Goal: Information Seeking & Learning: Learn about a topic

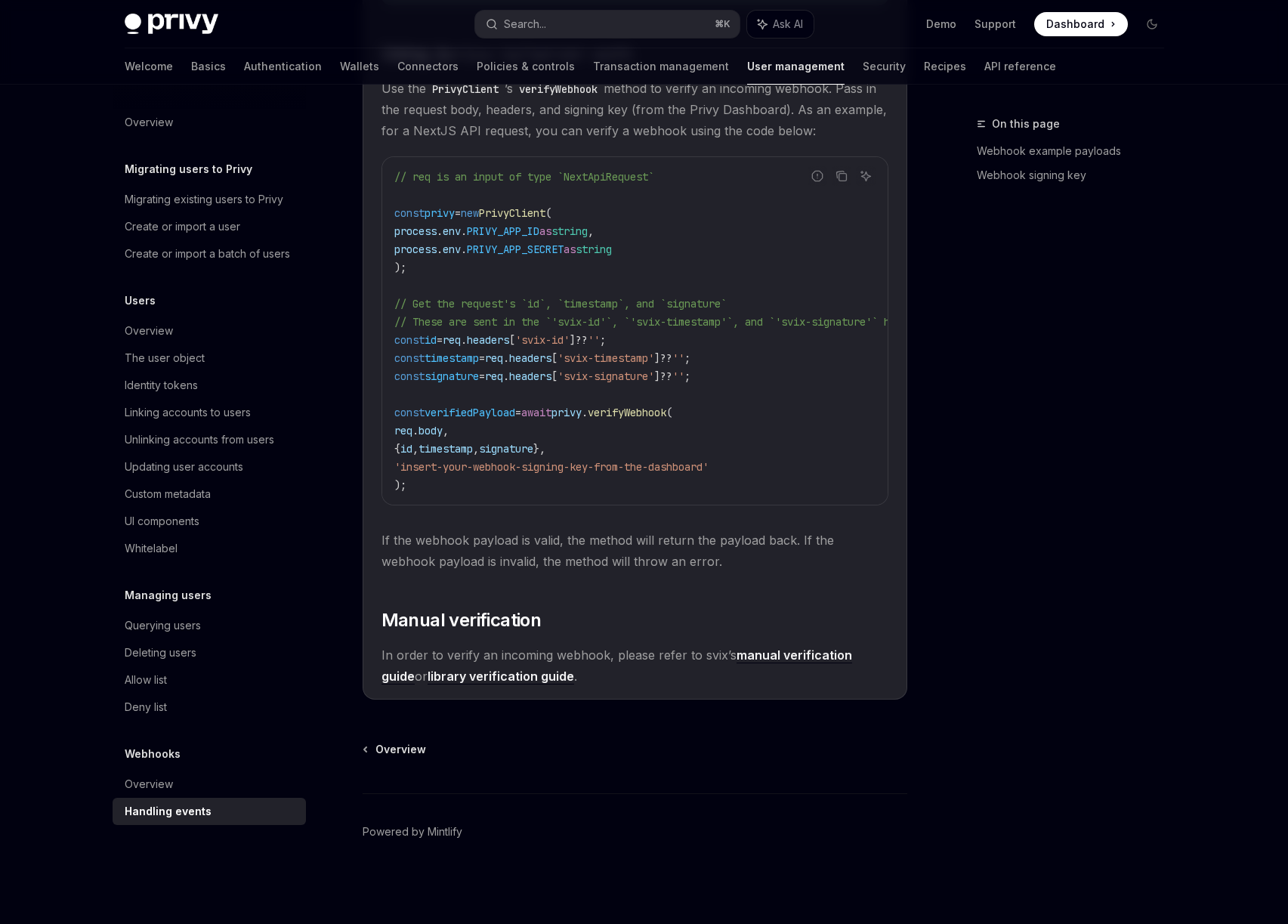
scroll to position [1343, 0]
click at [184, 35] on div "Privy Docs home page Search... ⌘ K Ask AI Demo Support Dashboard Dashboard Sear…" at bounding box center [644, 24] width 1040 height 49
click at [196, 26] on img at bounding box center [171, 24] width 94 height 21
type textarea "*"
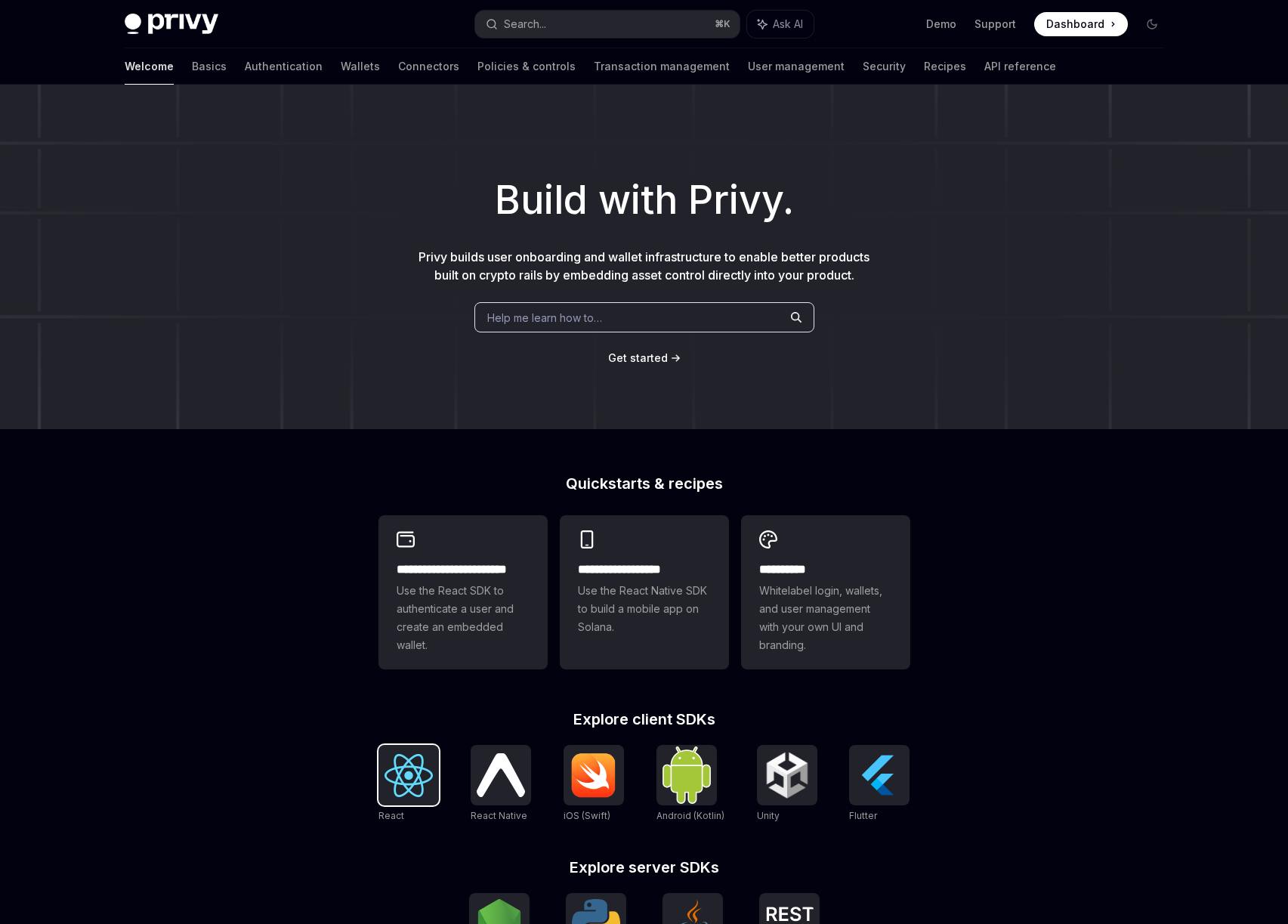
click at [417, 761] on img at bounding box center [409, 775] width 49 height 43
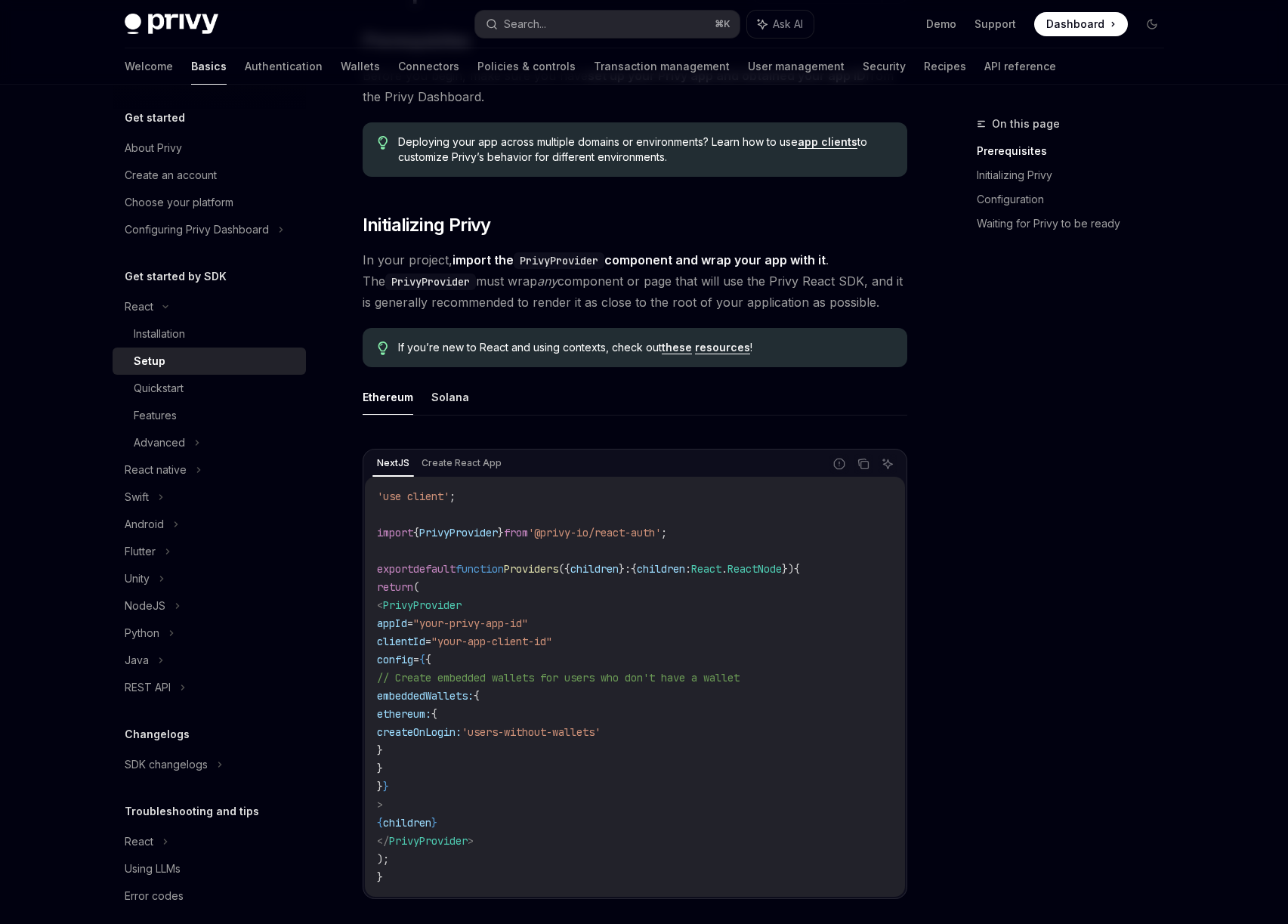
scroll to position [180, 0]
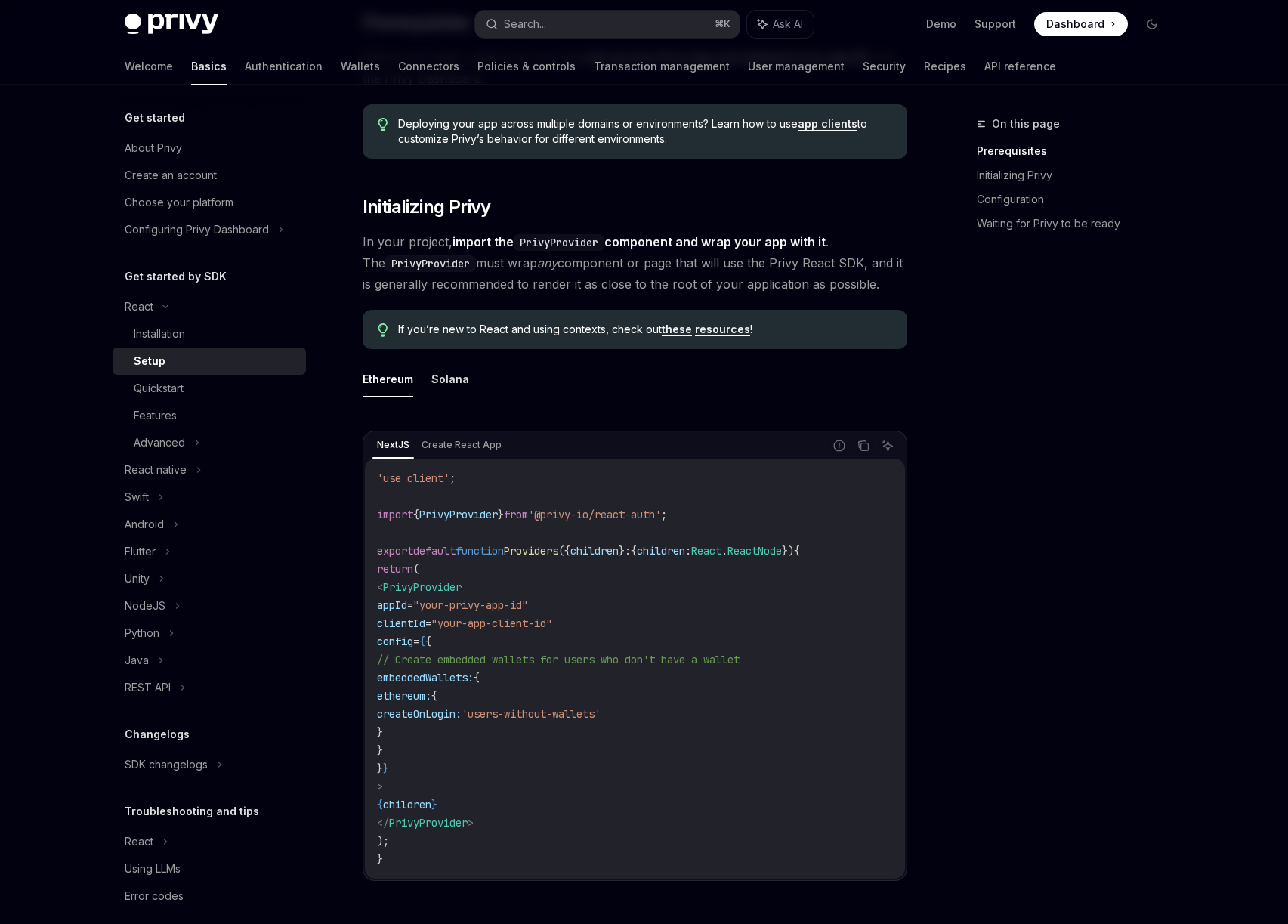
click at [474, 677] on span "embeddedWallets:" at bounding box center [426, 677] width 97 height 13
copy span "embeddedWallets"
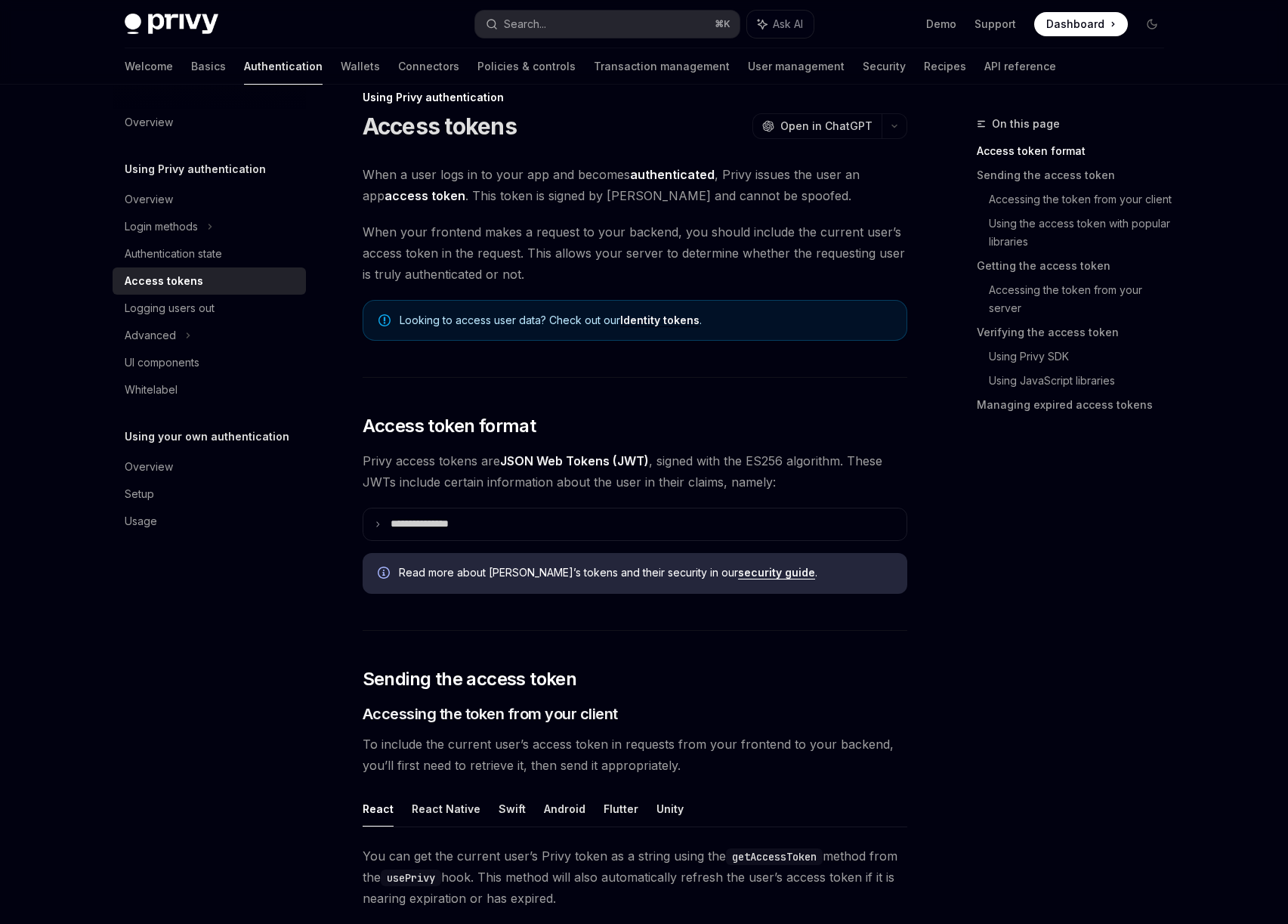
scroll to position [27, 0]
click at [383, 527] on summary "**********" at bounding box center [635, 523] width 543 height 32
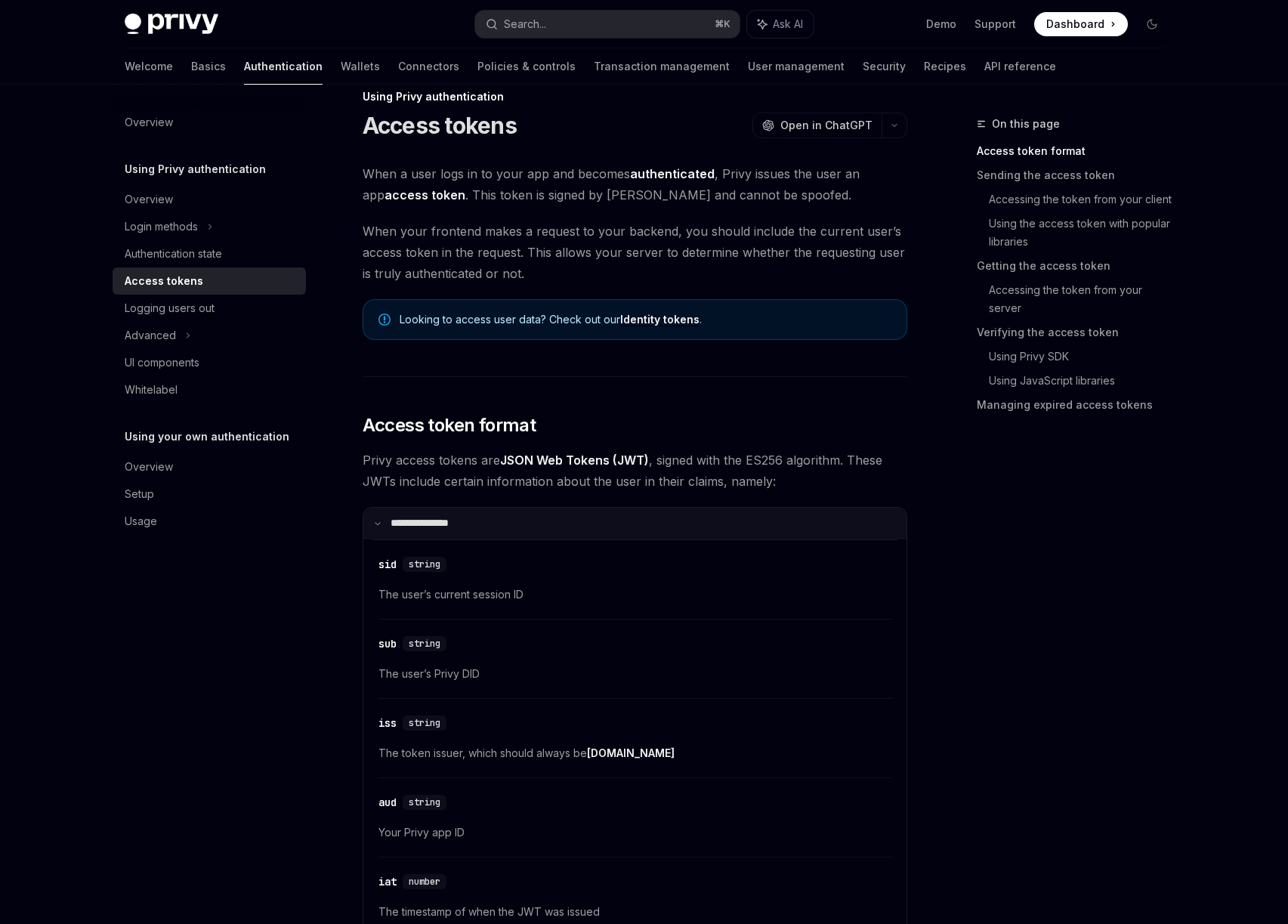
click at [377, 520] on icon at bounding box center [378, 523] width 8 height 8
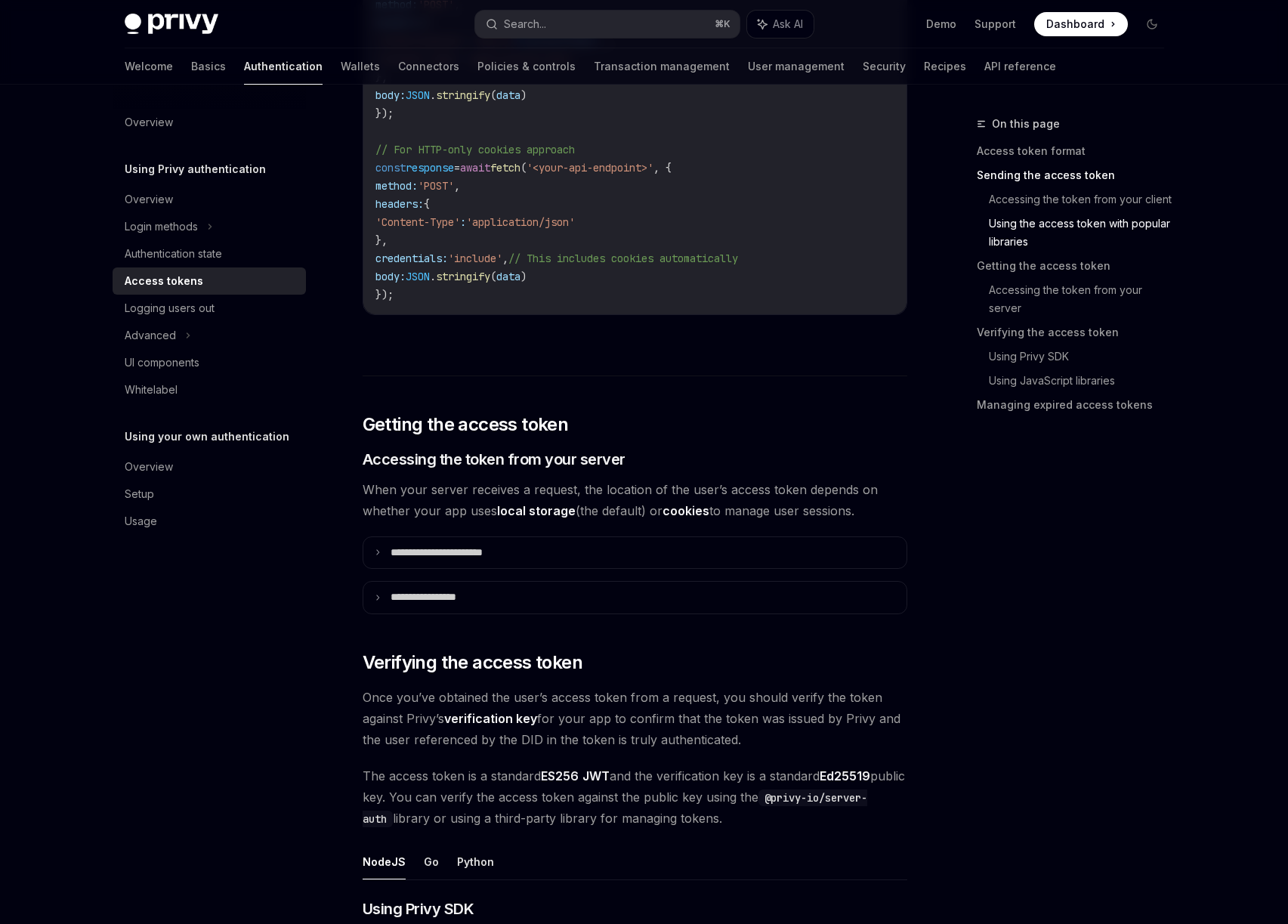
scroll to position [1615, 0]
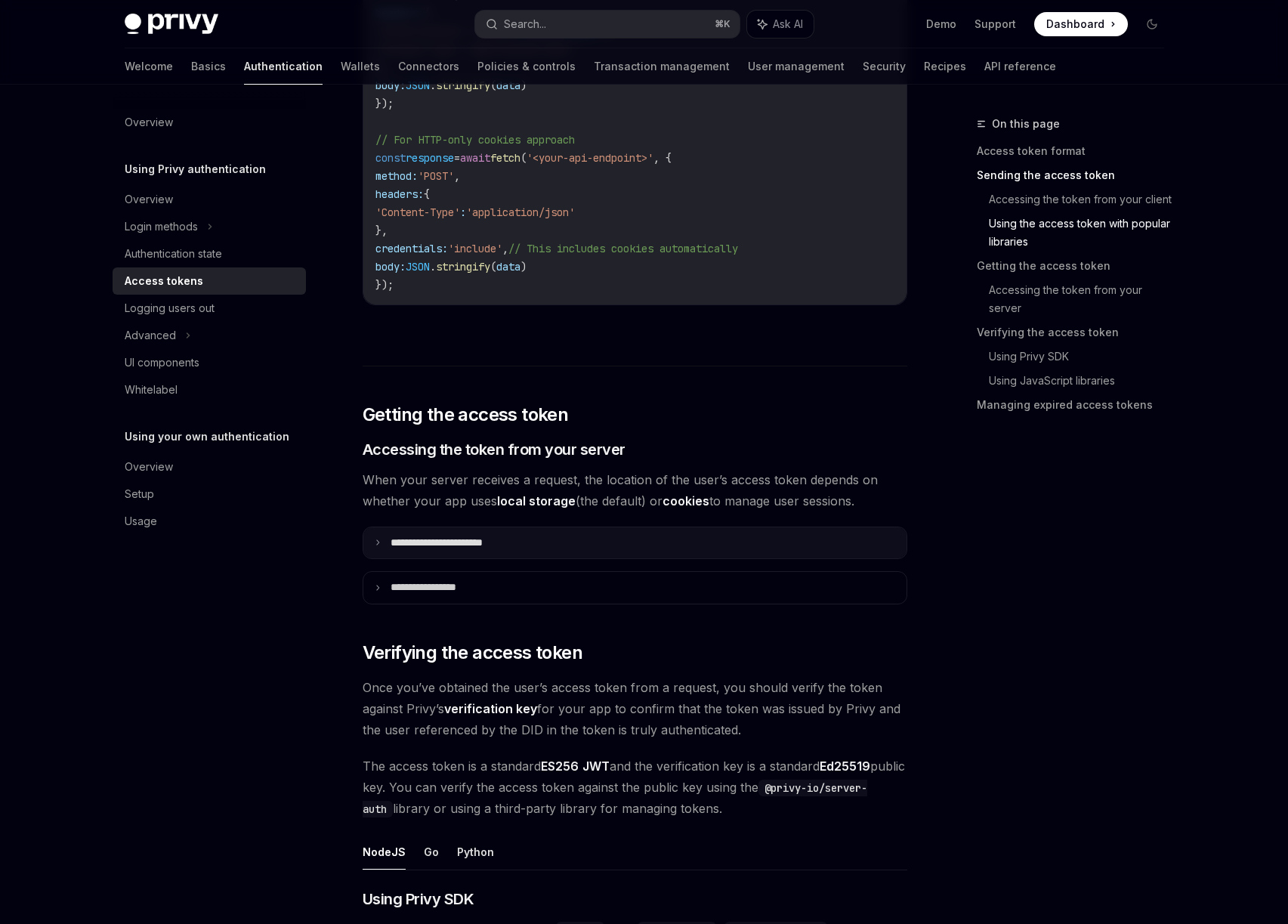
click at [372, 548] on summary "**********" at bounding box center [635, 543] width 543 height 32
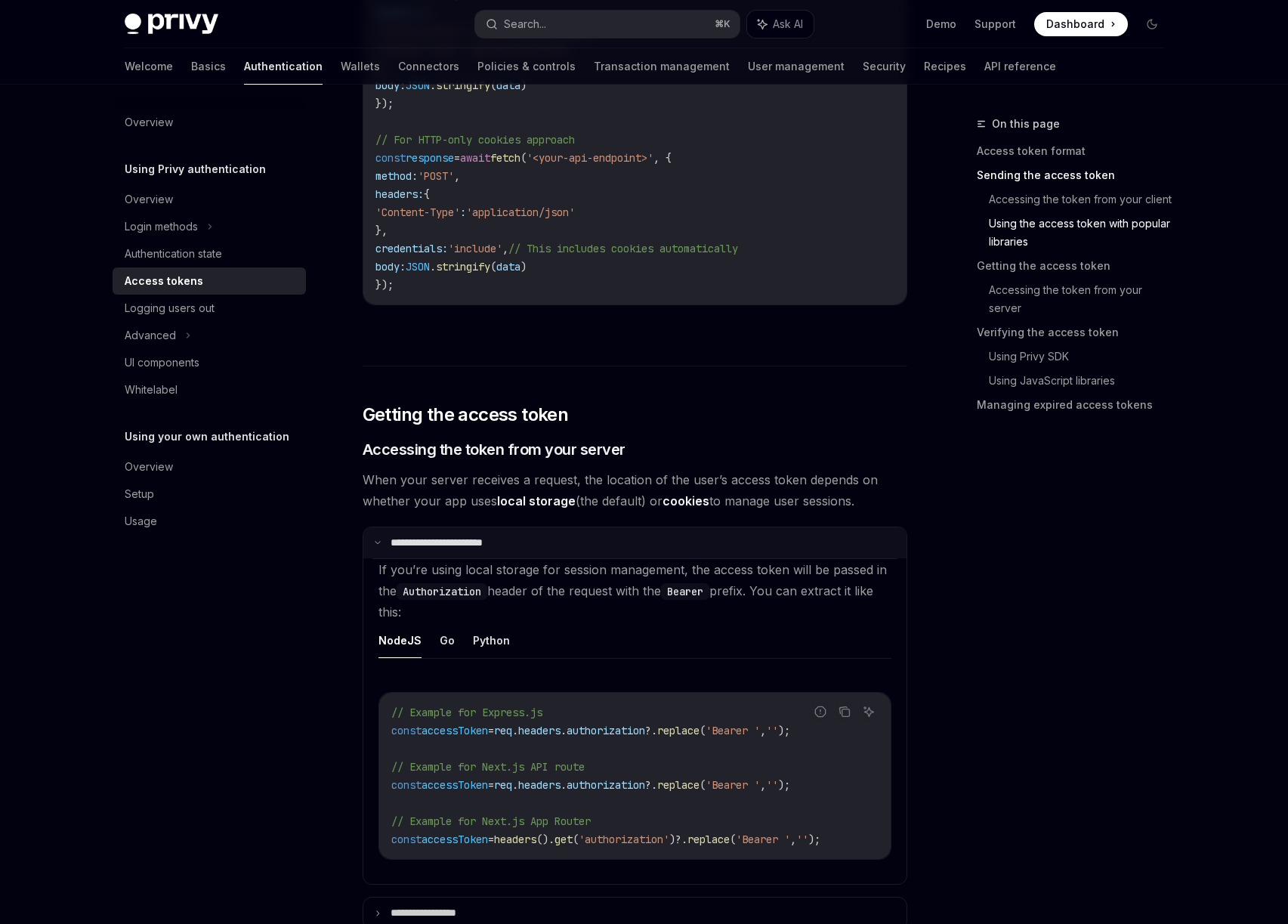
click at [372, 548] on summary "**********" at bounding box center [635, 543] width 543 height 32
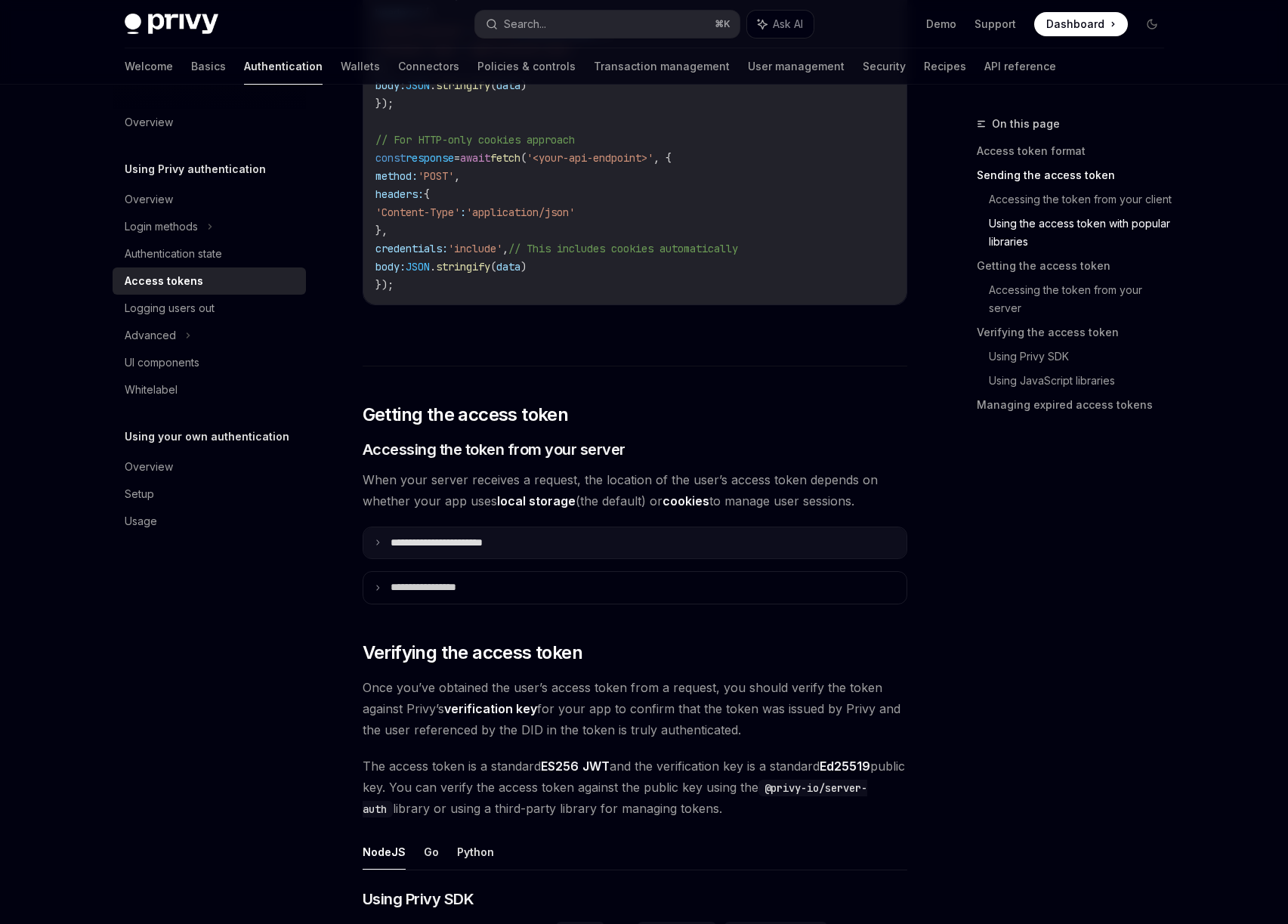
click at [372, 548] on summary "**********" at bounding box center [635, 543] width 543 height 32
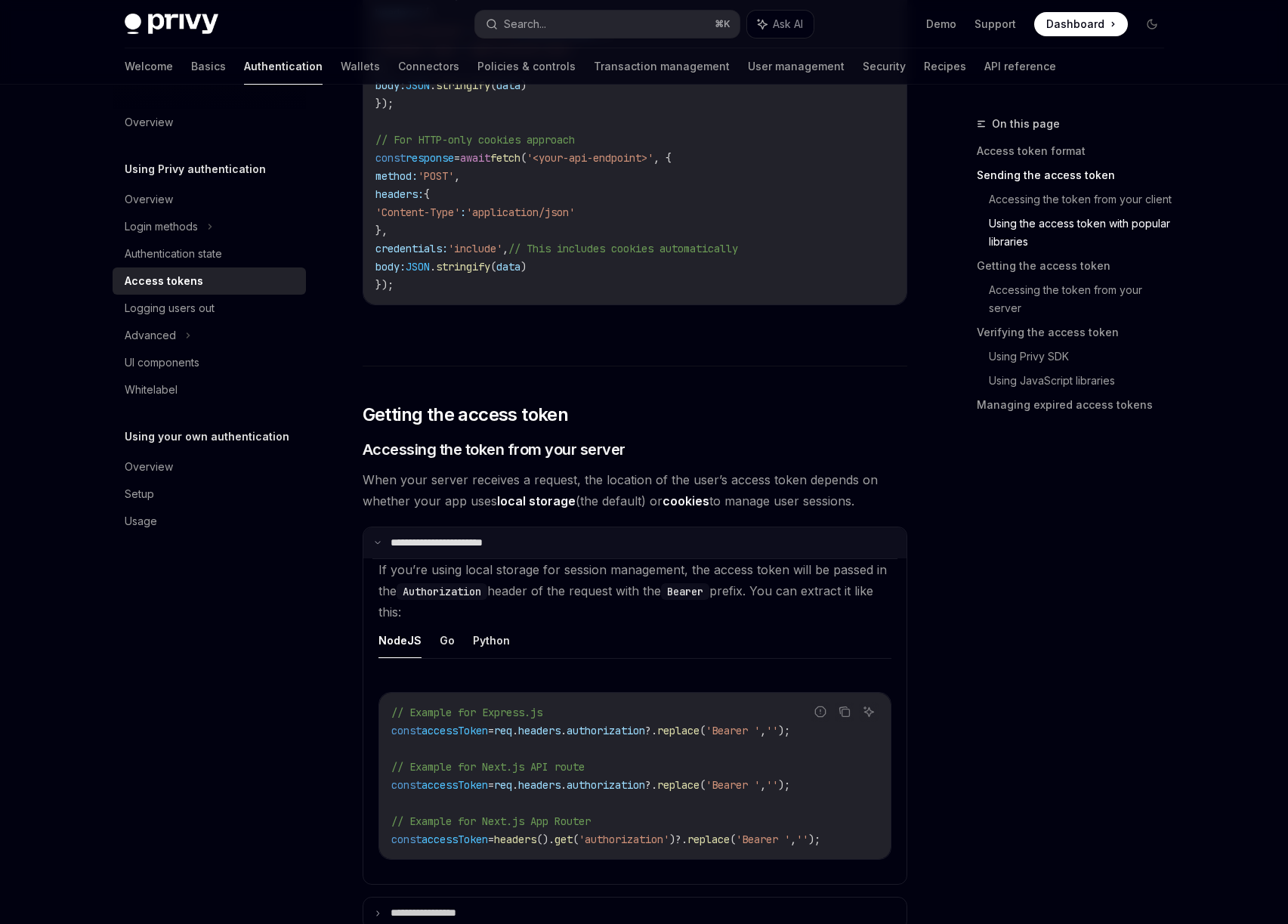
click at [372, 548] on summary "**********" at bounding box center [635, 543] width 543 height 32
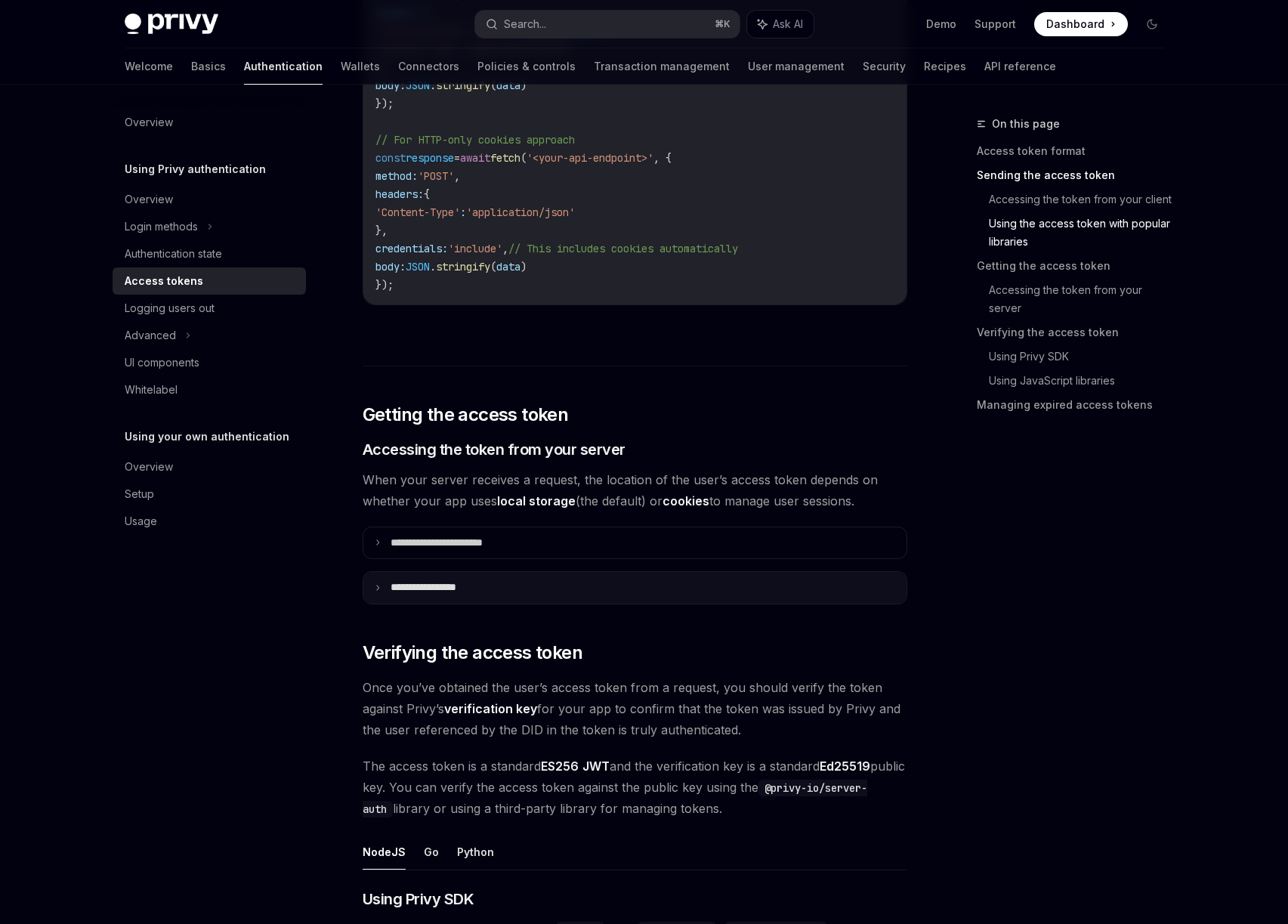
click at [371, 589] on summary "**********" at bounding box center [635, 588] width 543 height 32
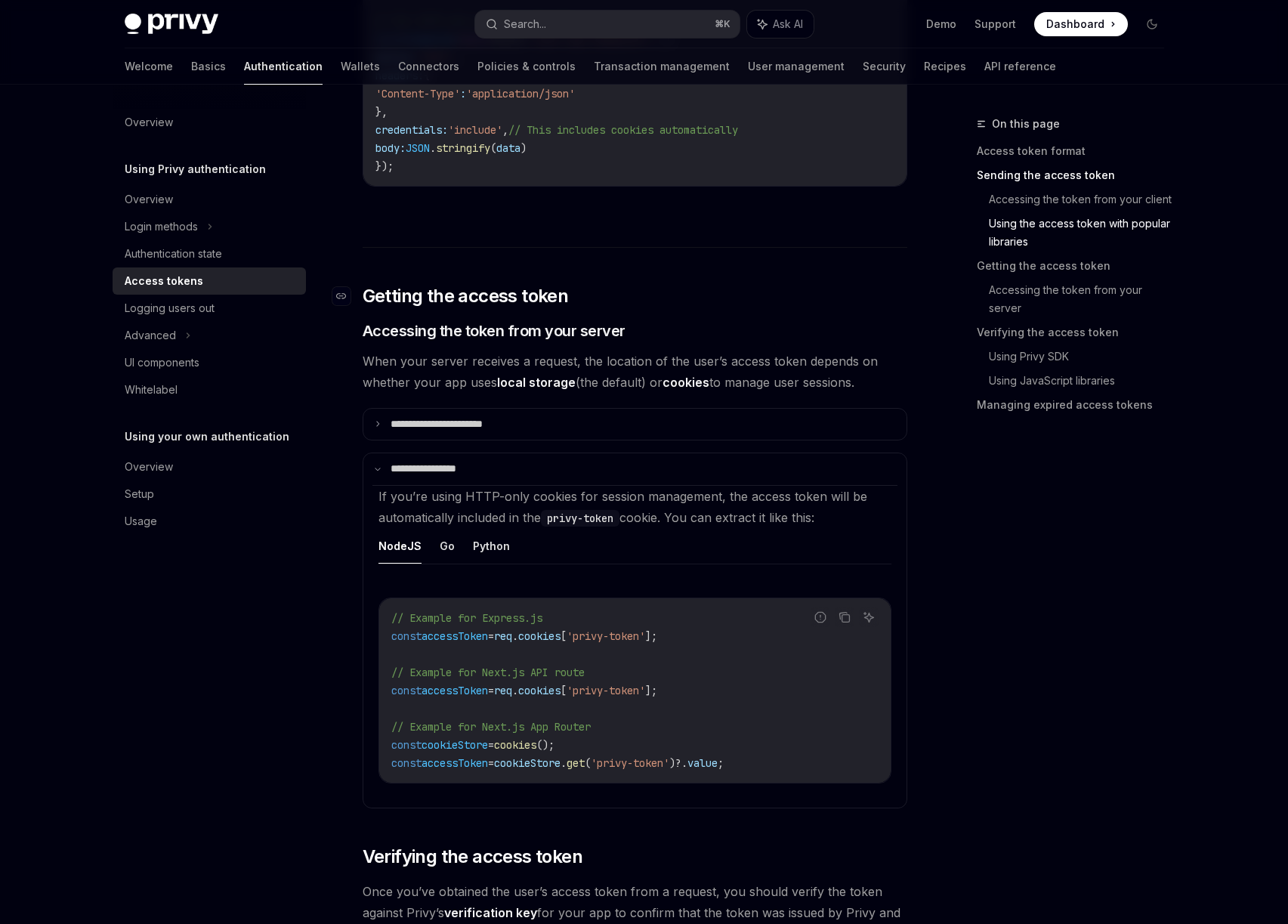
scroll to position [1734, 0]
click at [373, 476] on summary "**********" at bounding box center [635, 469] width 543 height 32
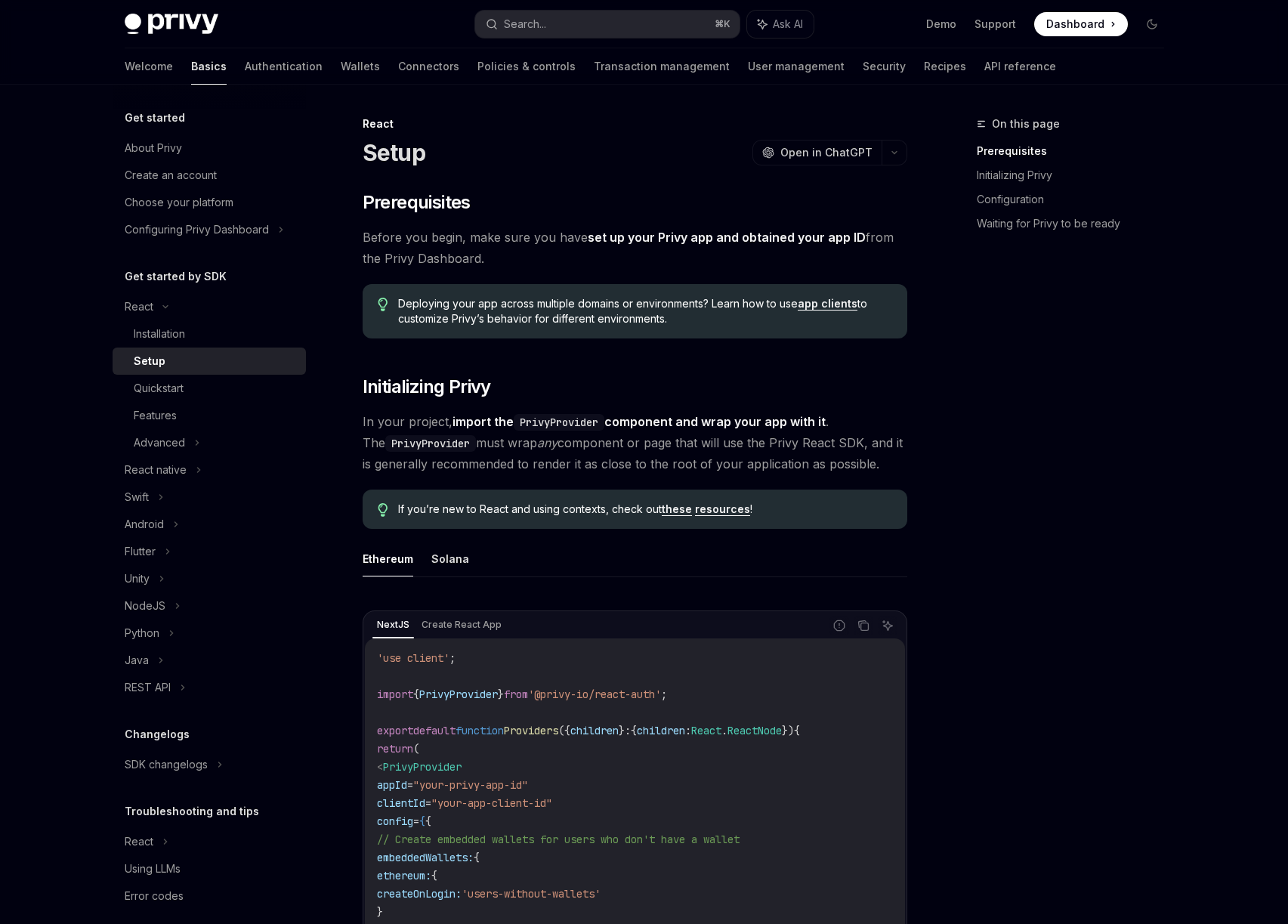
scroll to position [180, 0]
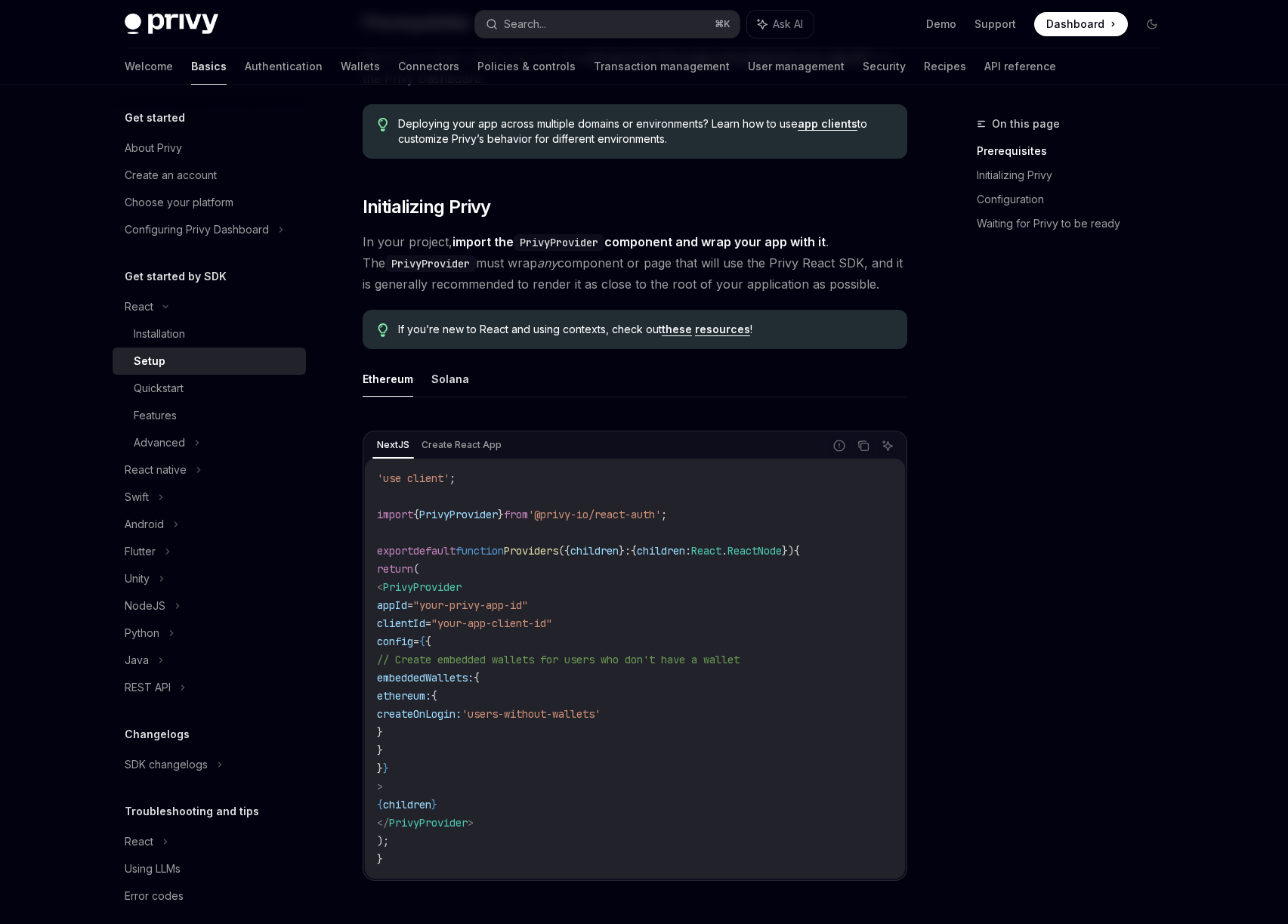
click at [426, 620] on span "clientId" at bounding box center [401, 622] width 49 height 13
drag, startPoint x: 411, startPoint y: 643, endPoint x: 506, endPoint y: 644, distance: 95.0
click at [506, 644] on code "'use client' ; import { PrivyProvider } from '@privy-io/react-auth' ; export de…" at bounding box center [635, 668] width 516 height 399
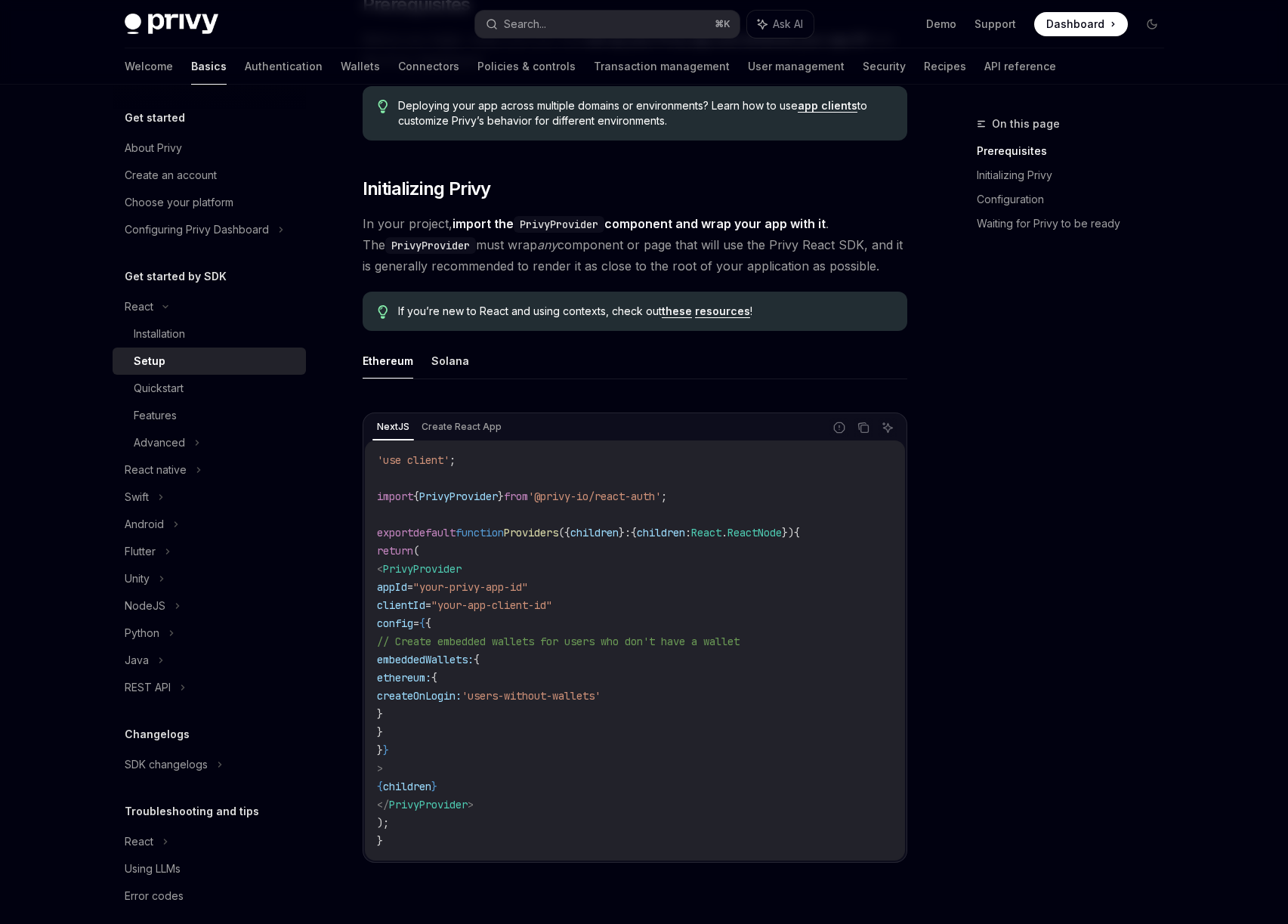
scroll to position [228, 0]
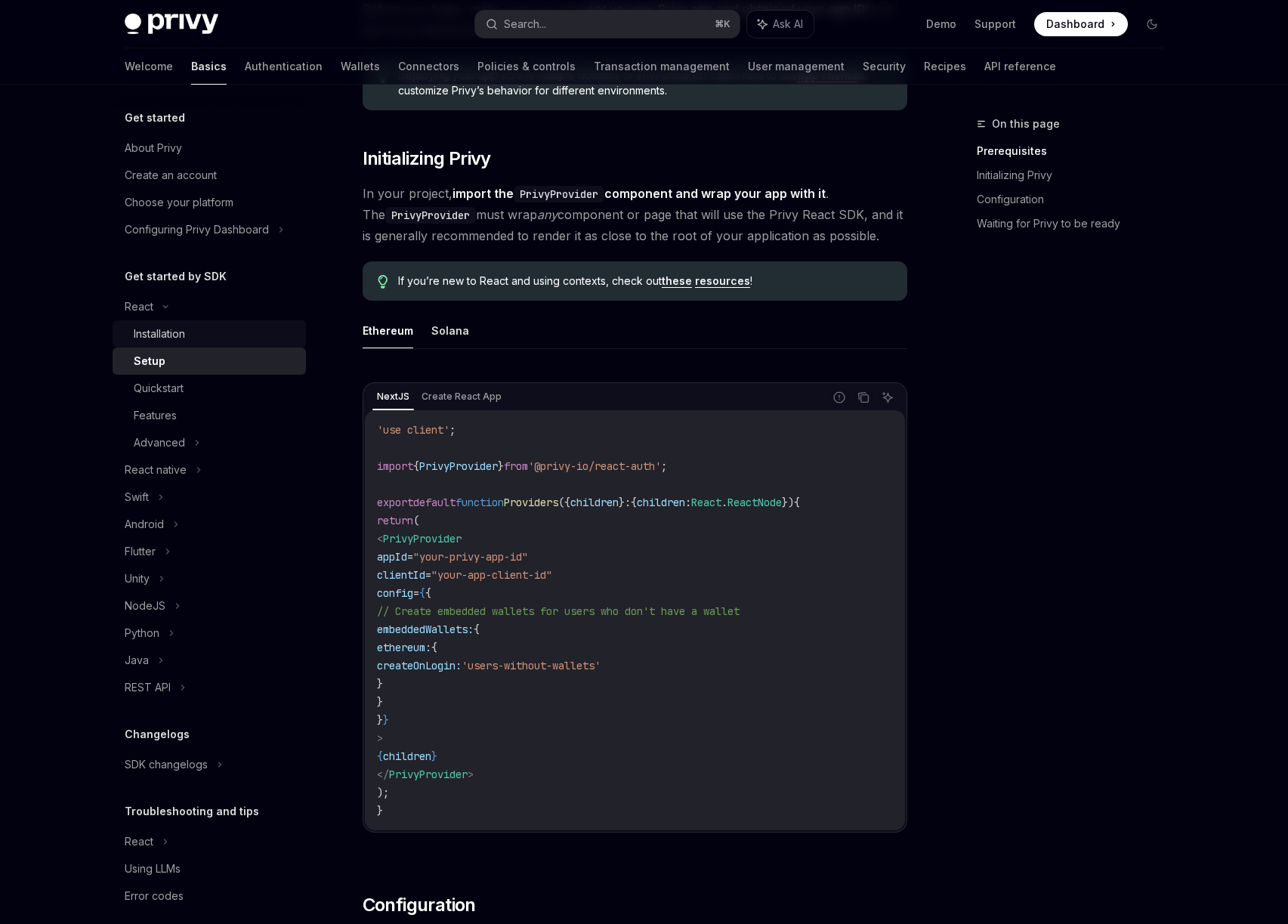
click at [175, 337] on div "Installation" at bounding box center [159, 334] width 51 height 19
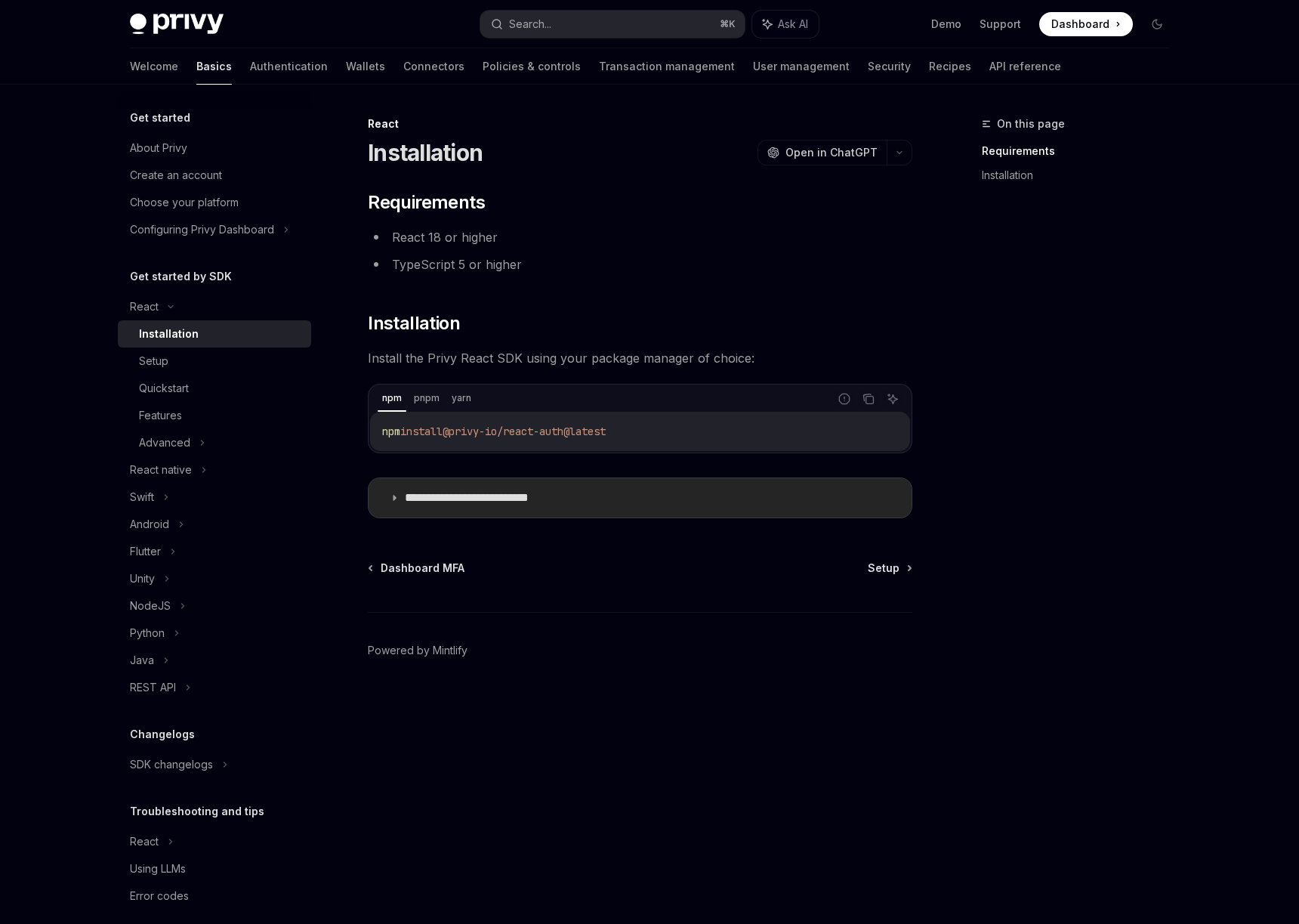
click at [469, 497] on p "**********" at bounding box center [491, 497] width 171 height 15
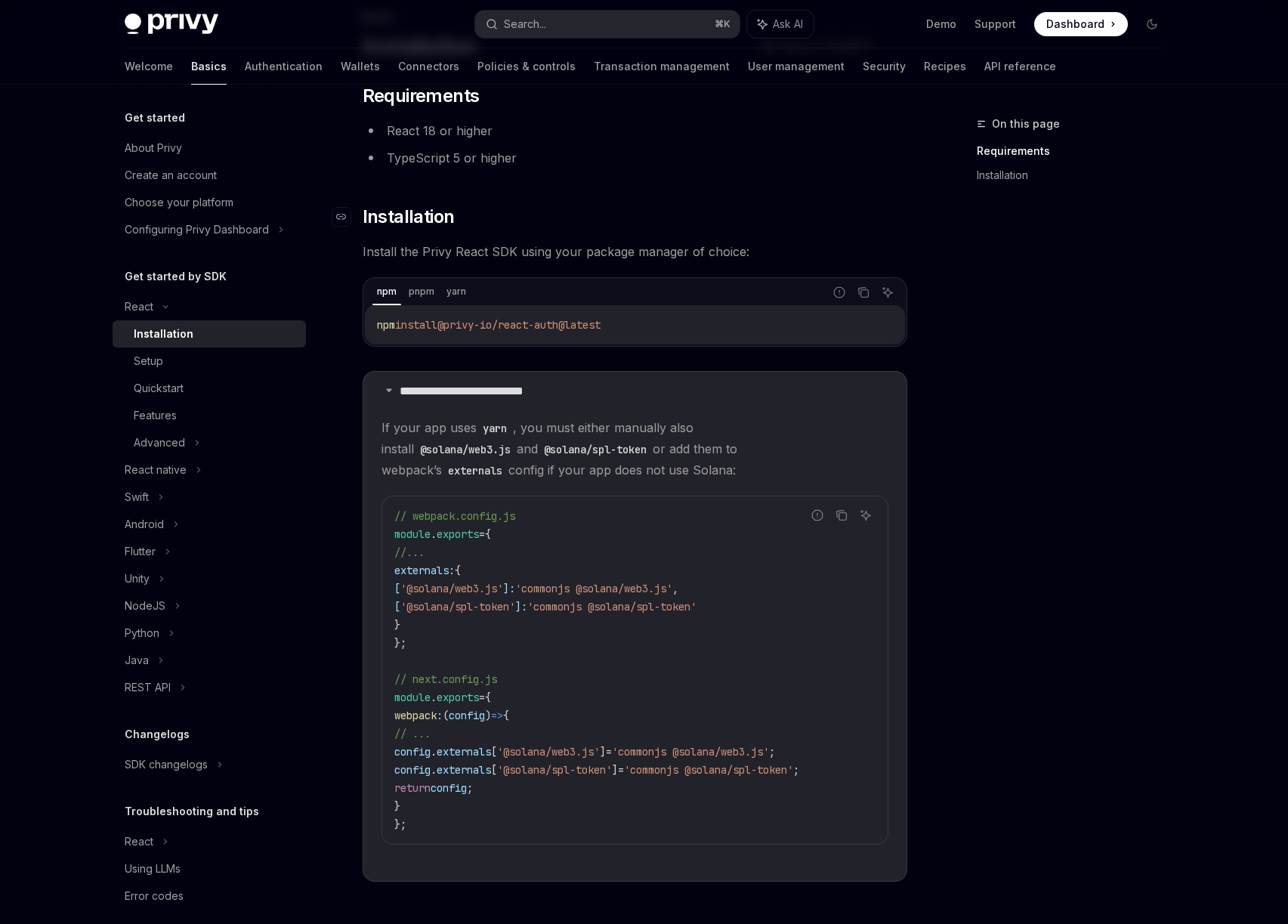
scroll to position [124, 0]
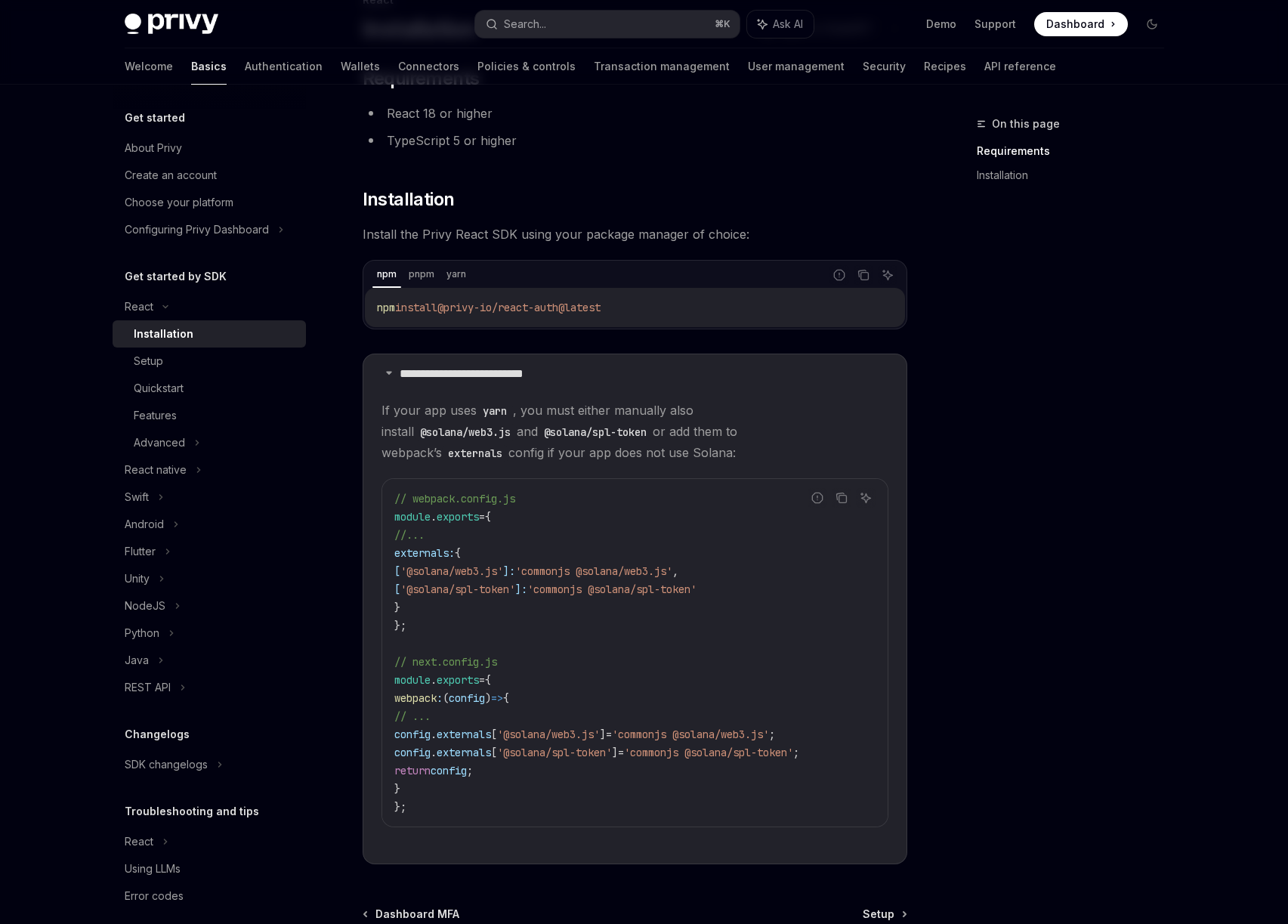
click at [412, 369] on p "**********" at bounding box center [486, 373] width 171 height 15
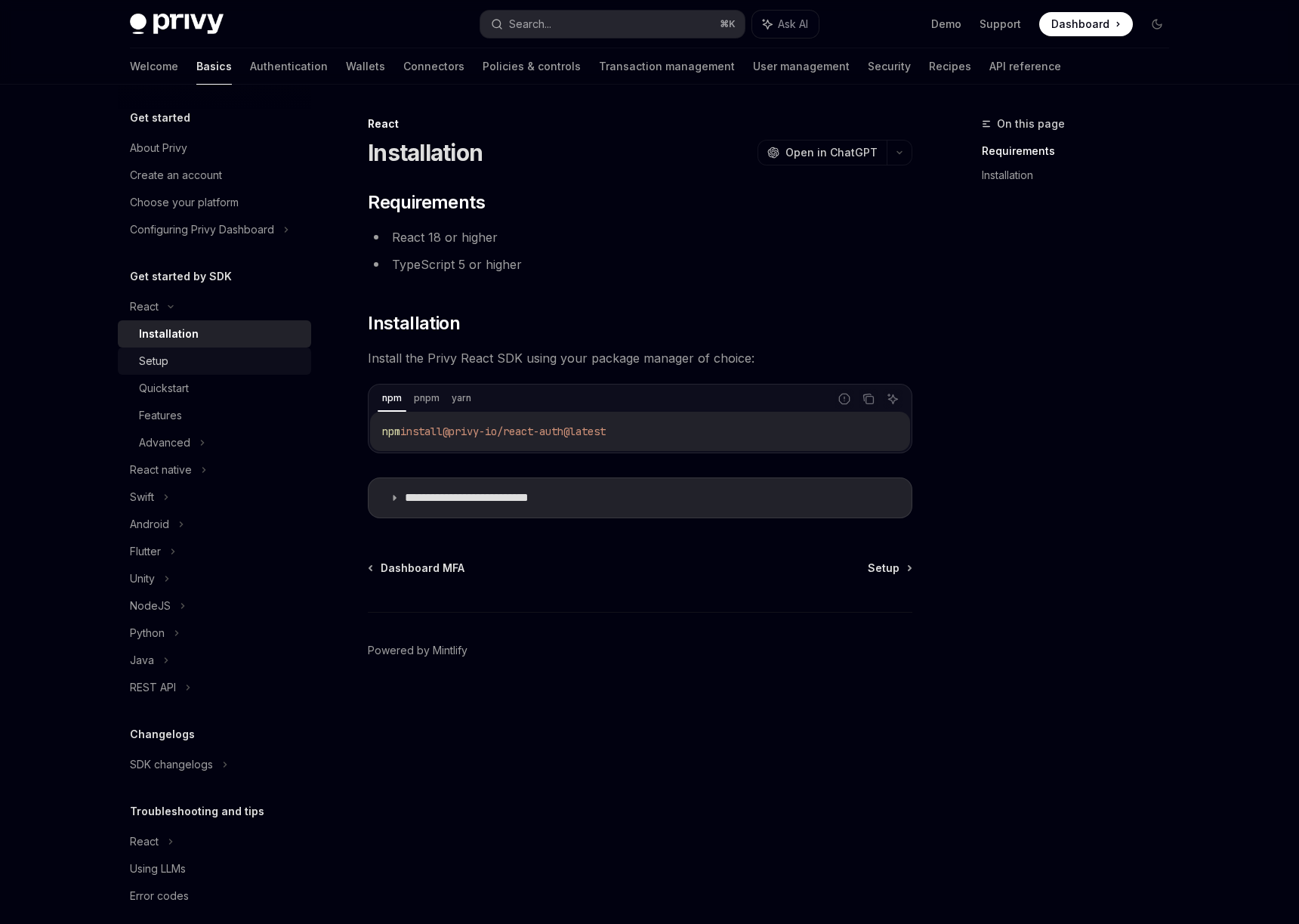
click at [168, 364] on div "Setup" at bounding box center [153, 361] width 29 height 19
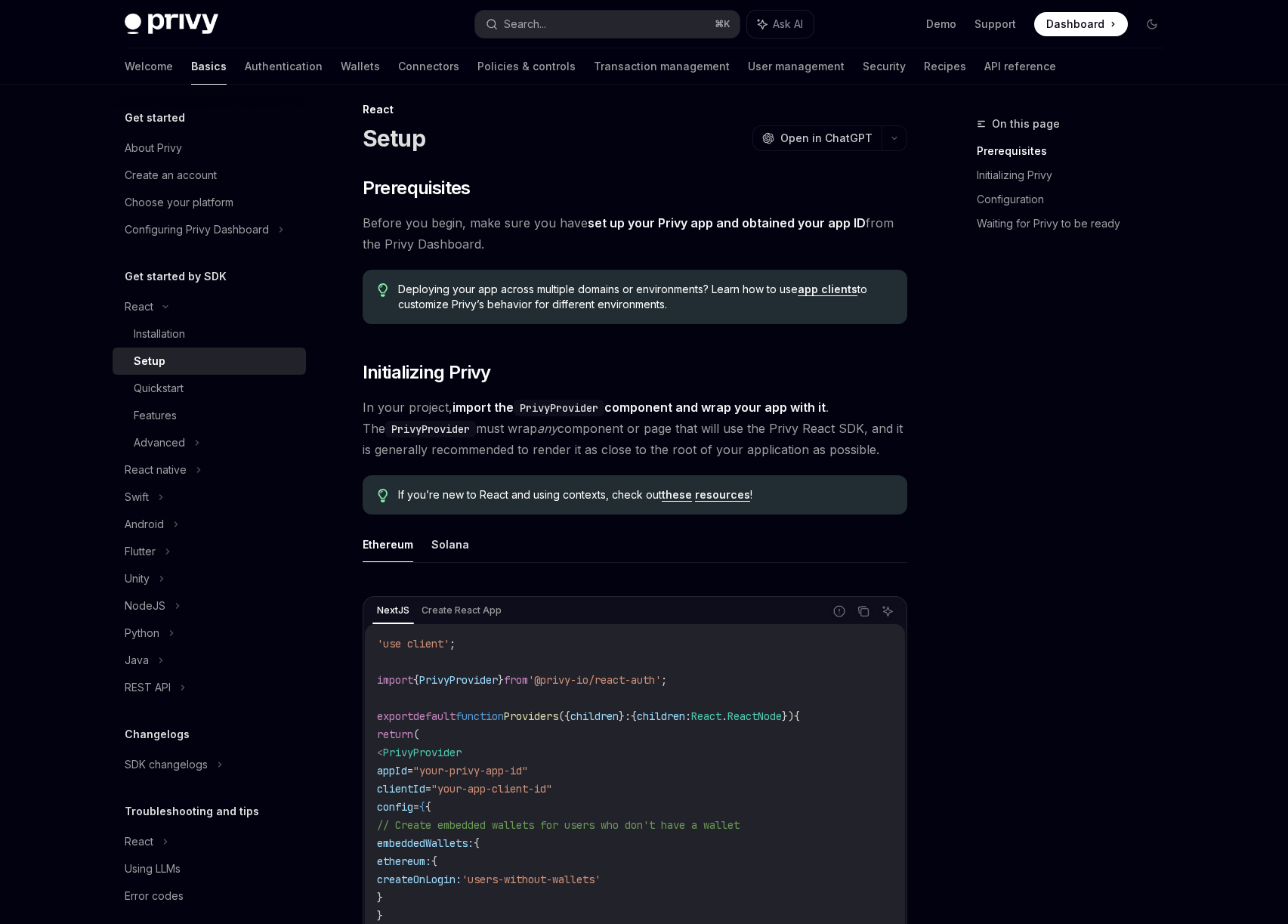
scroll to position [186, 0]
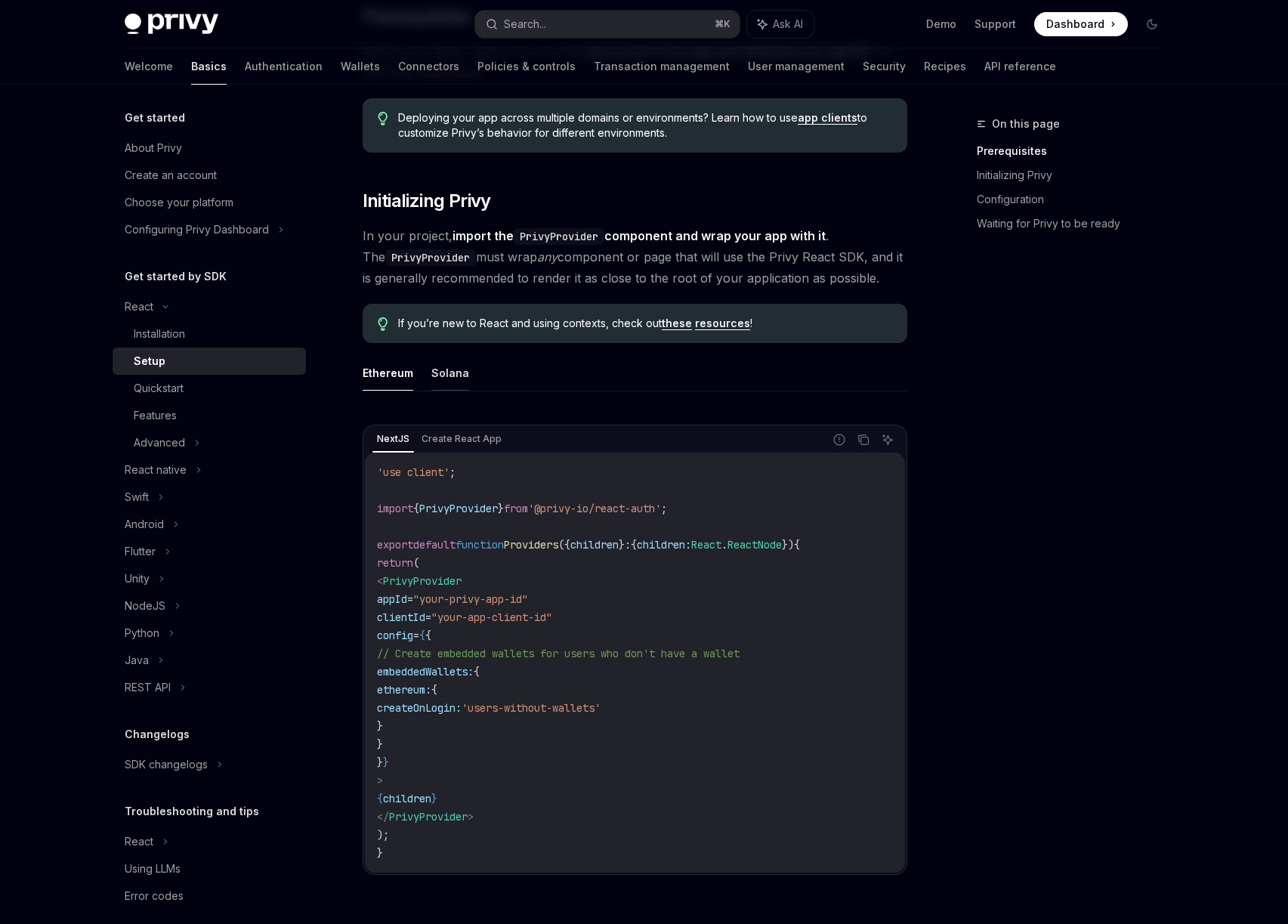
click at [438, 379] on button "Solana" at bounding box center [450, 372] width 38 height 35
click at [401, 379] on button "Ethereum" at bounding box center [388, 372] width 50 height 35
click at [446, 379] on button "Solana" at bounding box center [450, 372] width 38 height 35
click at [366, 377] on button "Ethereum" at bounding box center [388, 372] width 50 height 35
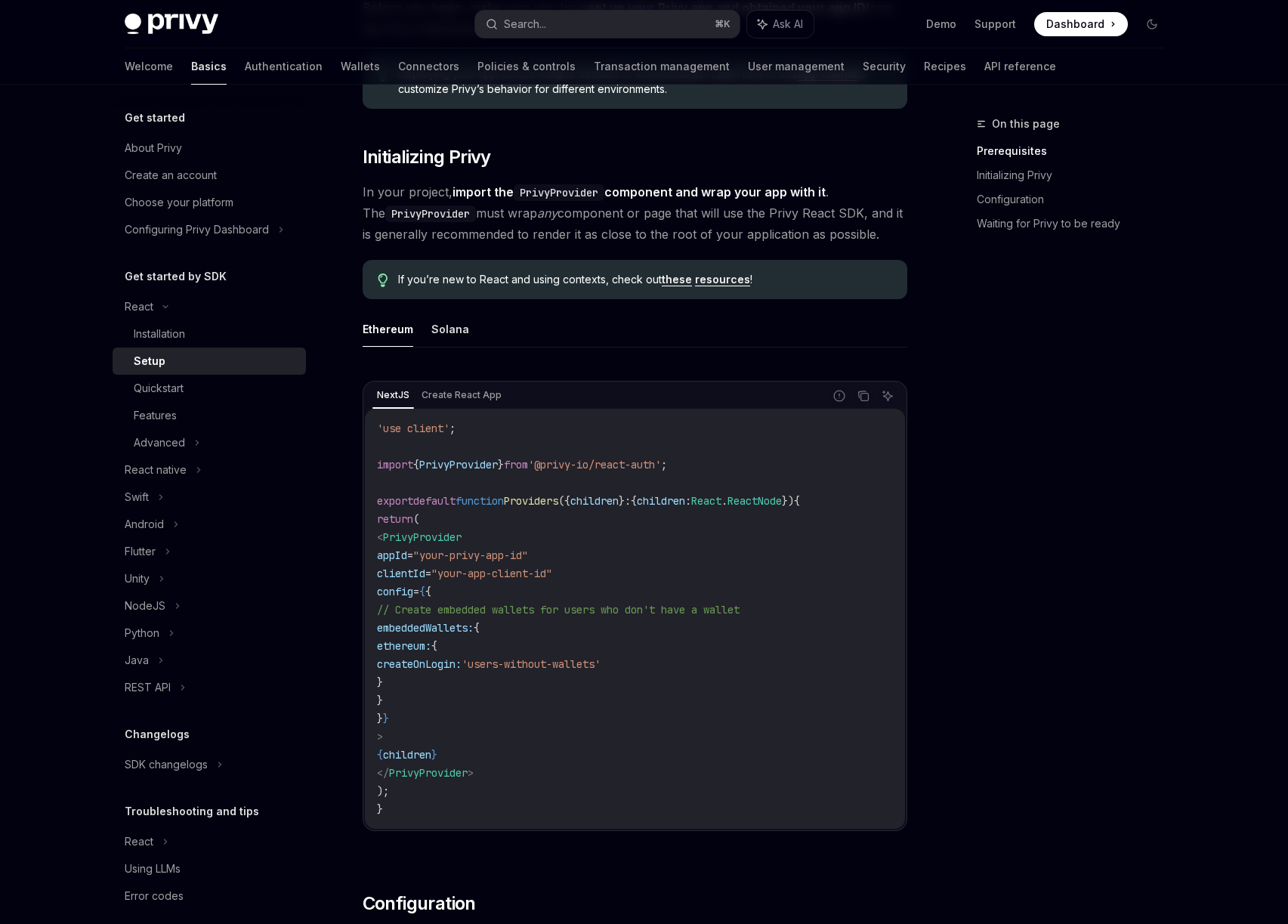
scroll to position [233, 0]
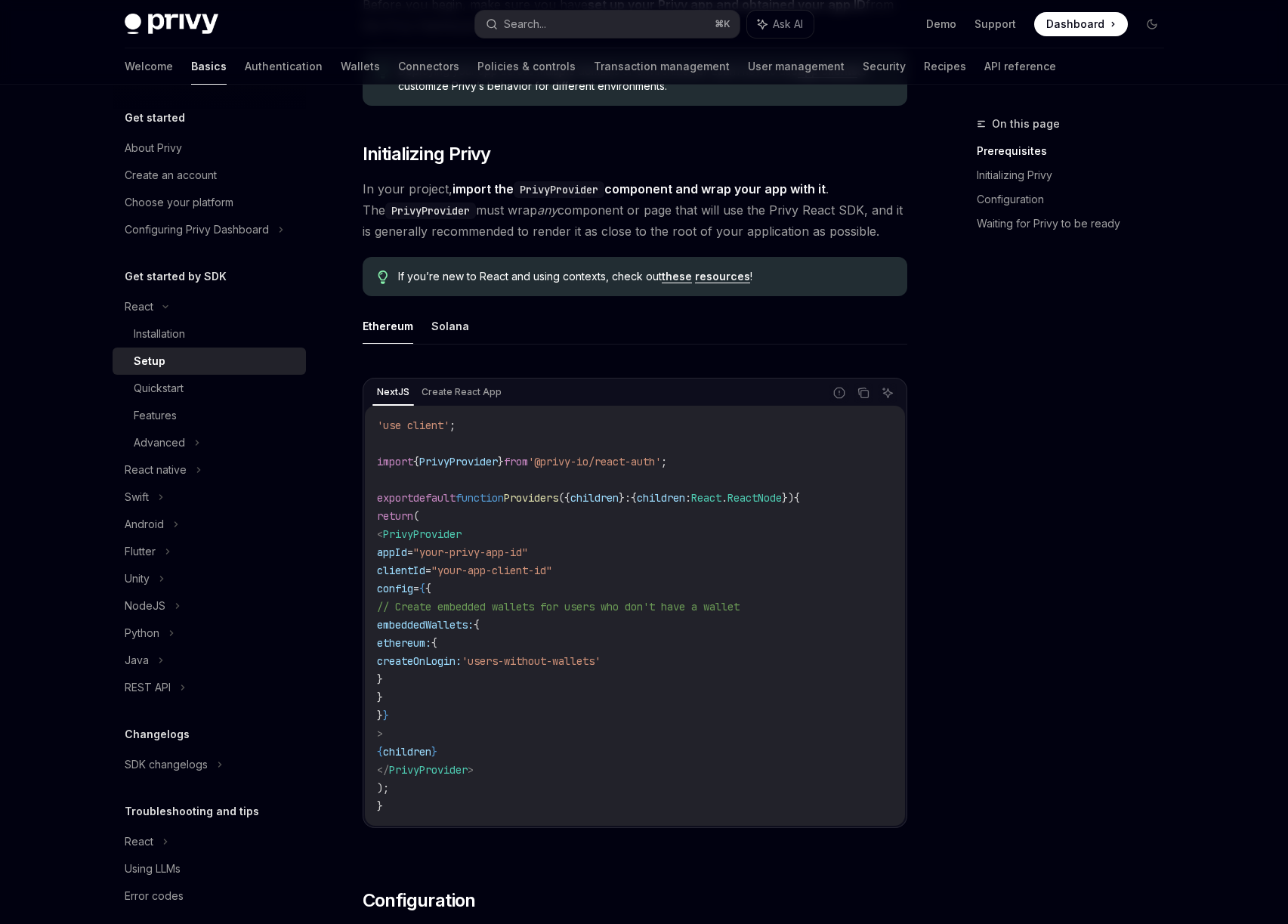
click at [1060, 426] on div "On this page Prerequisites Initializing Privy Configuration Waiting for Privy t…" at bounding box center [1061, 519] width 230 height 809
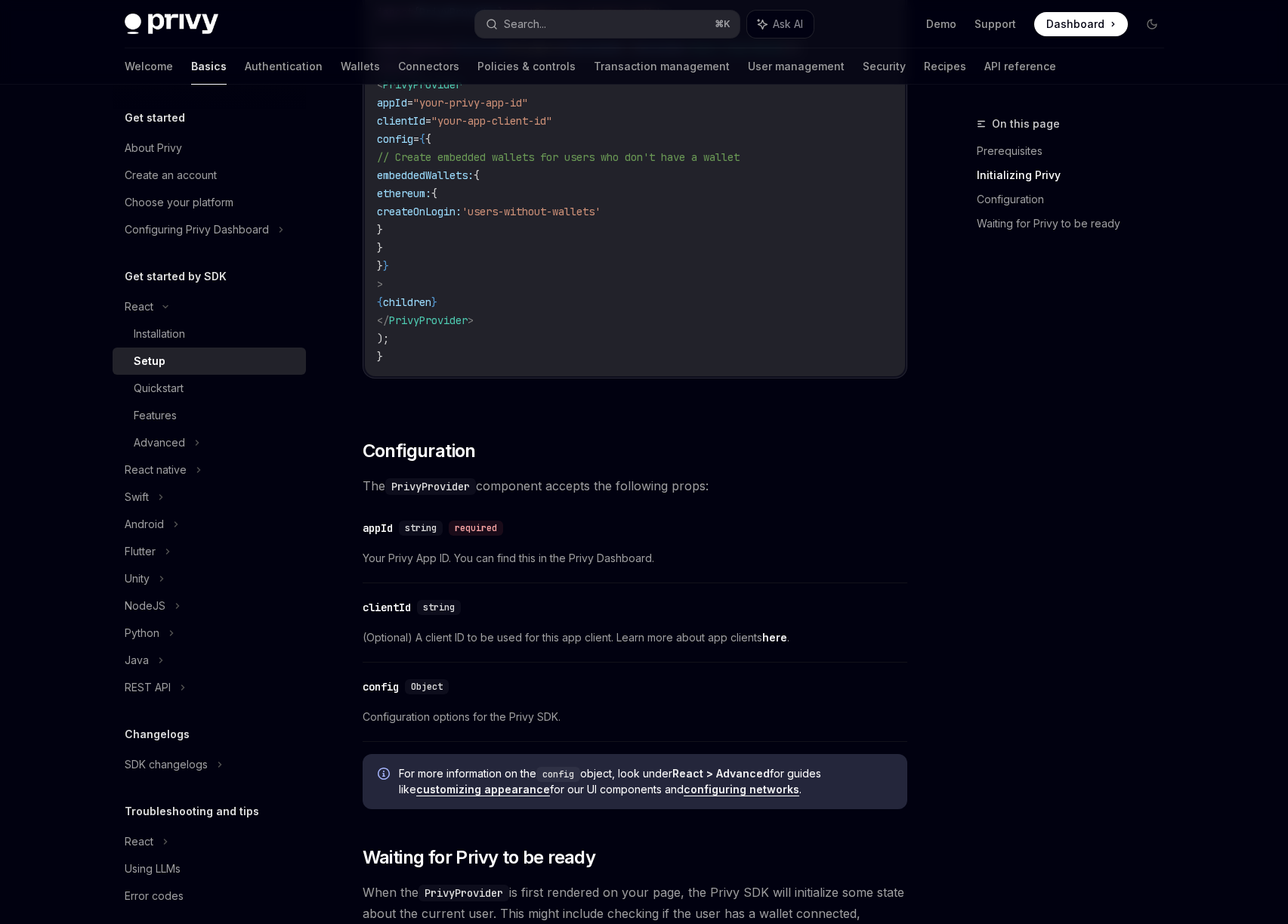
click at [778, 637] on link "here" at bounding box center [775, 637] width 25 height 13
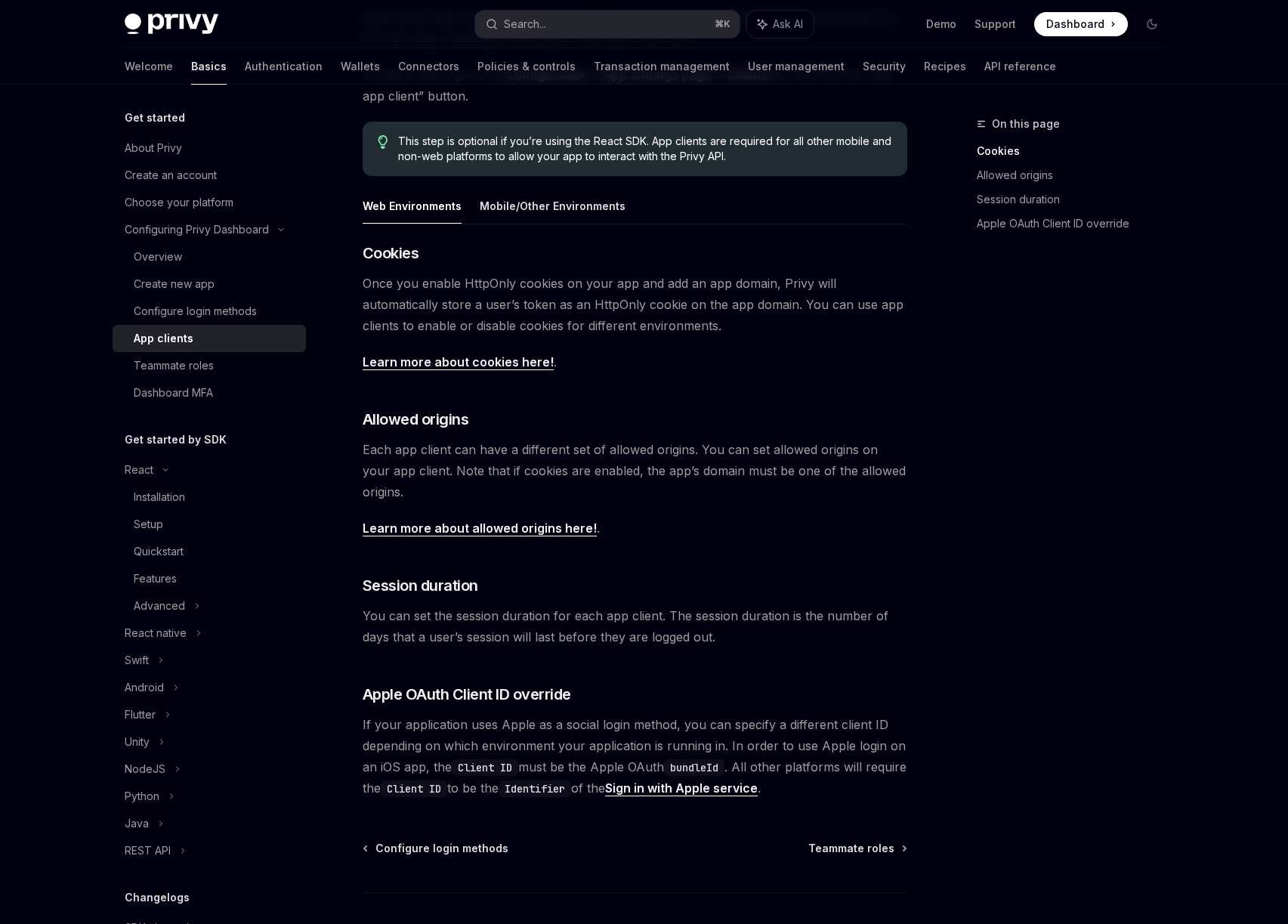
scroll to position [282, 0]
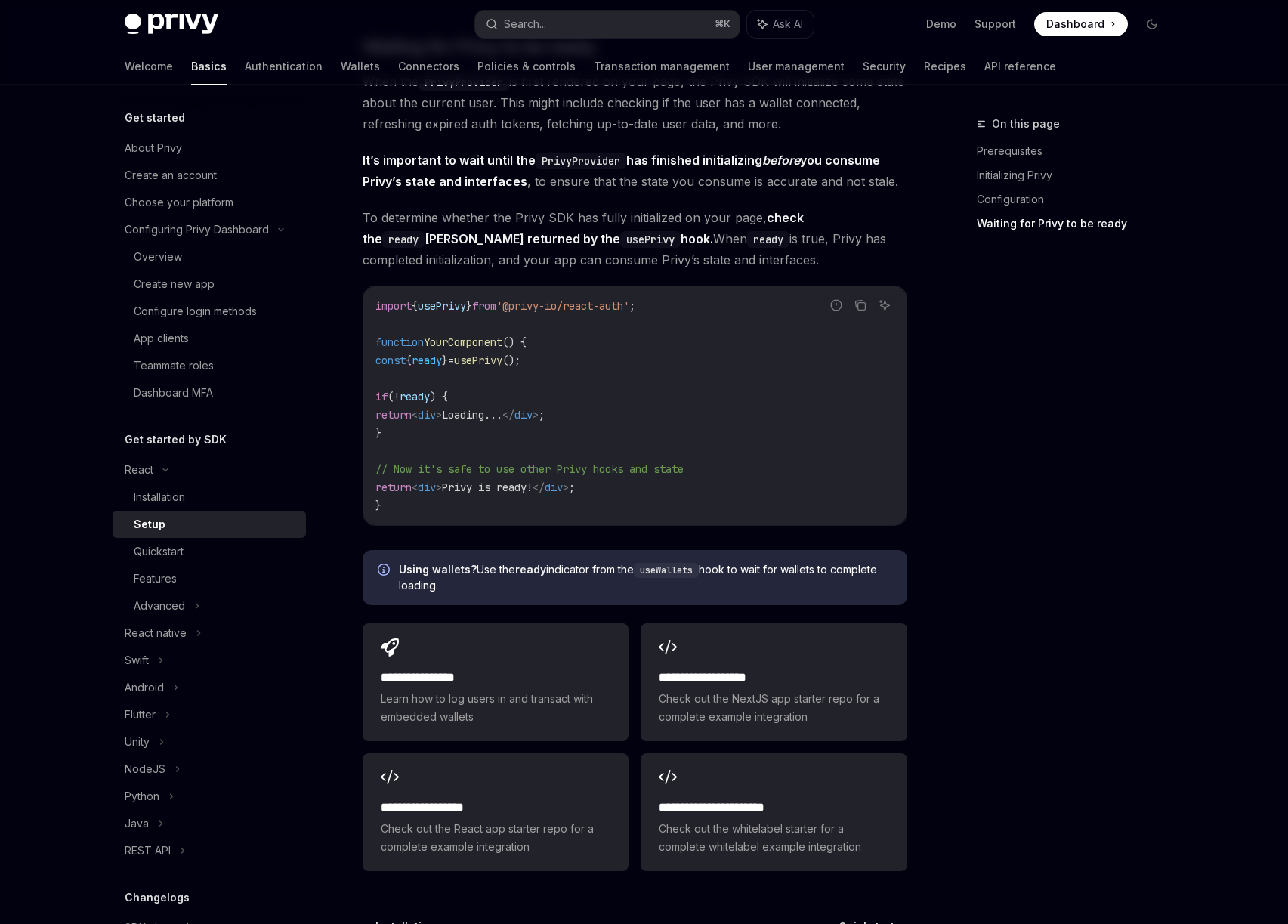
scroll to position [1535, 0]
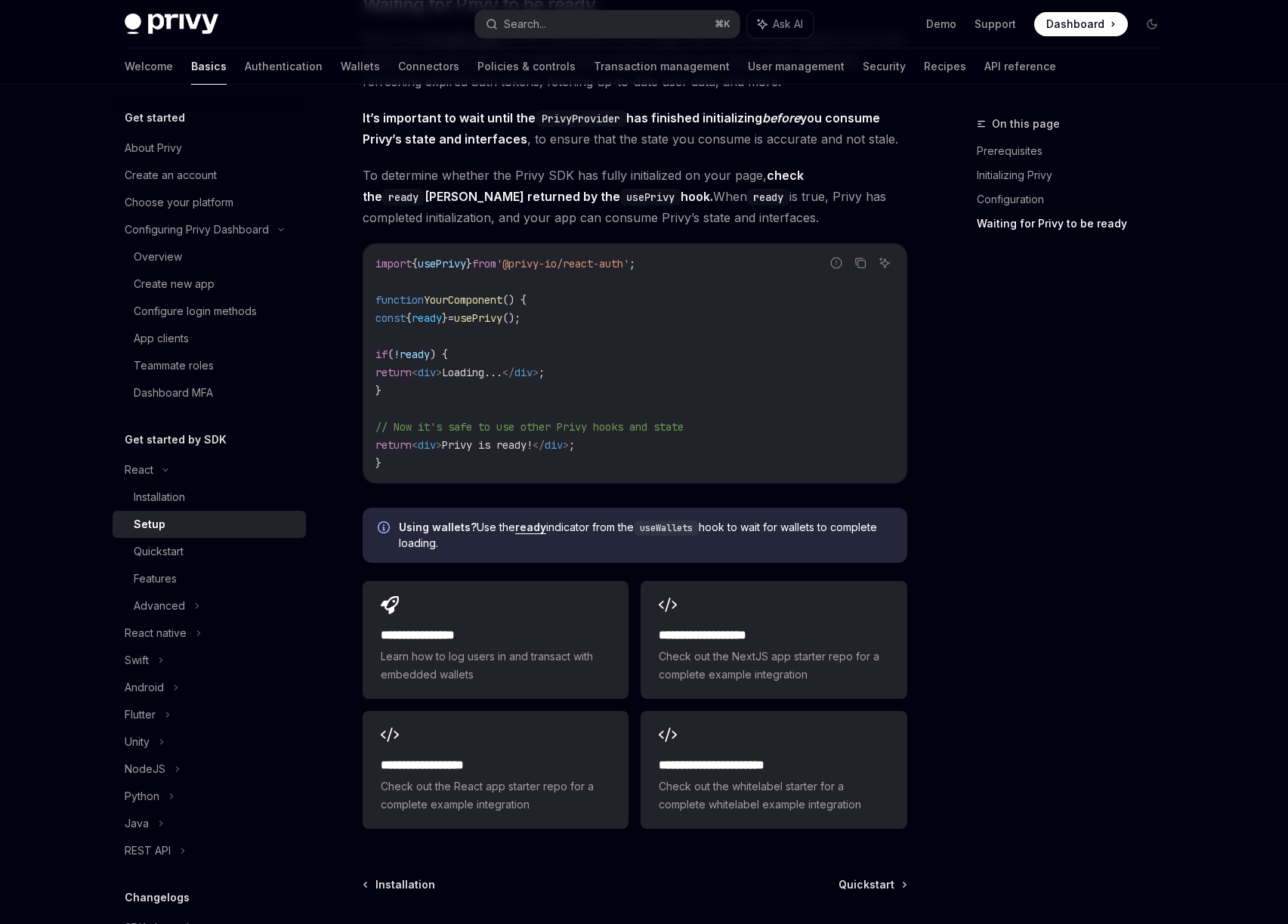
drag, startPoint x: 817, startPoint y: 538, endPoint x: 644, endPoint y: 530, distance: 173.2
click at [812, 538] on span "Using wallets? Use the ready indicator from the useWallets hook to wait for wal…" at bounding box center [645, 535] width 493 height 31
click at [652, 527] on code "useWallets" at bounding box center [667, 528] width 65 height 15
click at [653, 527] on code "useWallets" at bounding box center [667, 528] width 65 height 15
copy code "useWallets"
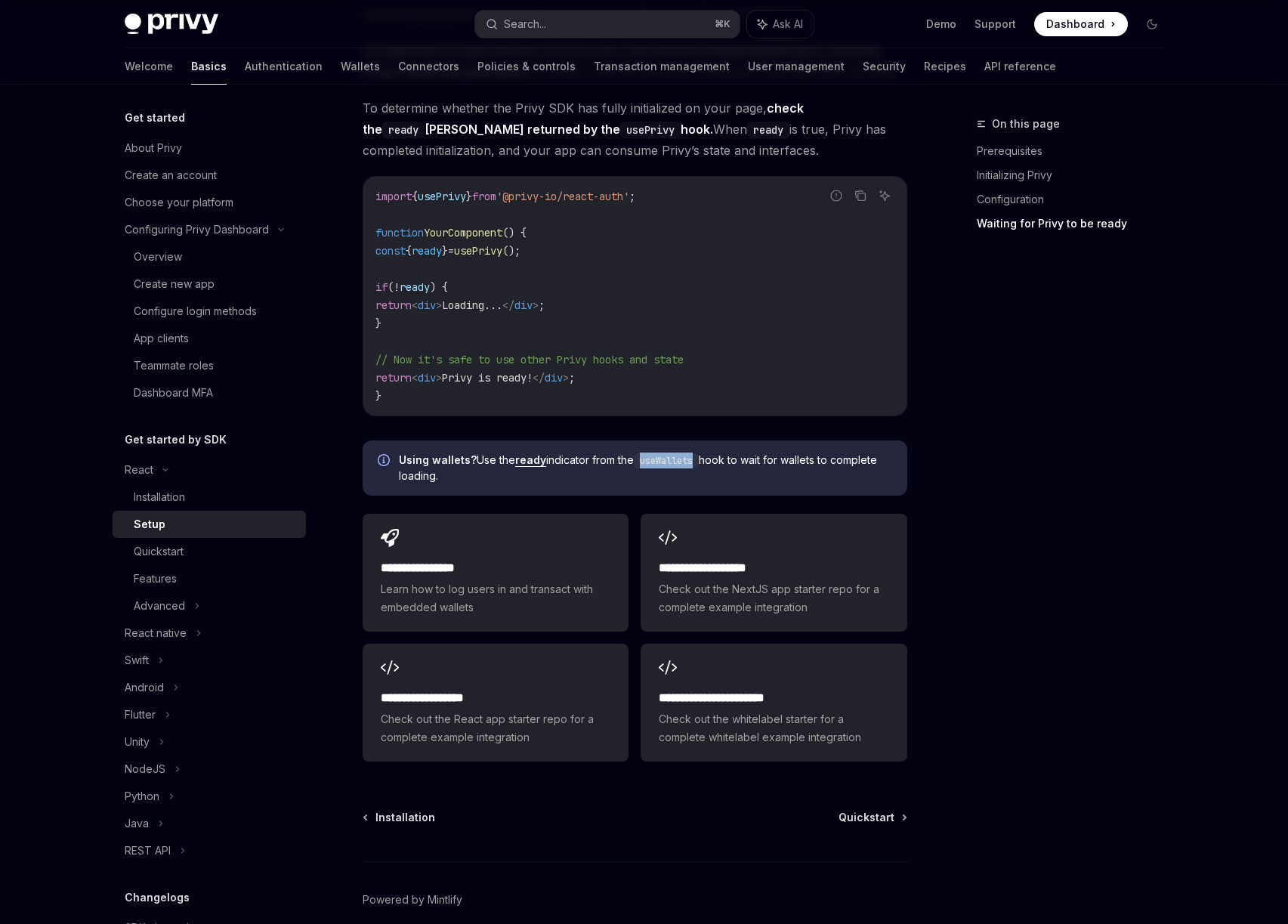
scroll to position [1670, 0]
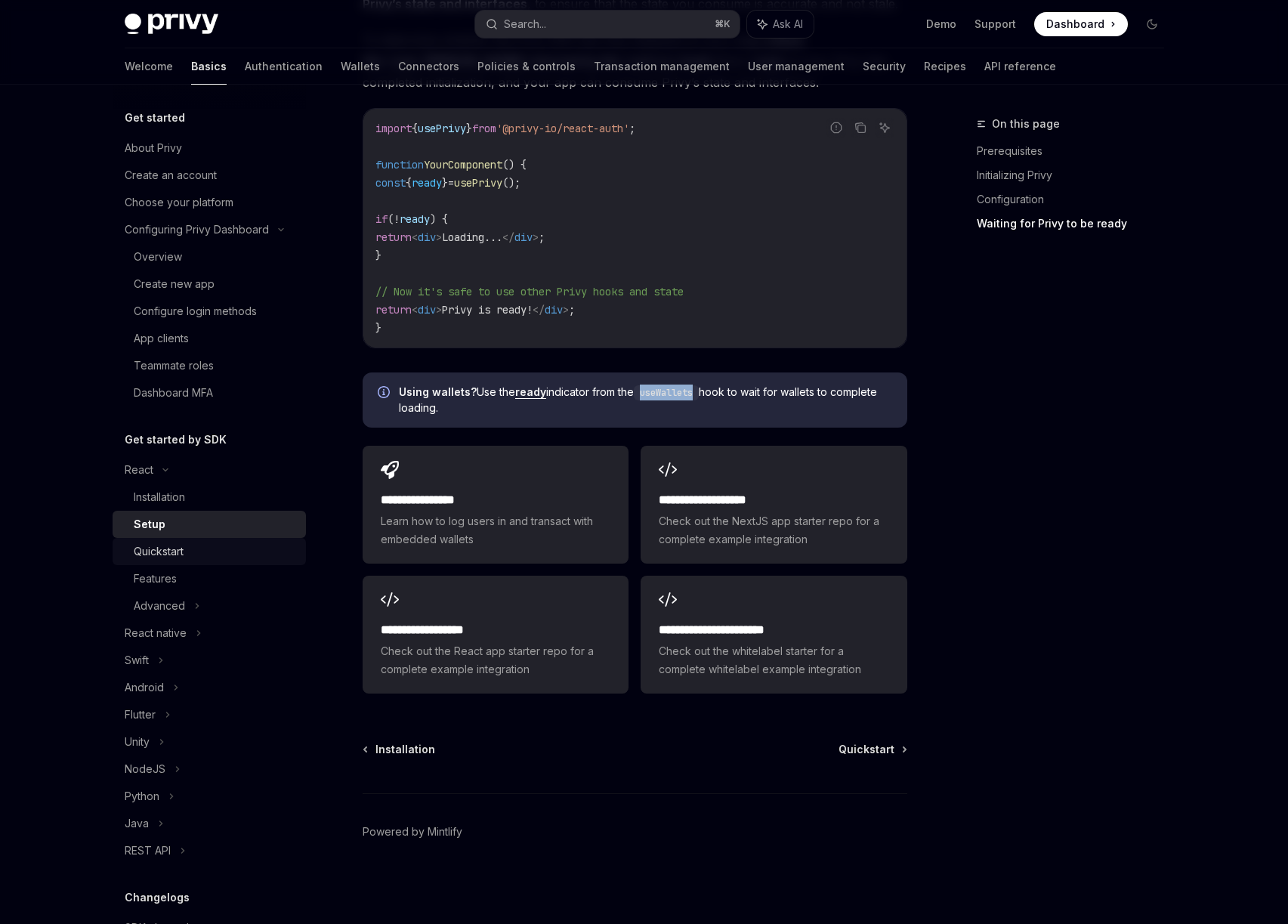
click at [154, 556] on div "Quickstart" at bounding box center [158, 551] width 49 height 19
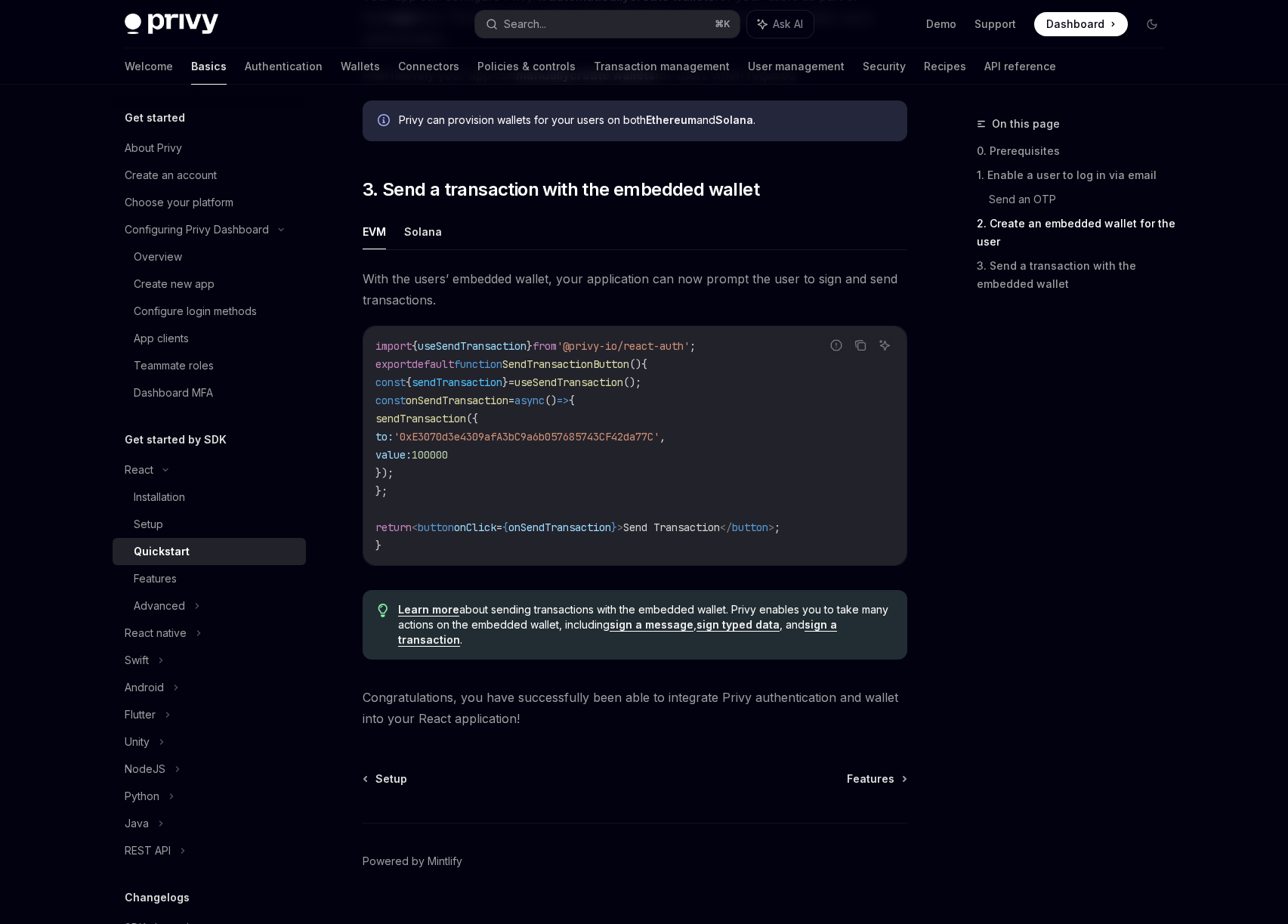
scroll to position [1267, 0]
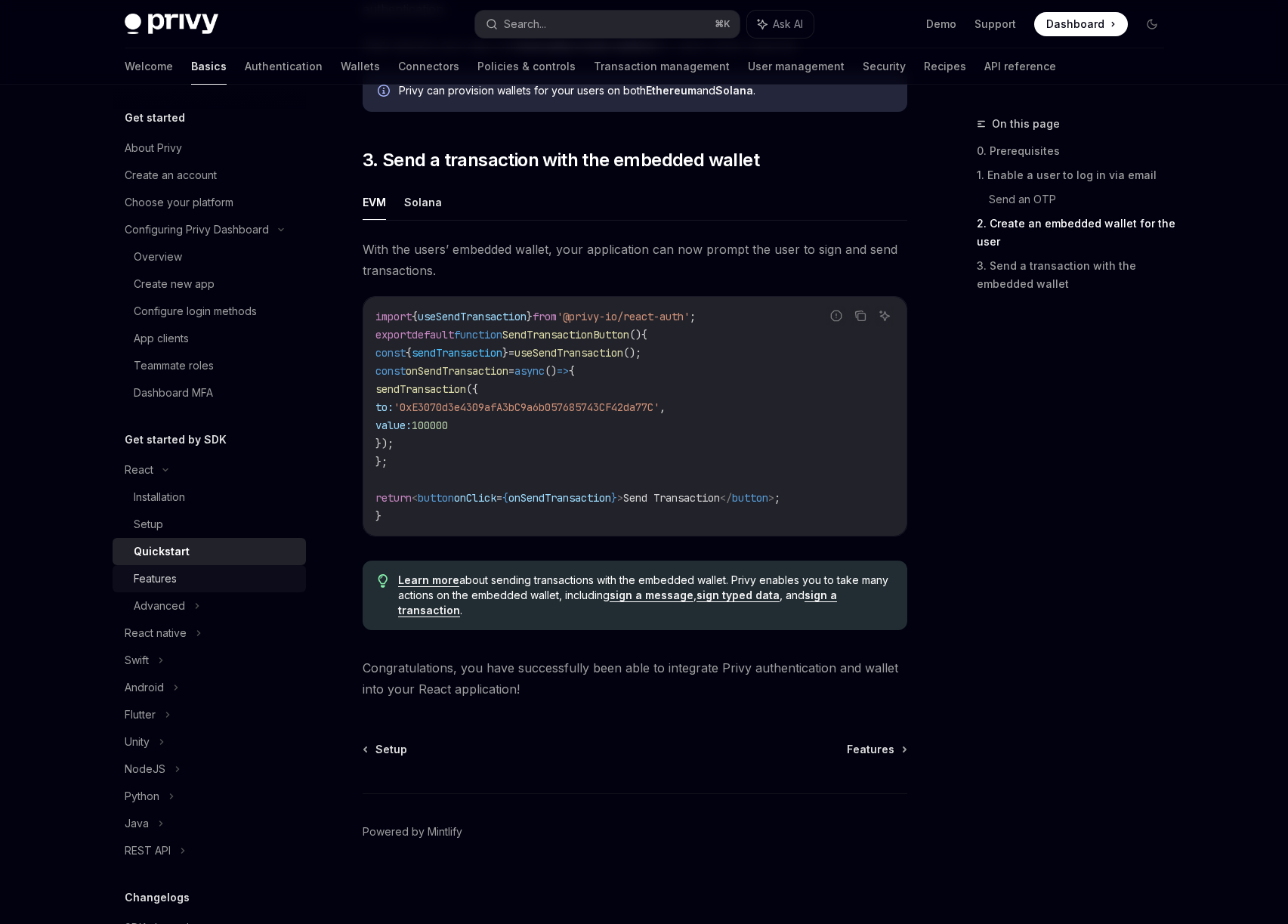
click at [162, 590] on link "Features" at bounding box center [209, 578] width 193 height 27
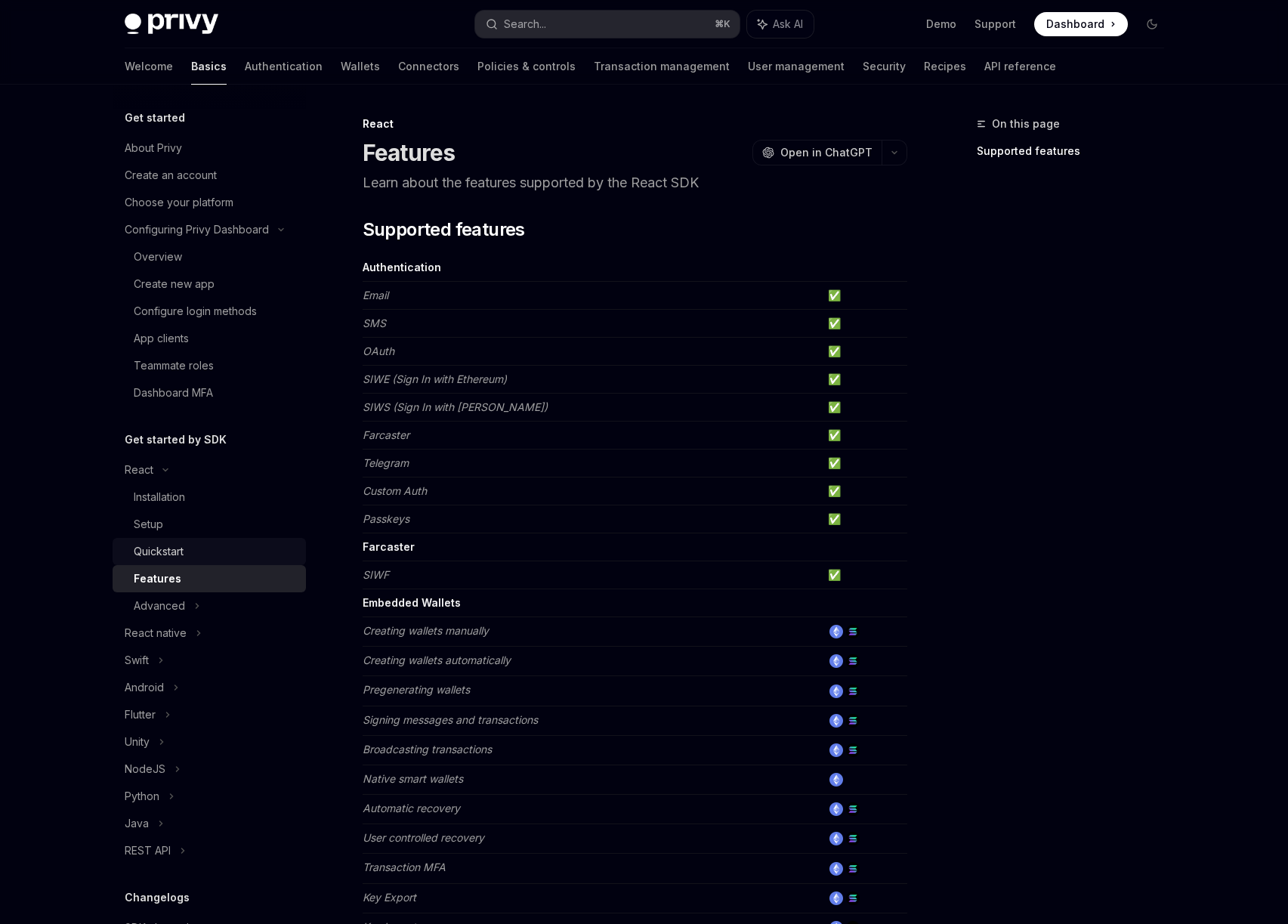
click at [172, 558] on div "Quickstart" at bounding box center [158, 551] width 49 height 19
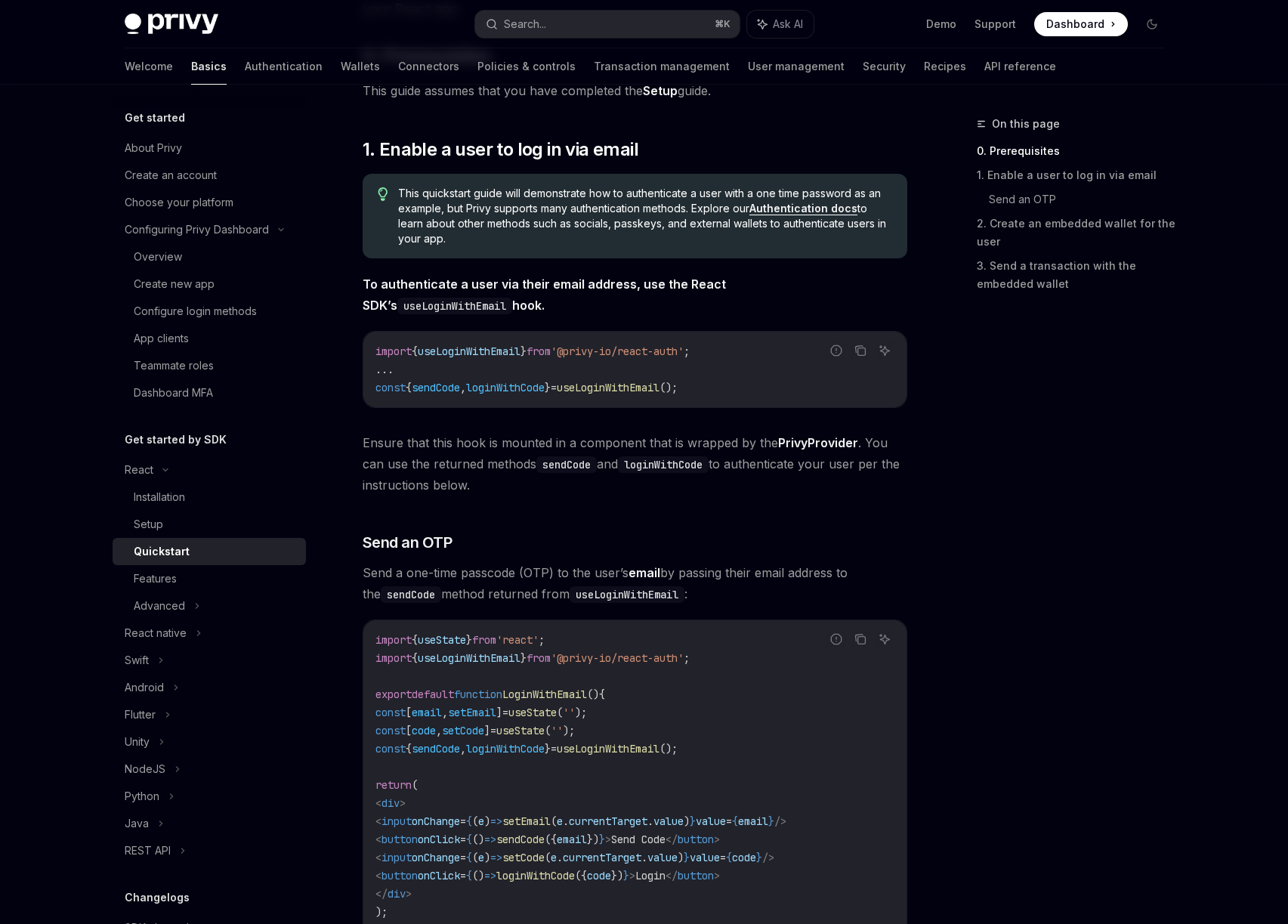
scroll to position [223, 0]
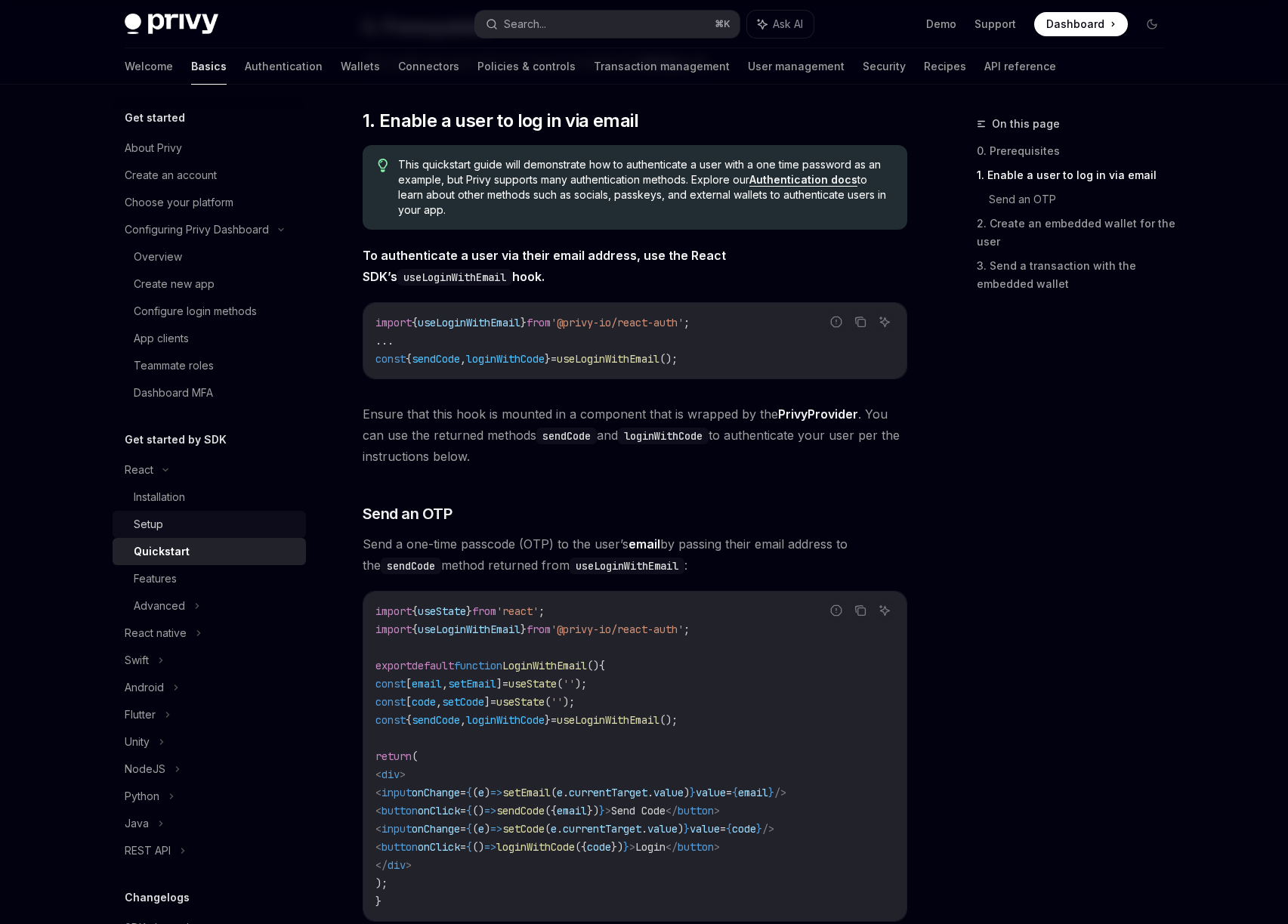
click at [158, 529] on div "Setup" at bounding box center [147, 524] width 29 height 19
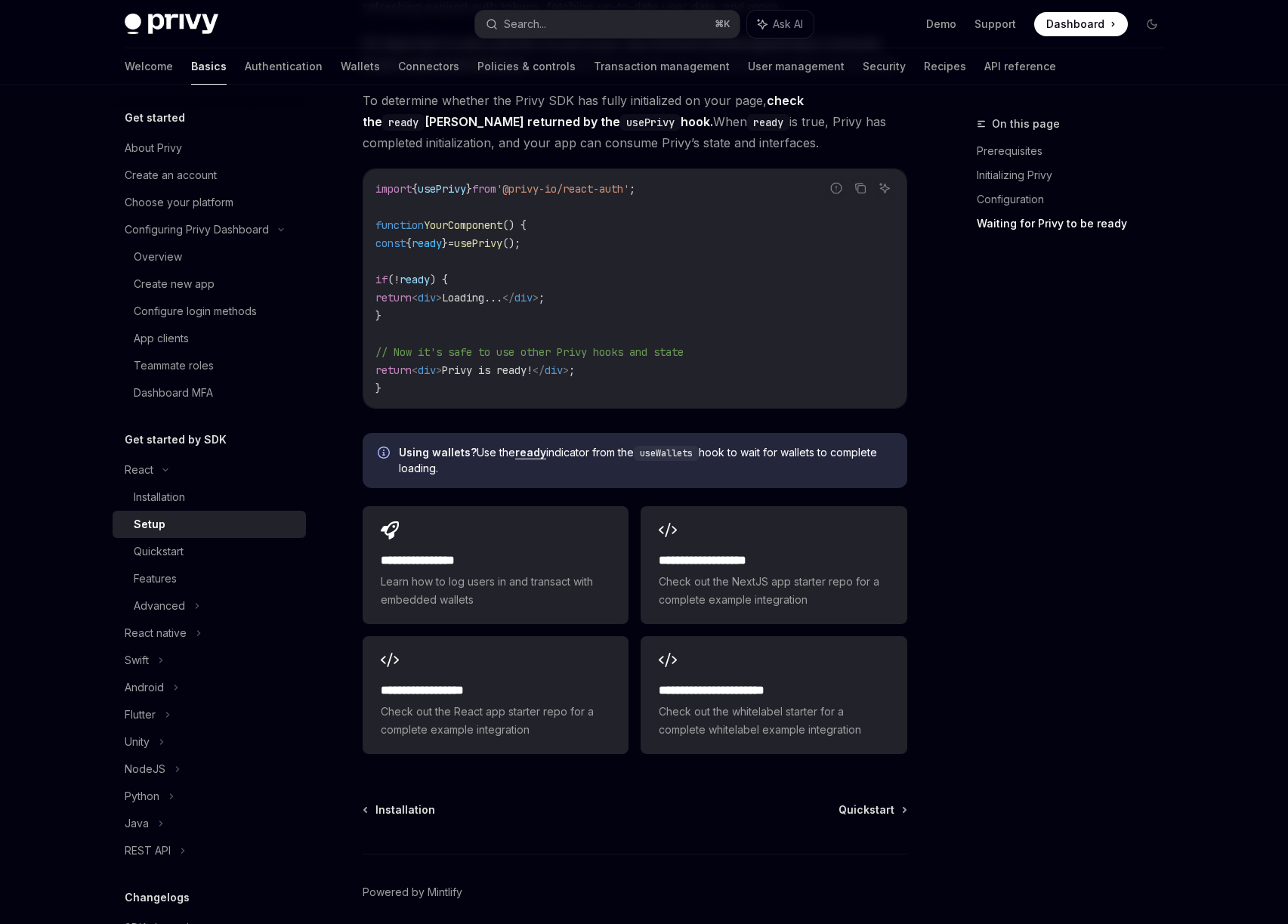
scroll to position [1670, 0]
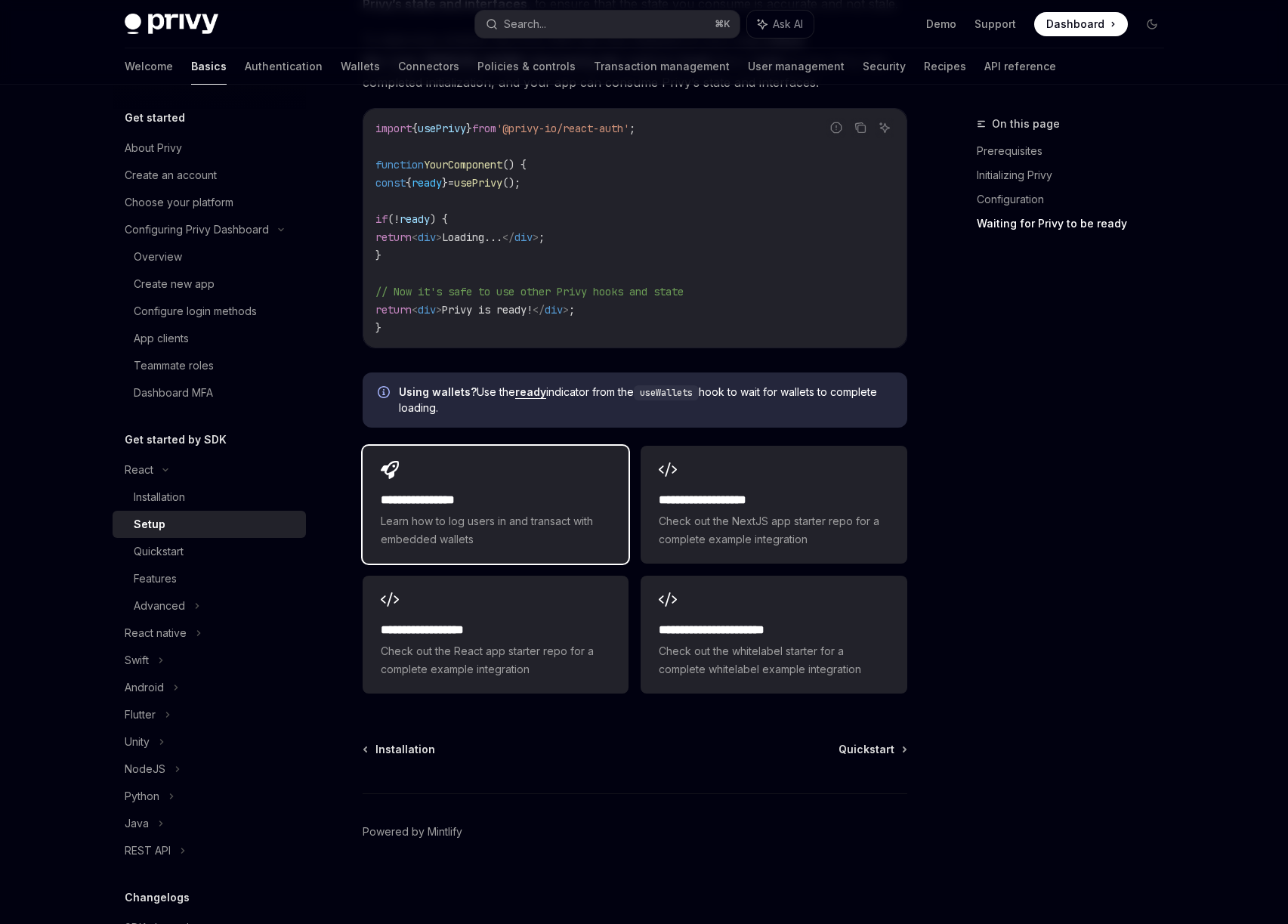
click at [451, 492] on h2 "**********" at bounding box center [495, 500] width 230 height 19
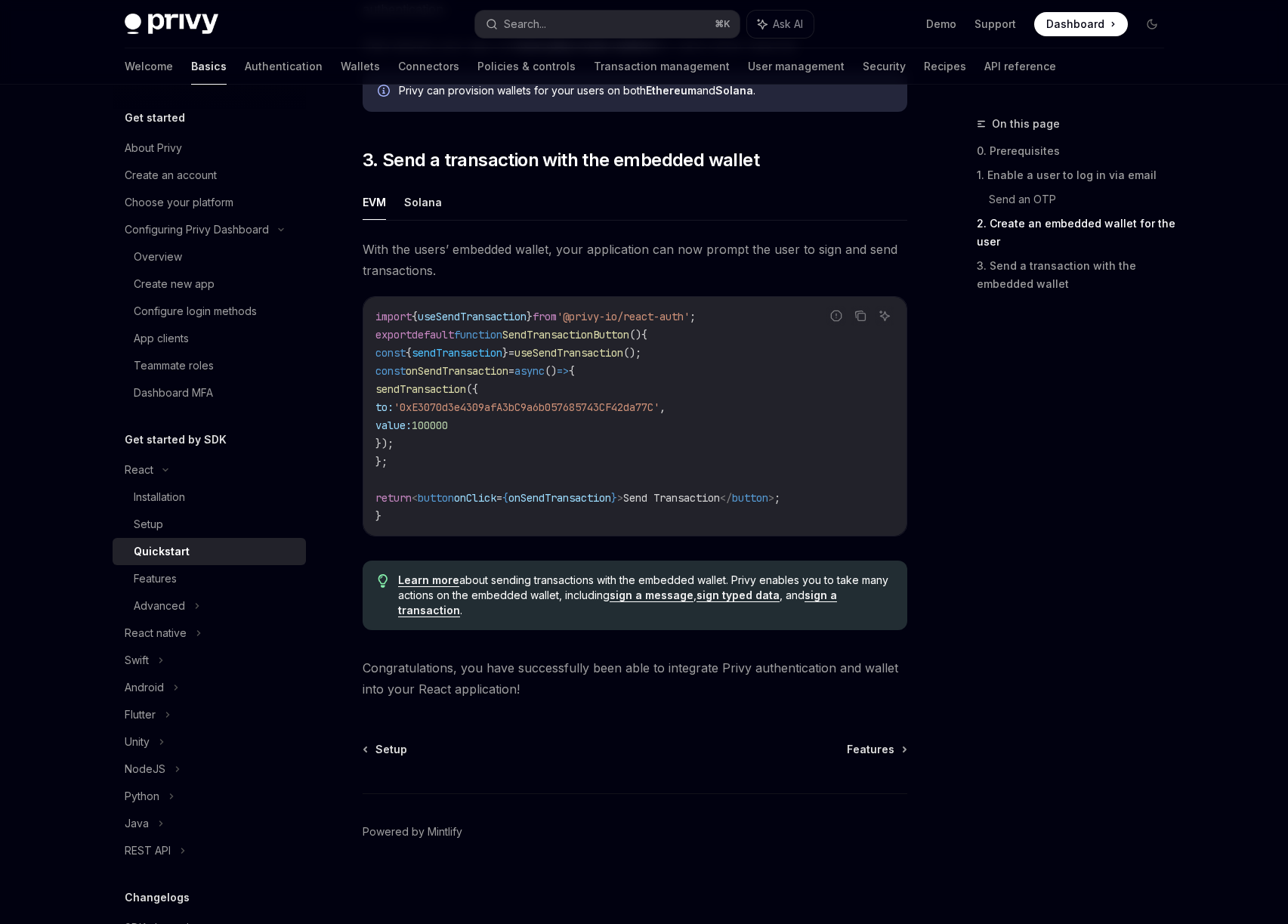
scroll to position [1267, 0]
click at [182, 582] on div "Features" at bounding box center [215, 578] width 163 height 19
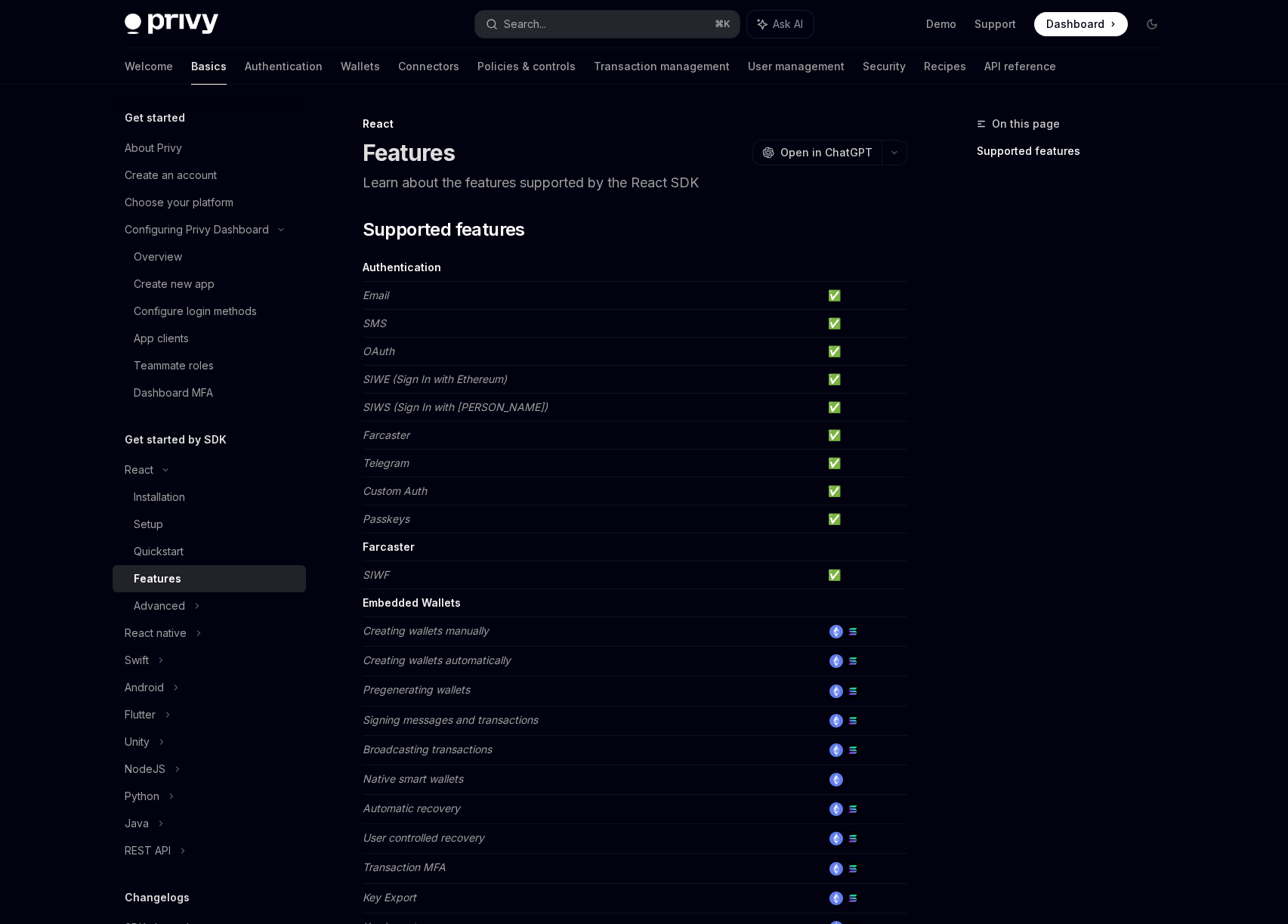
click at [836, 409] on td "✅" at bounding box center [864, 408] width 86 height 28
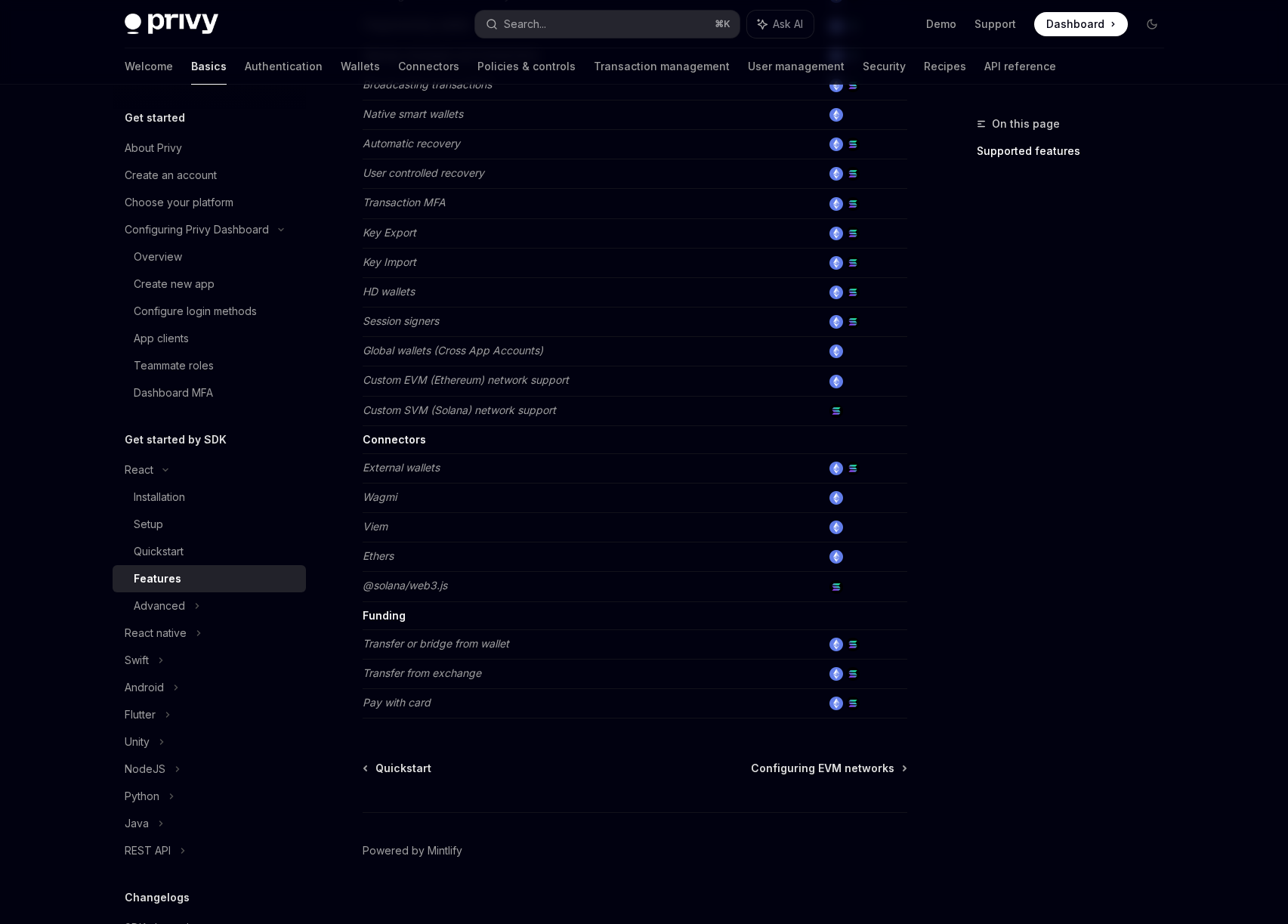
scroll to position [684, 0]
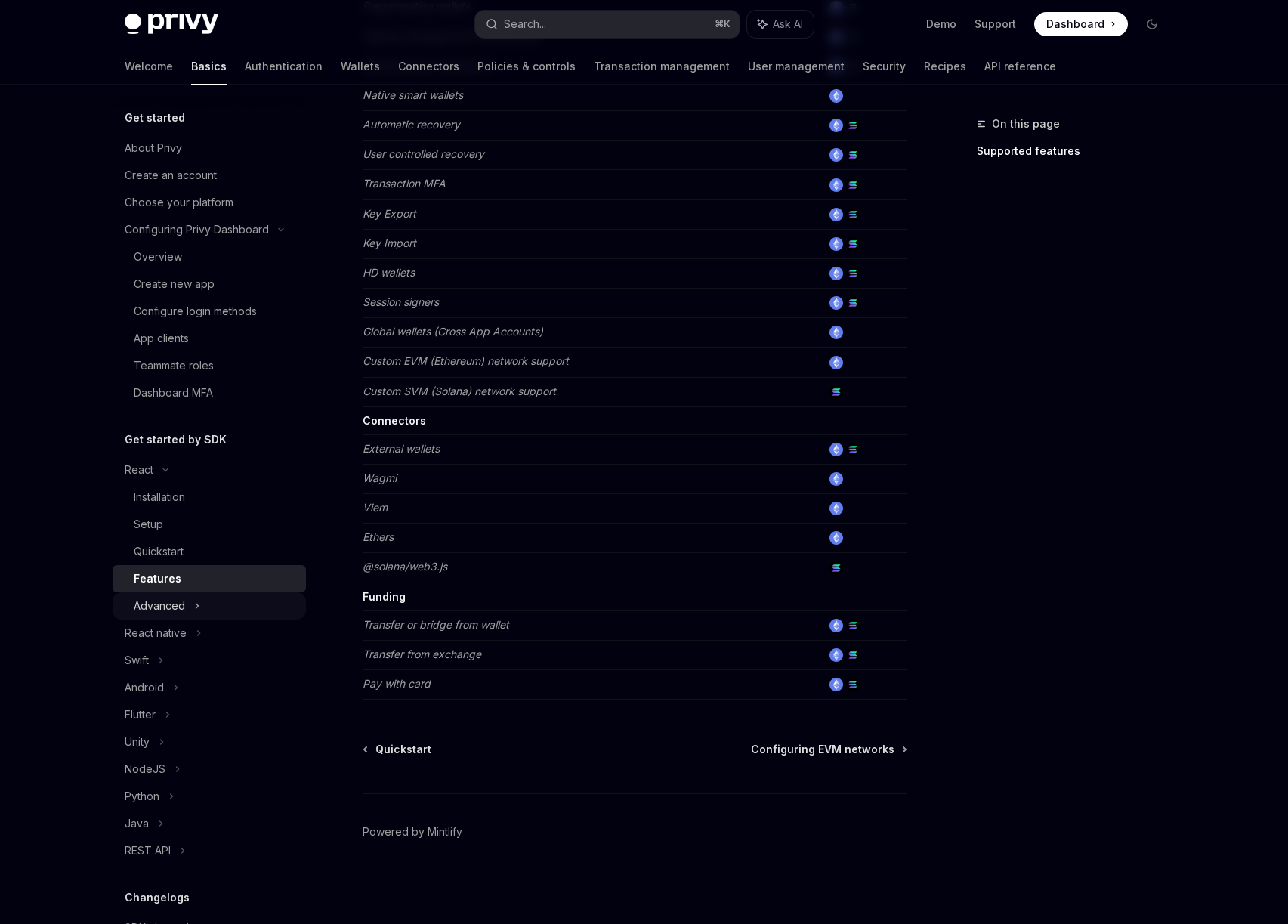
click at [154, 602] on div "Advanced" at bounding box center [159, 605] width 51 height 19
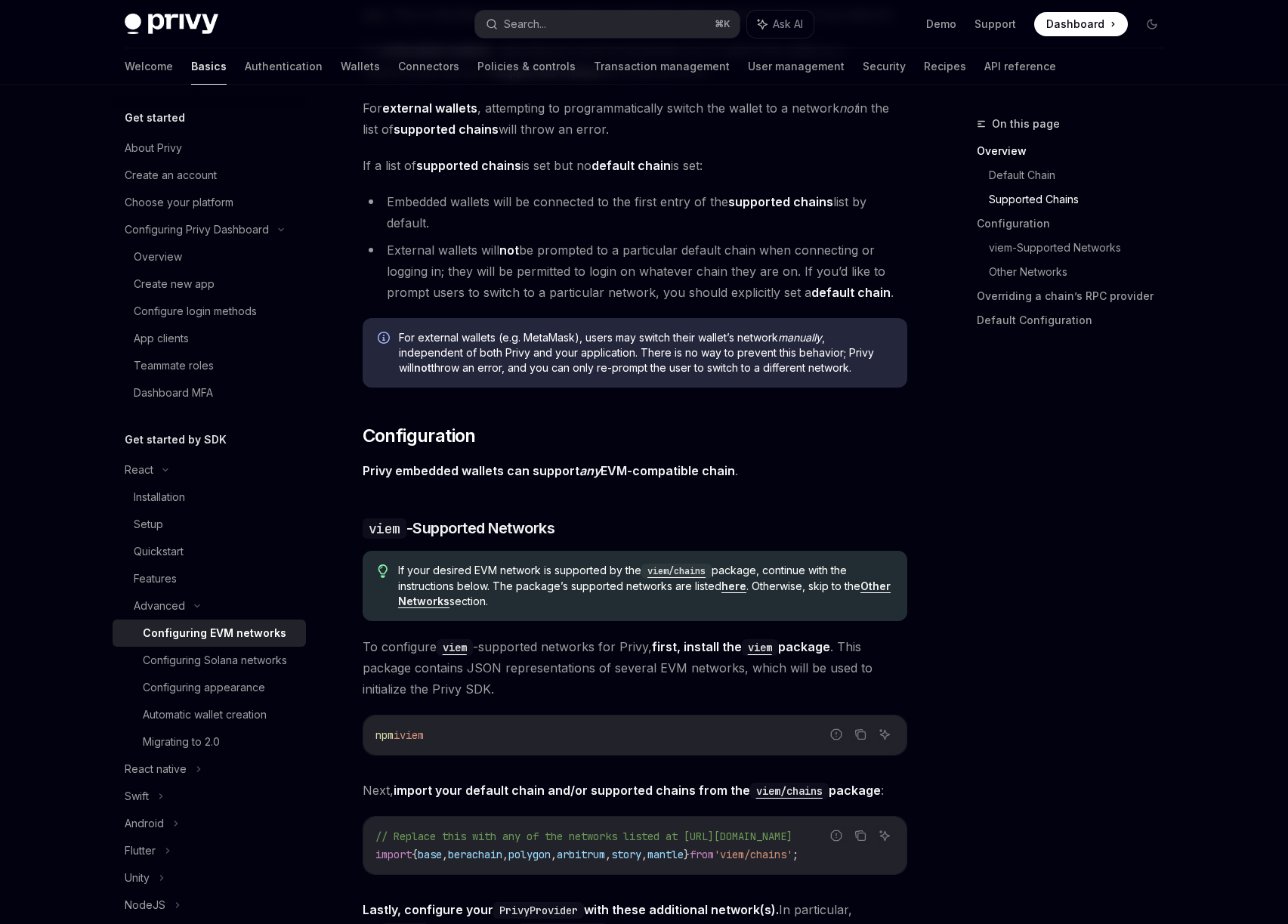
scroll to position [1111, 0]
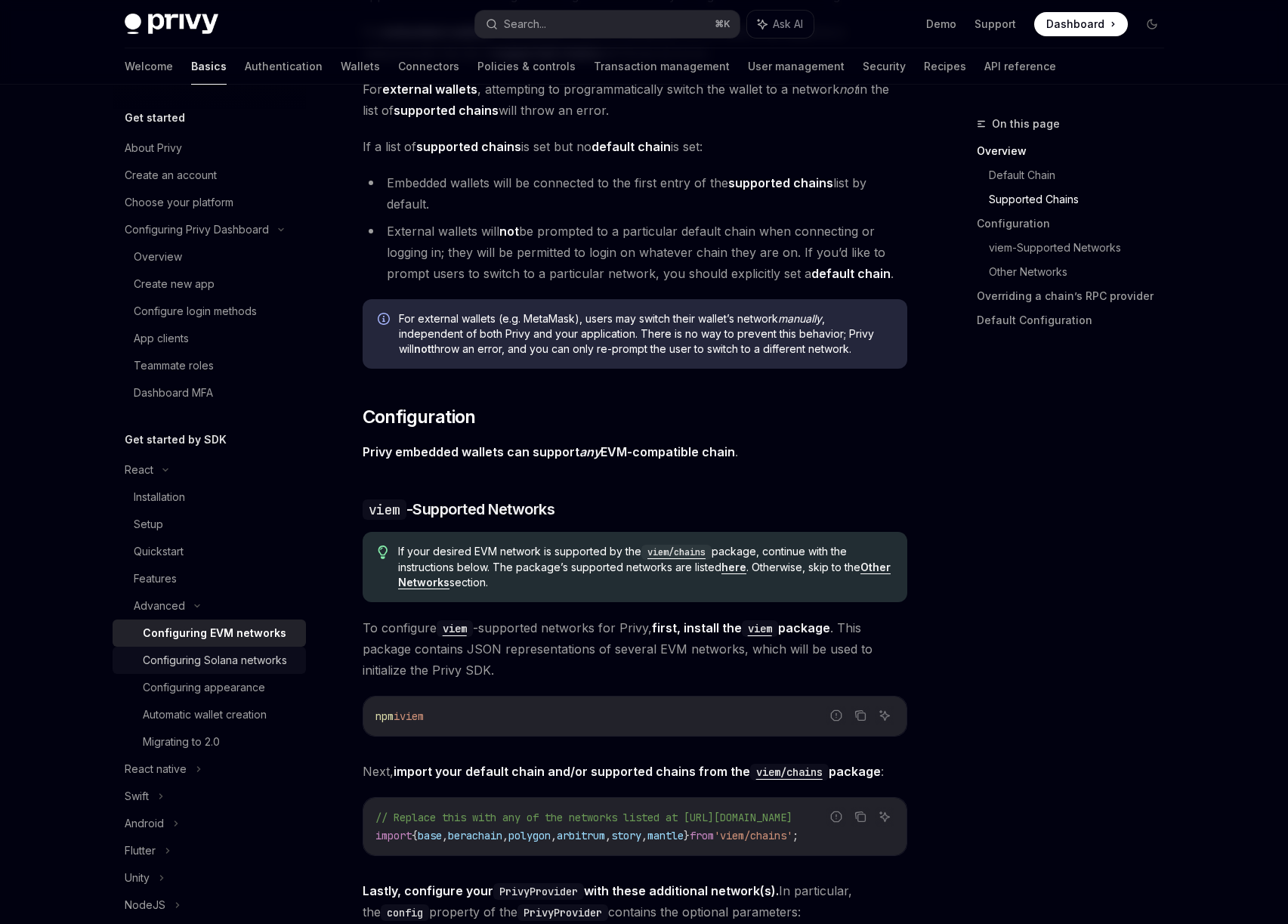
click at [222, 668] on div "Configuring Solana networks" at bounding box center [215, 660] width 144 height 19
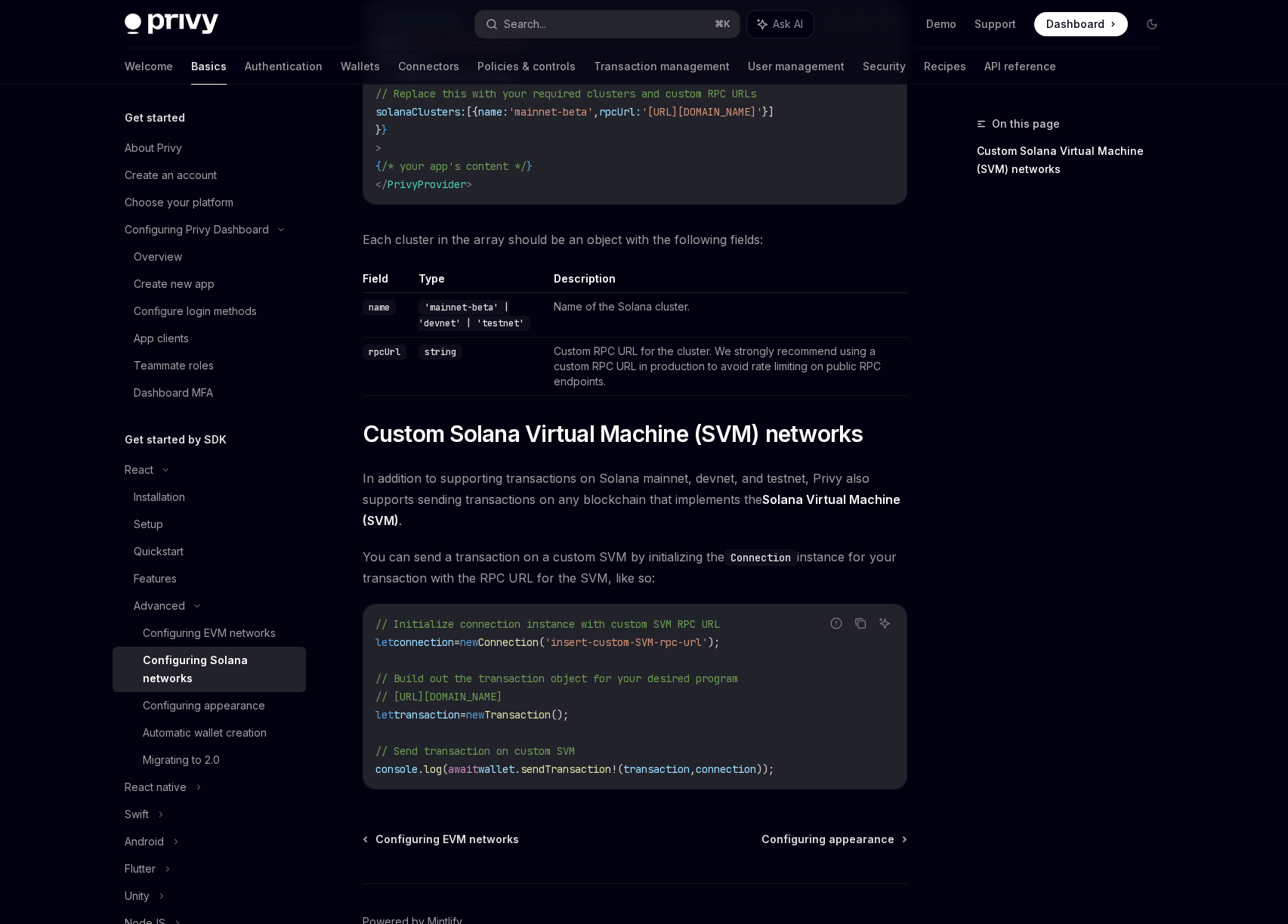
scroll to position [379, 0]
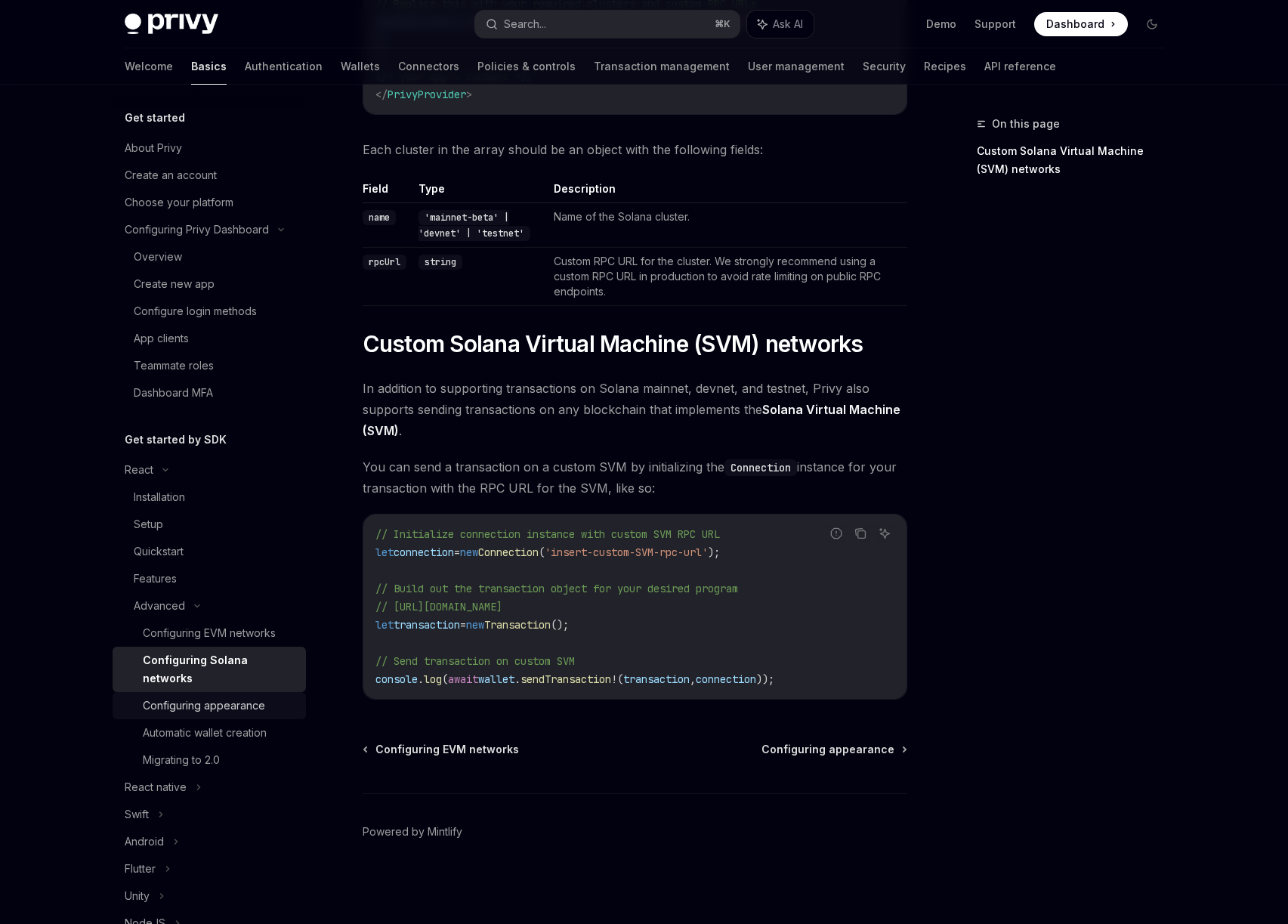
click at [185, 703] on div "Configuring appearance" at bounding box center [204, 705] width 123 height 19
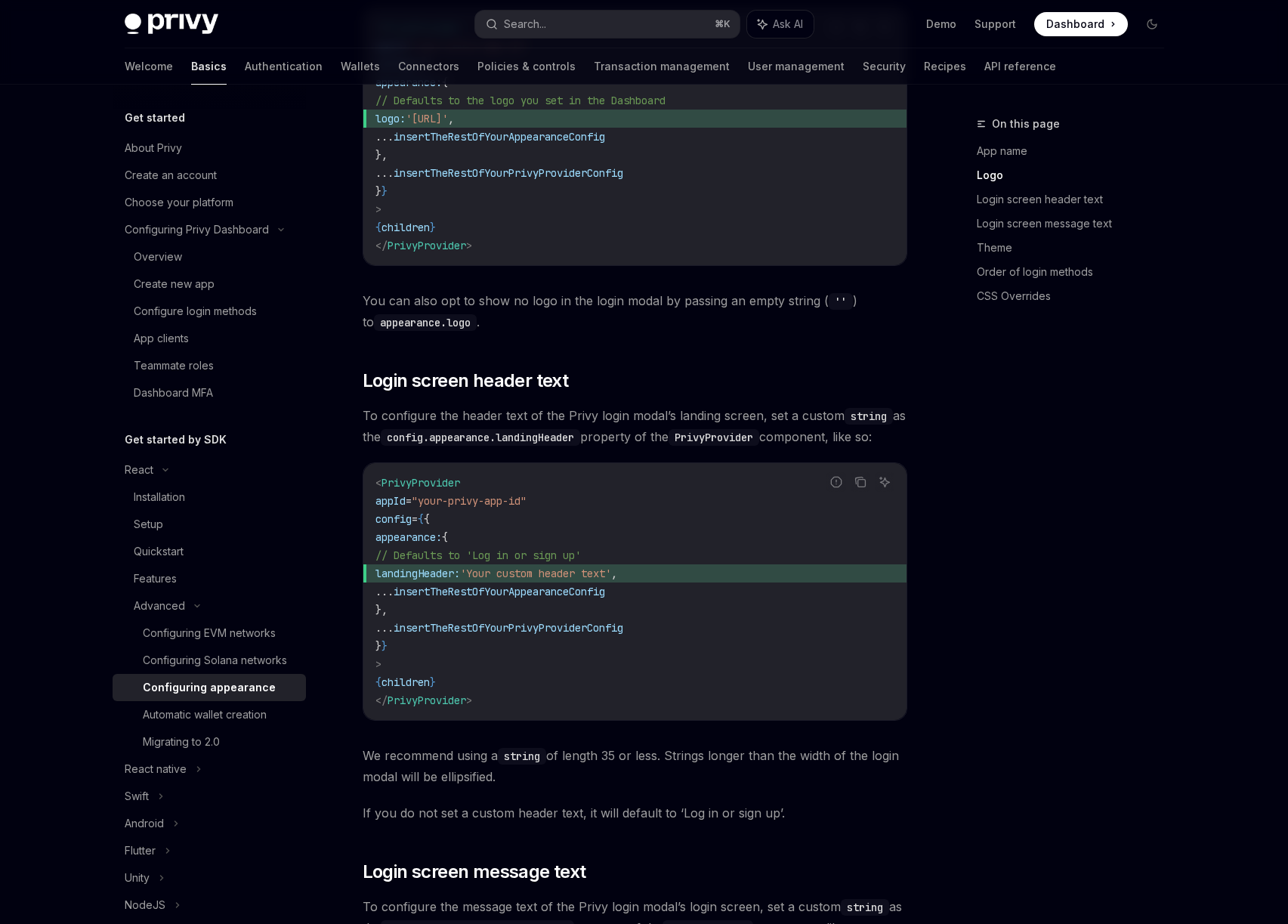
scroll to position [1130, 0]
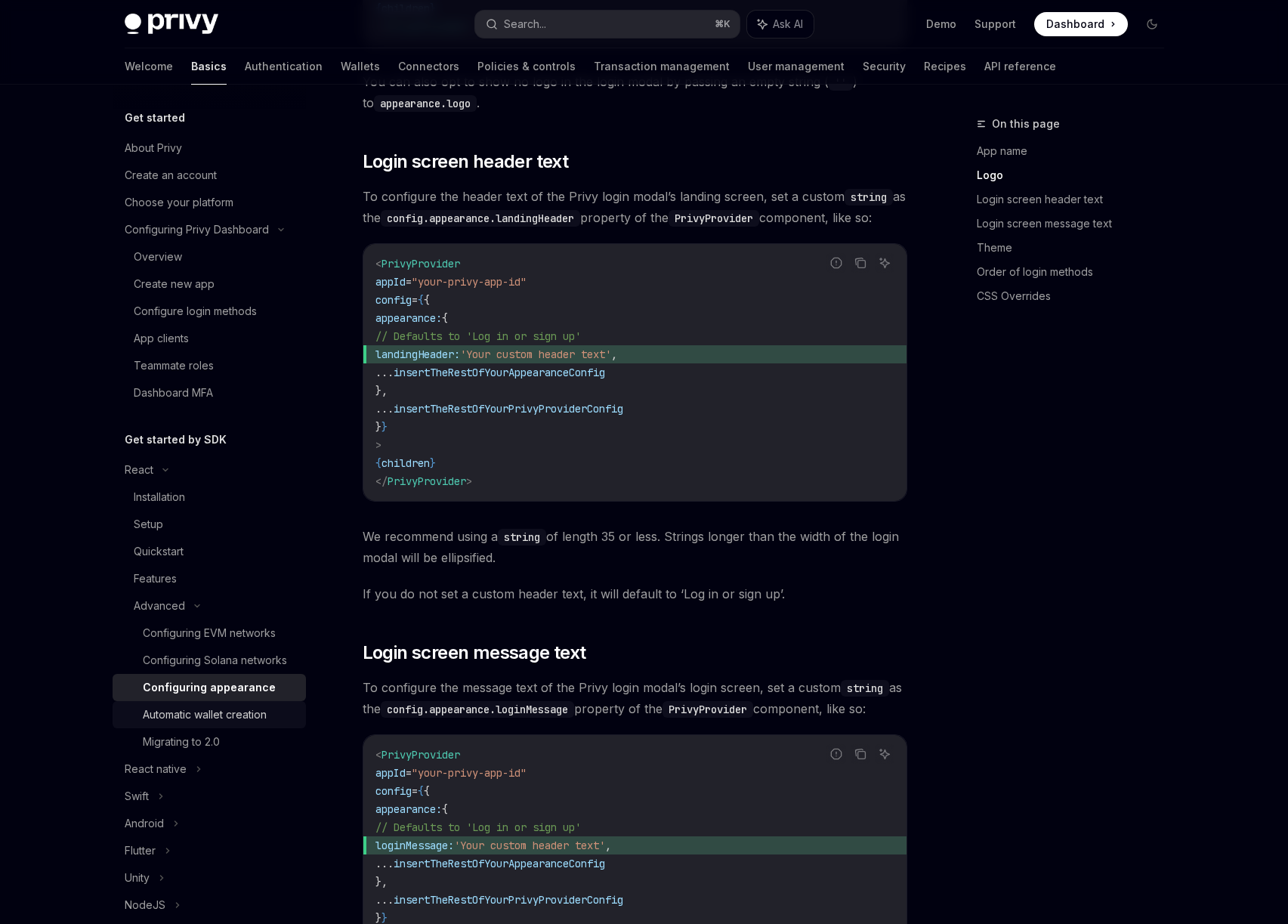
click at [222, 724] on div "Automatic wallet creation" at bounding box center [205, 714] width 124 height 19
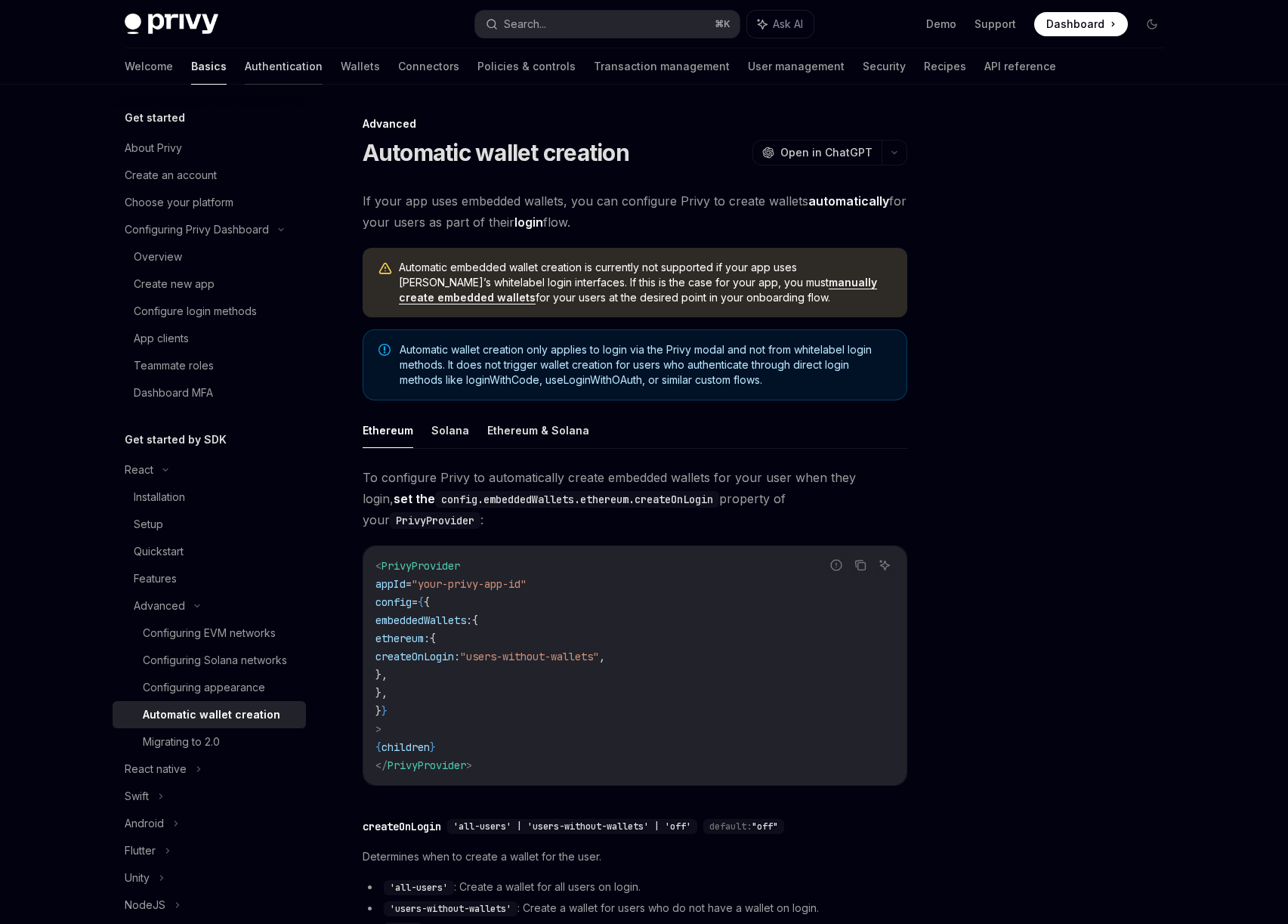
click at [245, 74] on link "Authentication" at bounding box center [283, 66] width 78 height 36
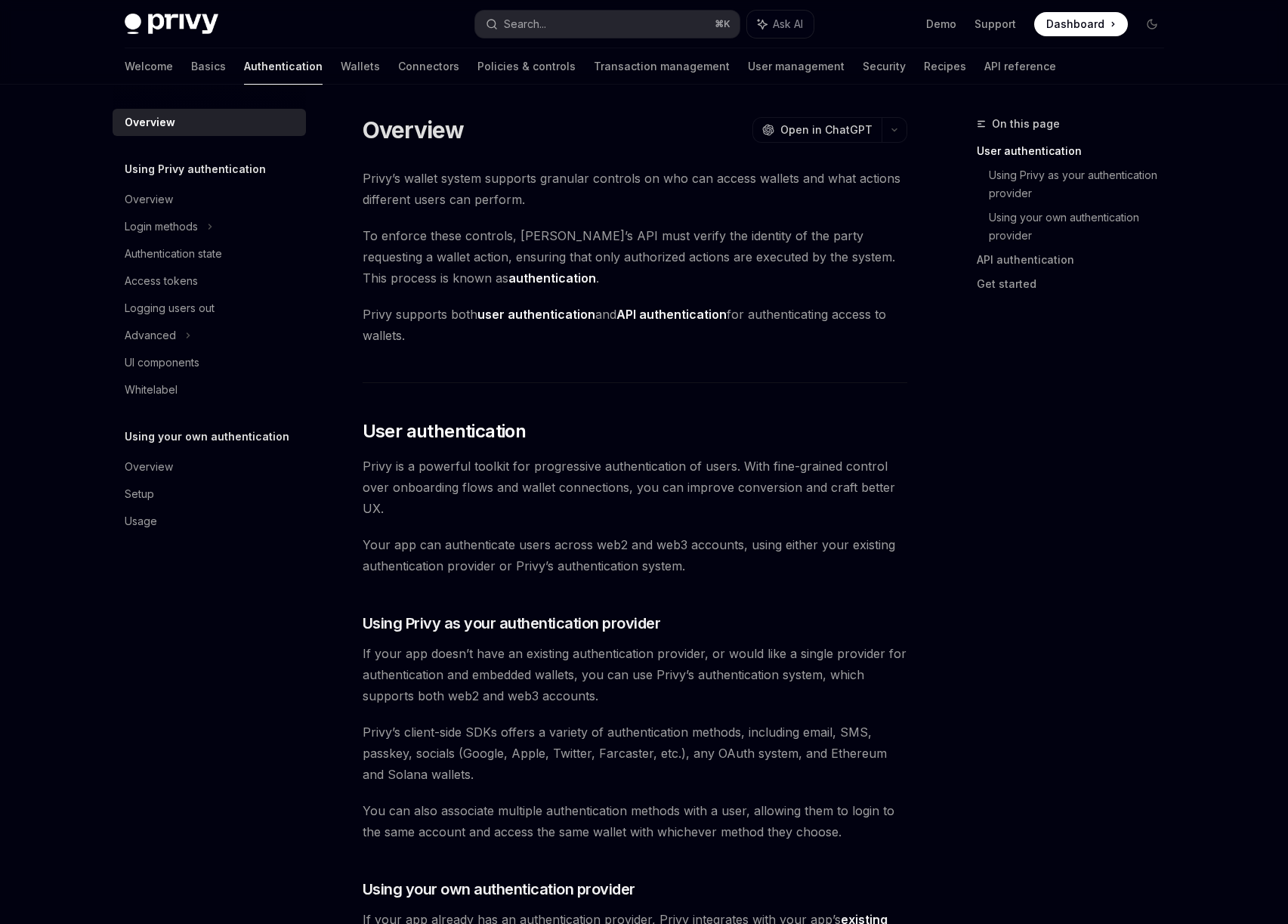
click at [266, 69] on div "Welcome Basics Authentication Wallets Connectors Policies & controls Transactio…" at bounding box center [590, 66] width 931 height 36
click at [267, 69] on div "Welcome Basics Authentication Wallets Connectors Policies & controls Transactio…" at bounding box center [590, 66] width 931 height 36
click at [341, 69] on link "Wallets" at bounding box center [360, 66] width 40 height 36
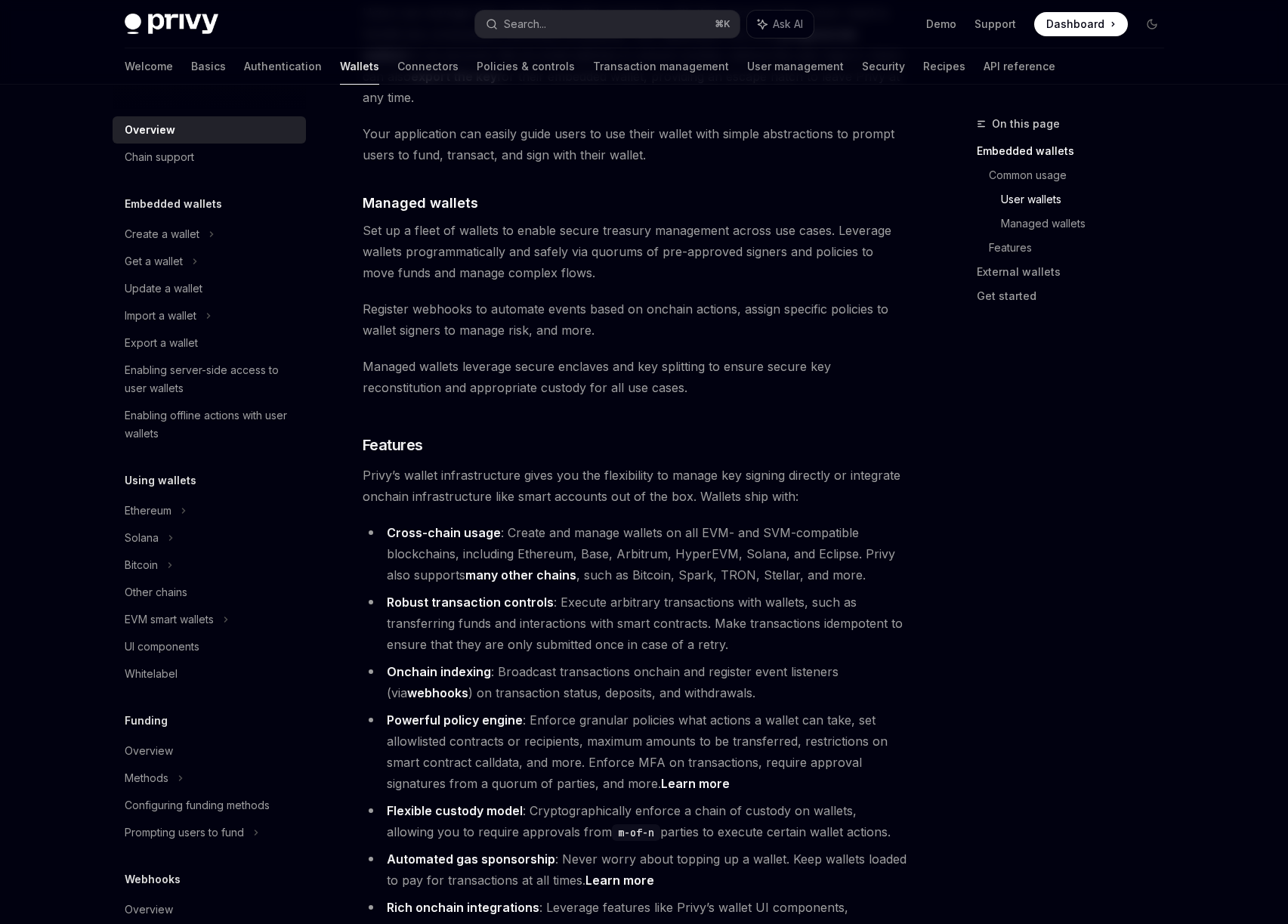
scroll to position [1371, 0]
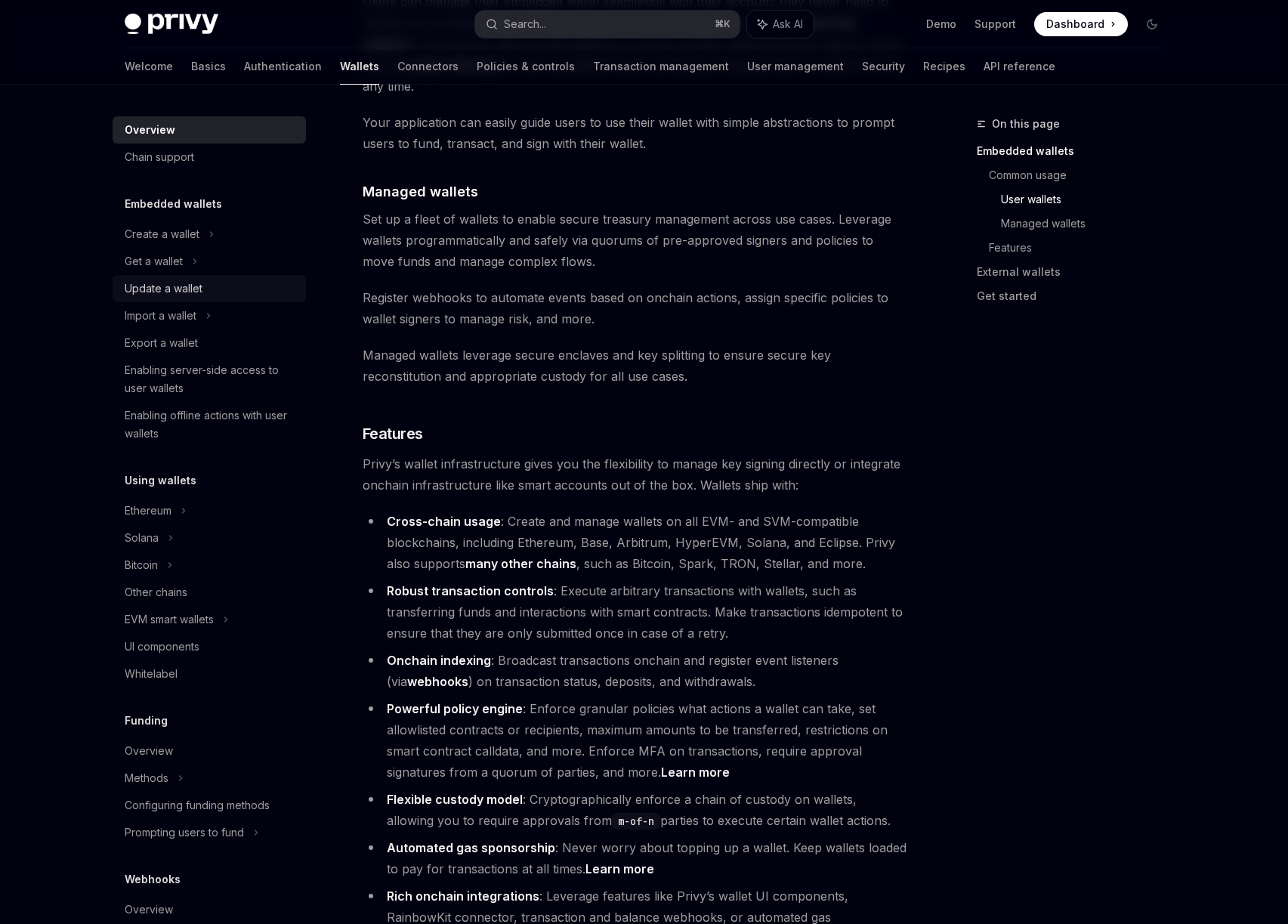
click at [205, 293] on div "Update a wallet" at bounding box center [210, 289] width 172 height 19
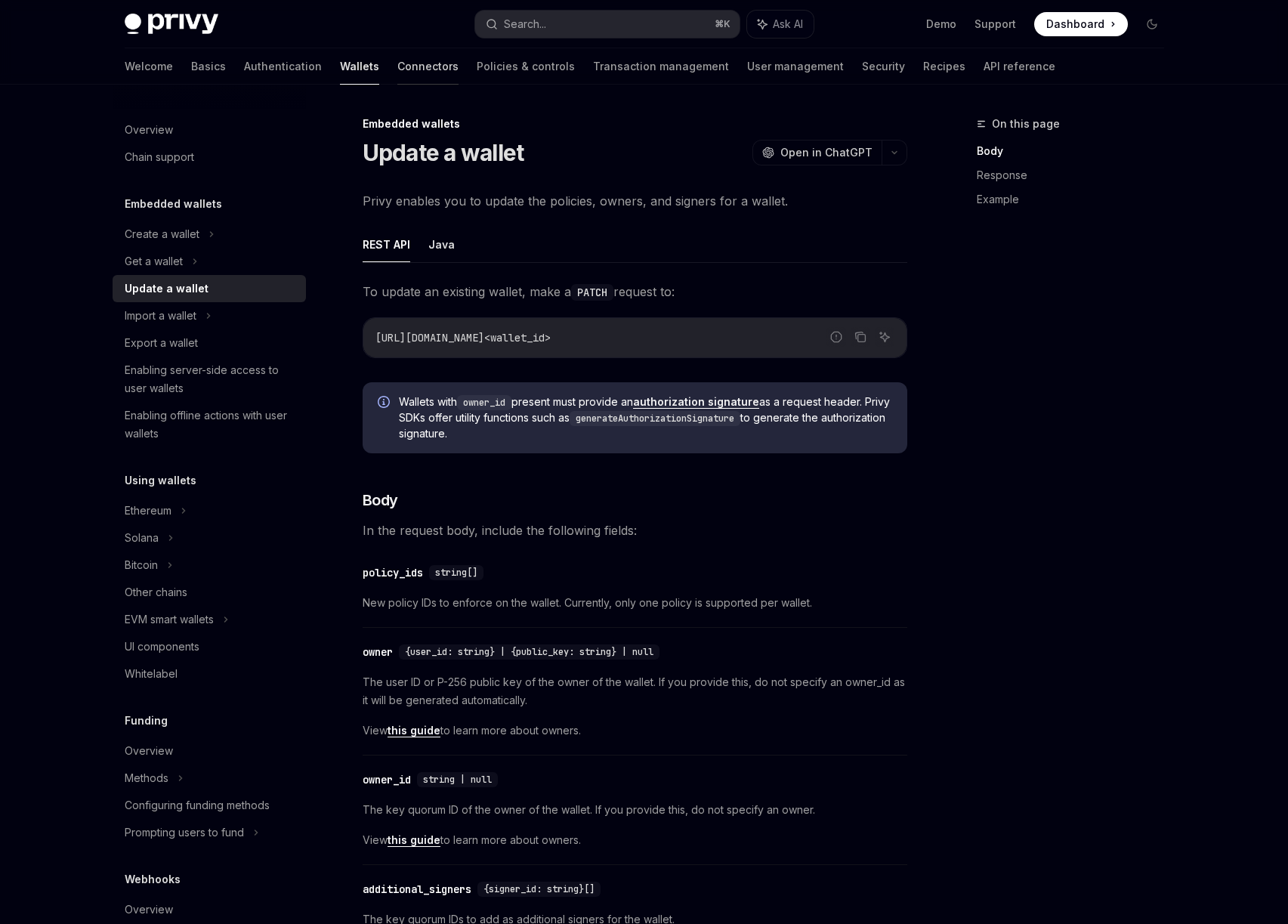
click at [397, 71] on link "Connectors" at bounding box center [427, 66] width 61 height 36
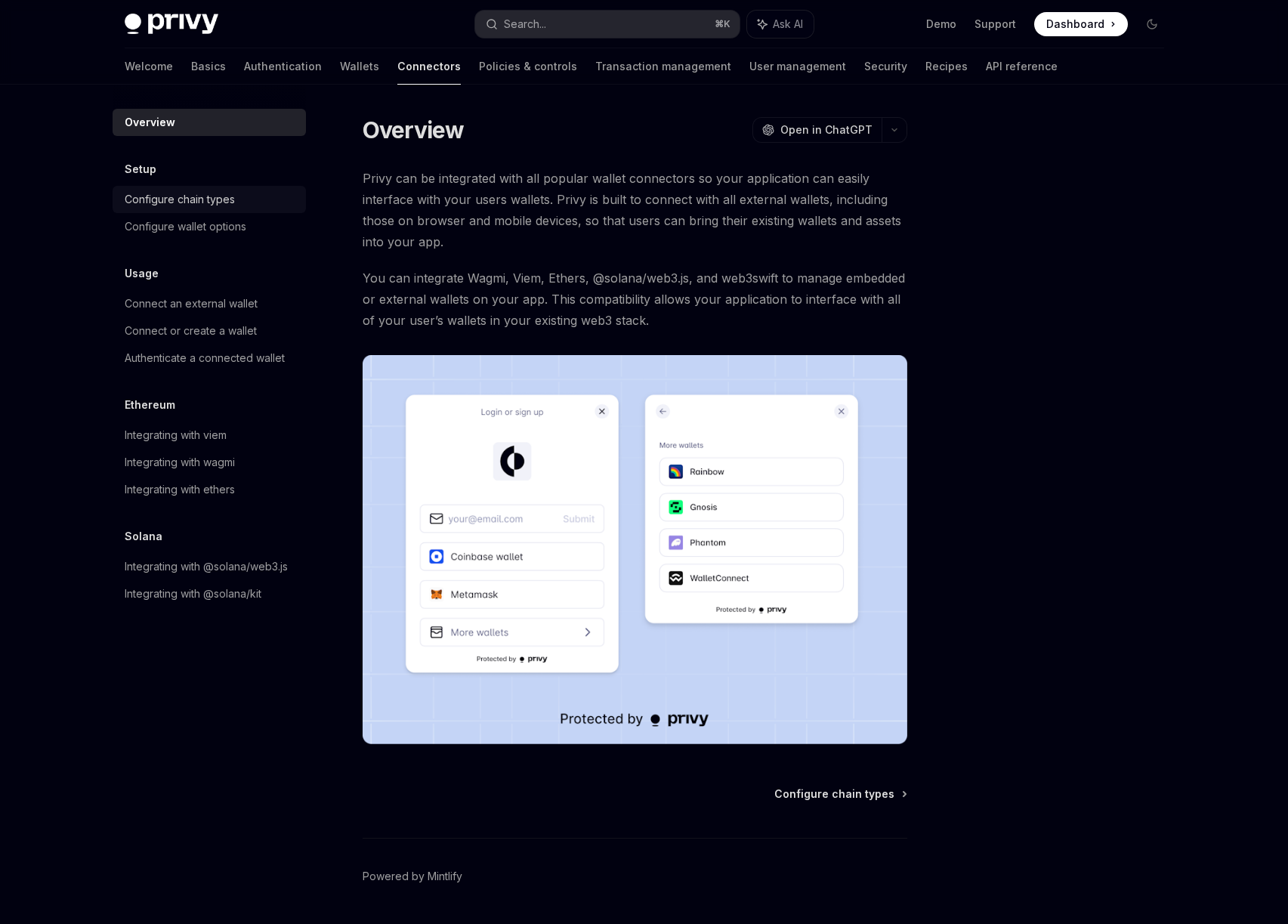
click at [170, 197] on div "Configure chain types" at bounding box center [179, 199] width 110 height 19
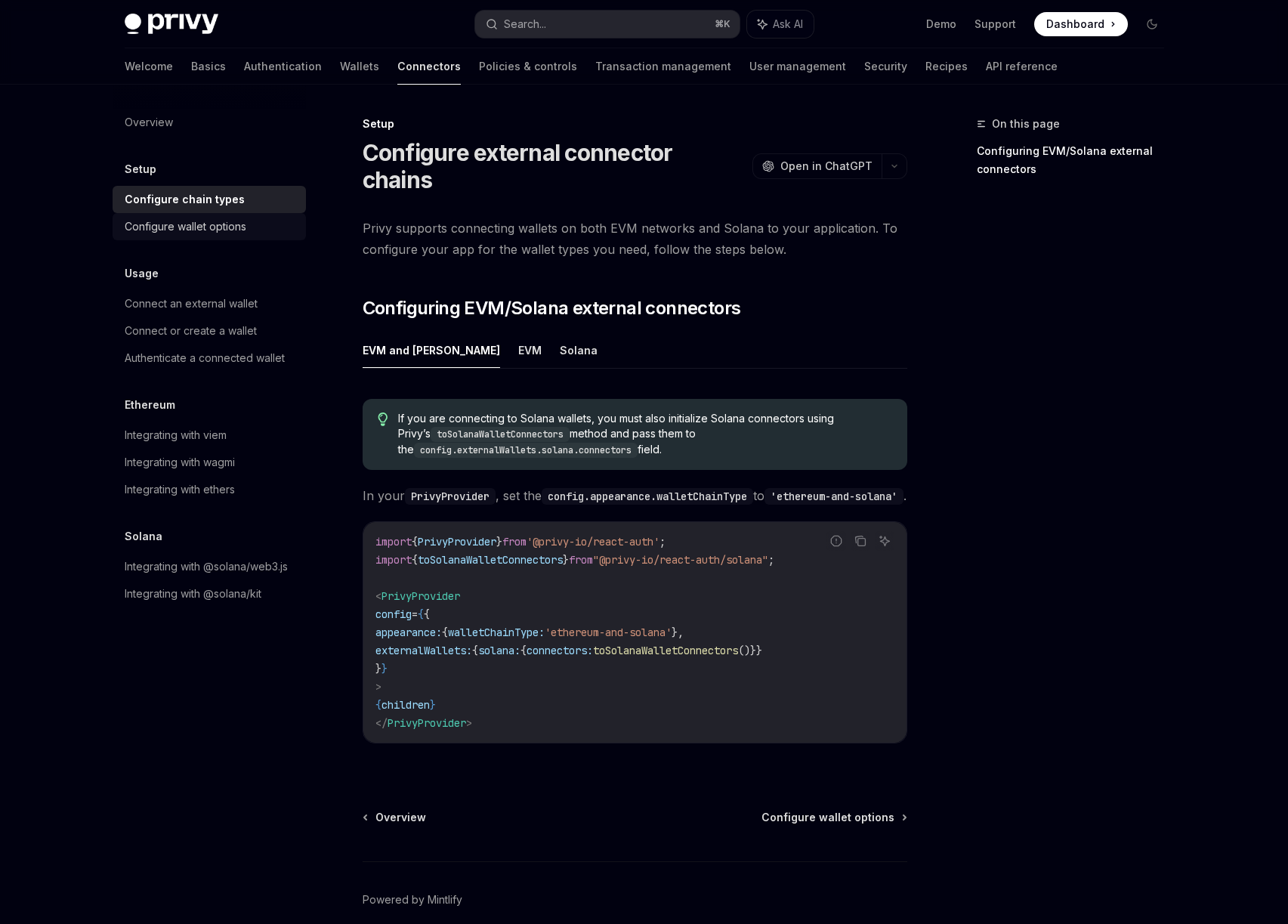
click at [197, 235] on div "Configure wallet options" at bounding box center [185, 226] width 122 height 19
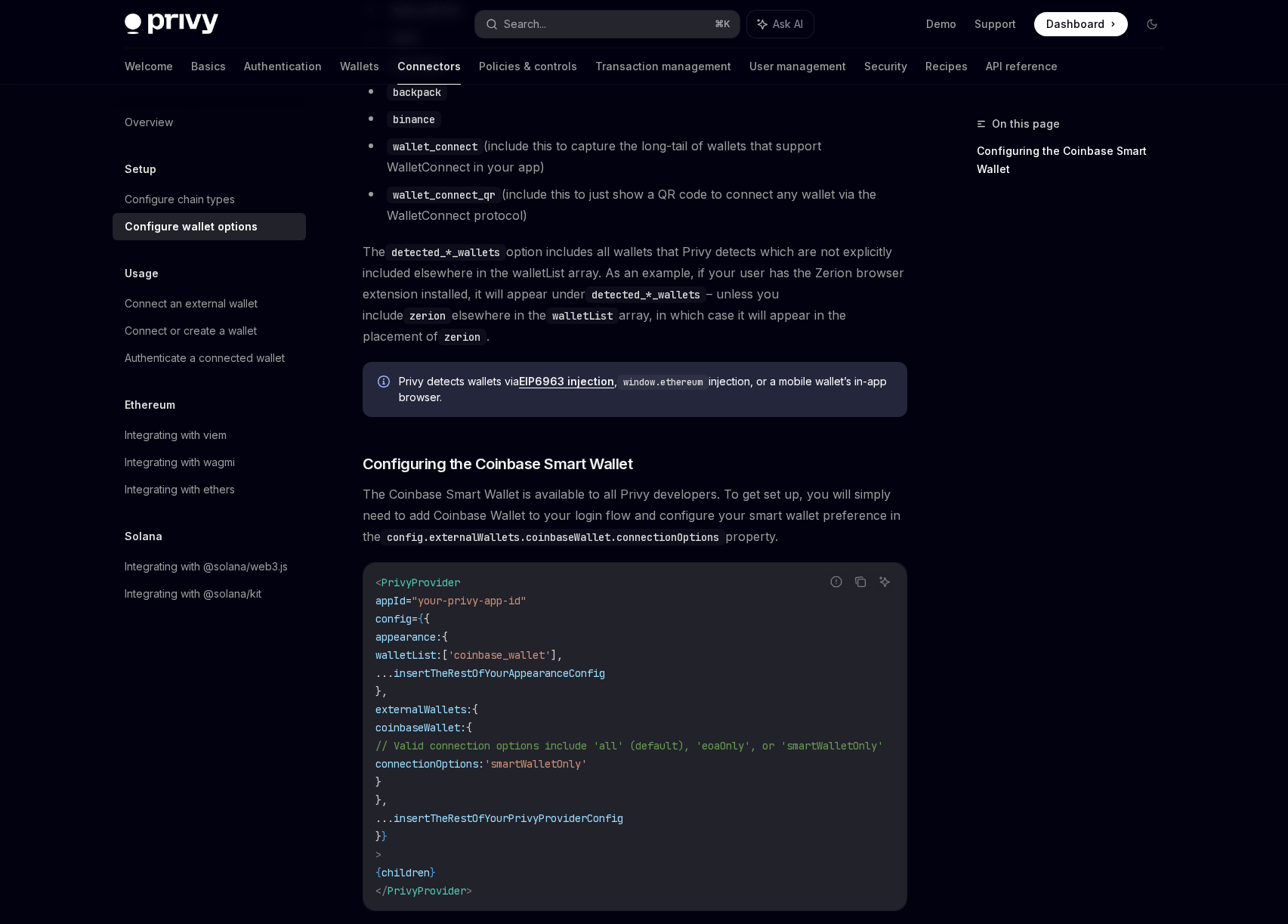
scroll to position [1384, 0]
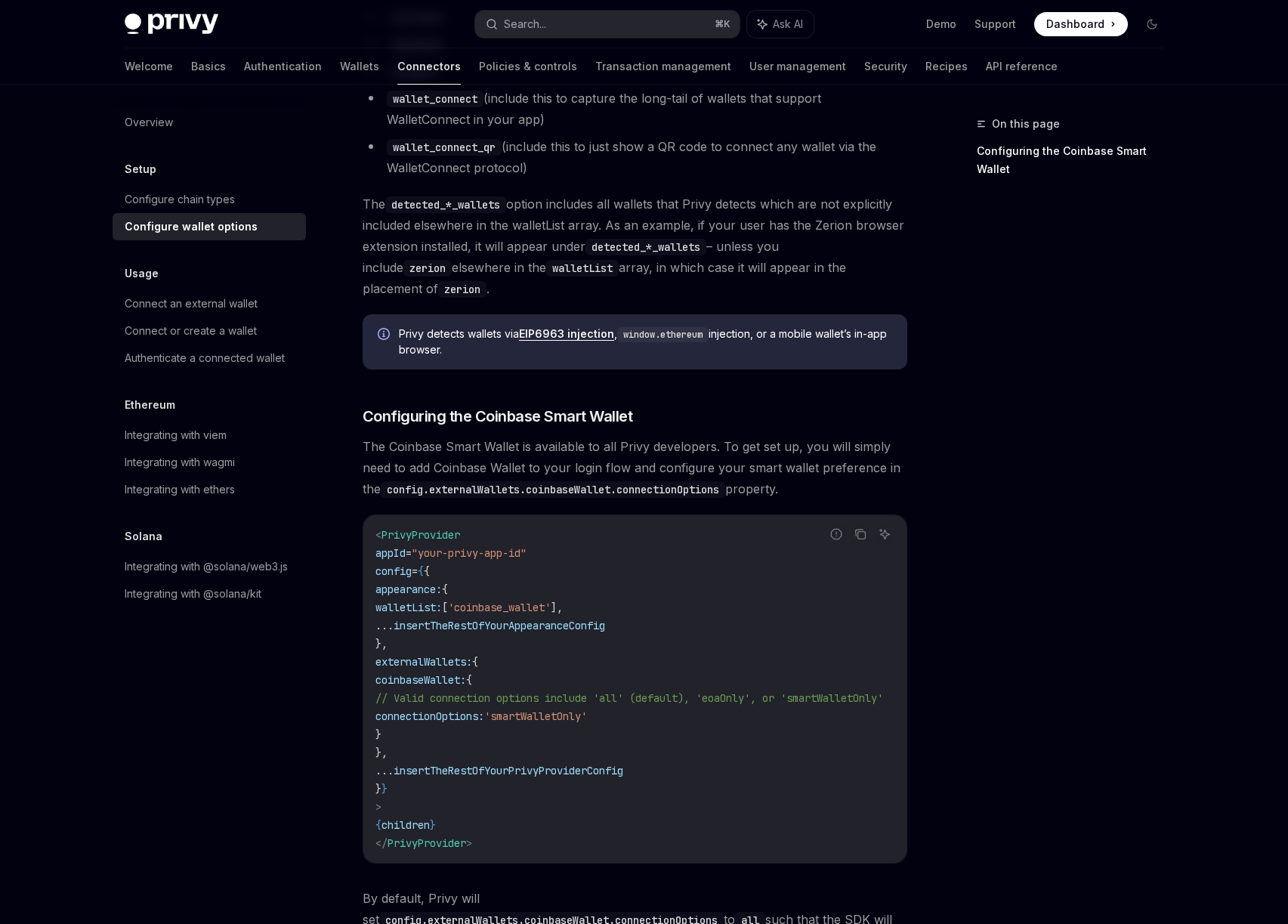
click at [998, 349] on div "On this page Configuring the Coinbase Smart Wallet" at bounding box center [1061, 519] width 230 height 809
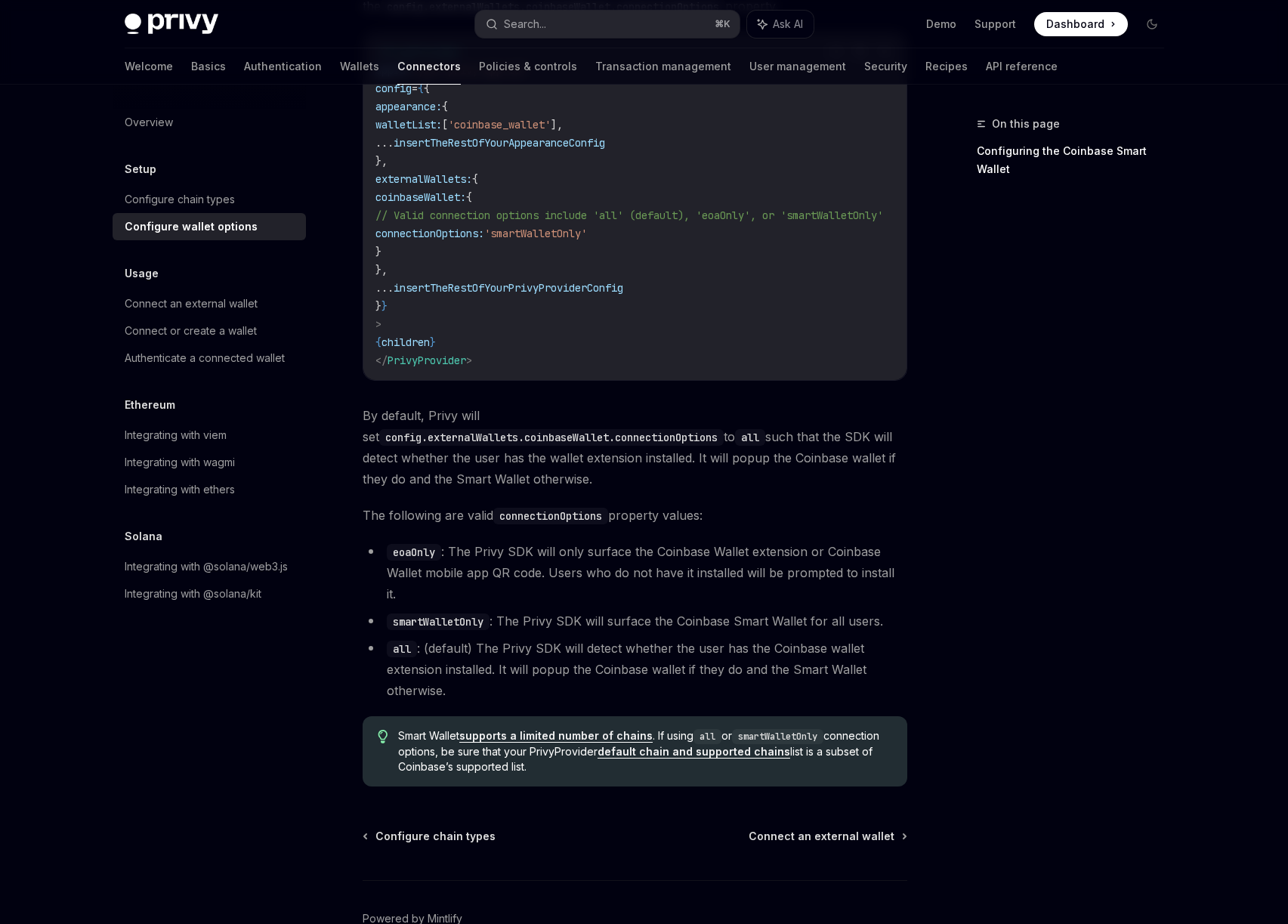
scroll to position [1908, 0]
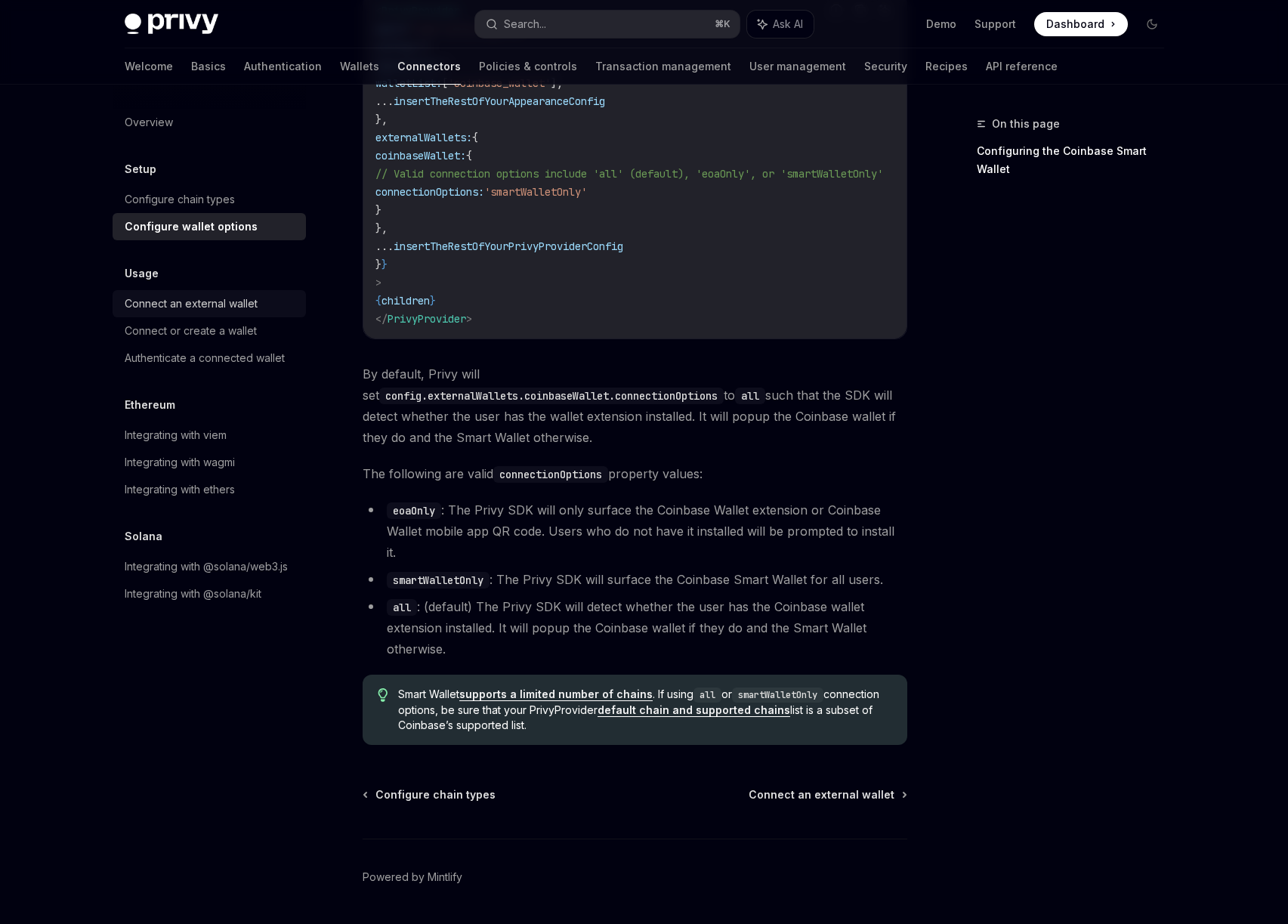
click at [238, 303] on div "Connect an external wallet" at bounding box center [191, 304] width 133 height 19
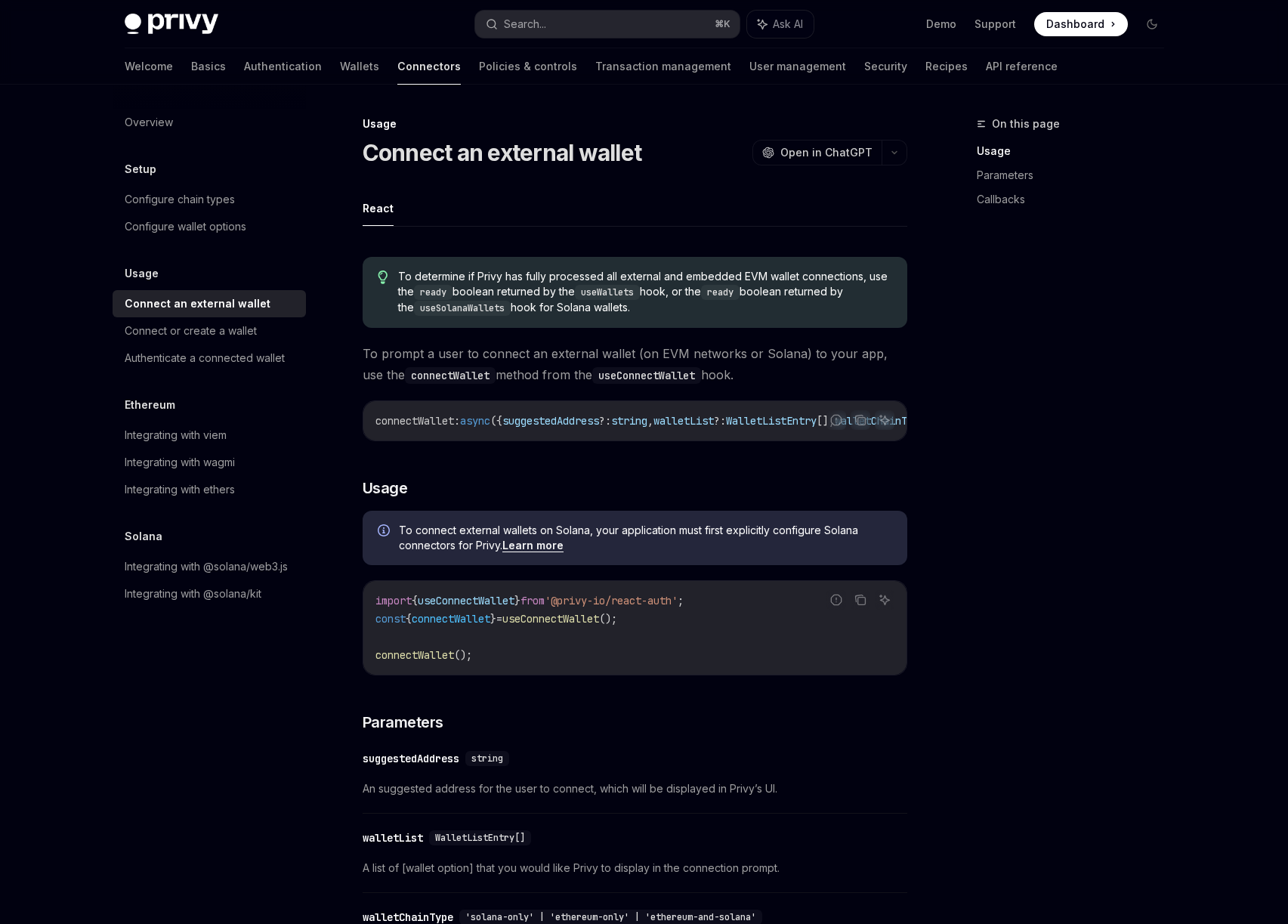
click at [441, 417] on span "connectWallet" at bounding box center [414, 420] width 79 height 13
copy span "connectWallet"
drag, startPoint x: 229, startPoint y: 328, endPoint x: 279, endPoint y: 325, distance: 50.1
click at [229, 329] on div "Connect or create a wallet" at bounding box center [191, 331] width 132 height 19
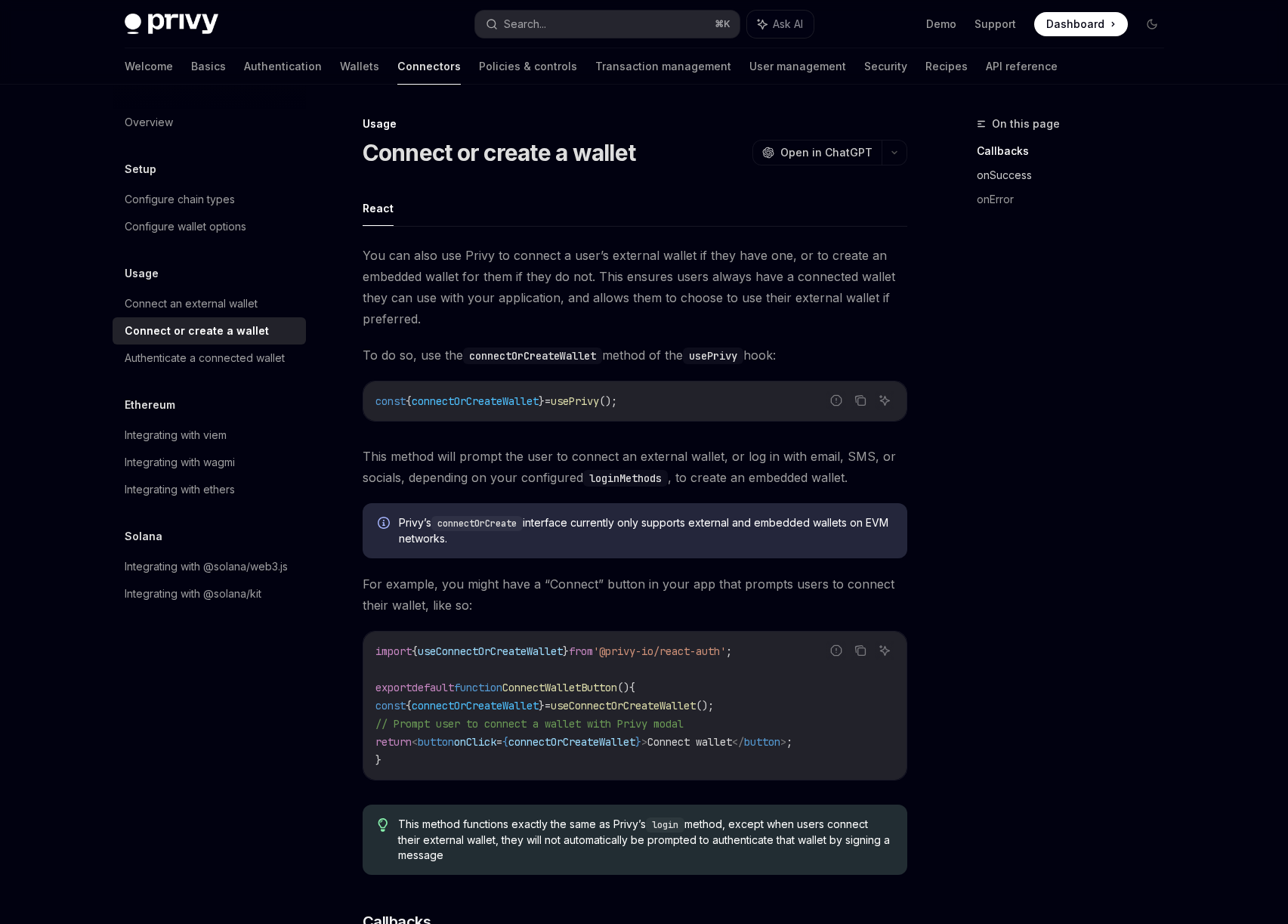
click at [1002, 176] on link "onSuccess" at bounding box center [1077, 175] width 200 height 24
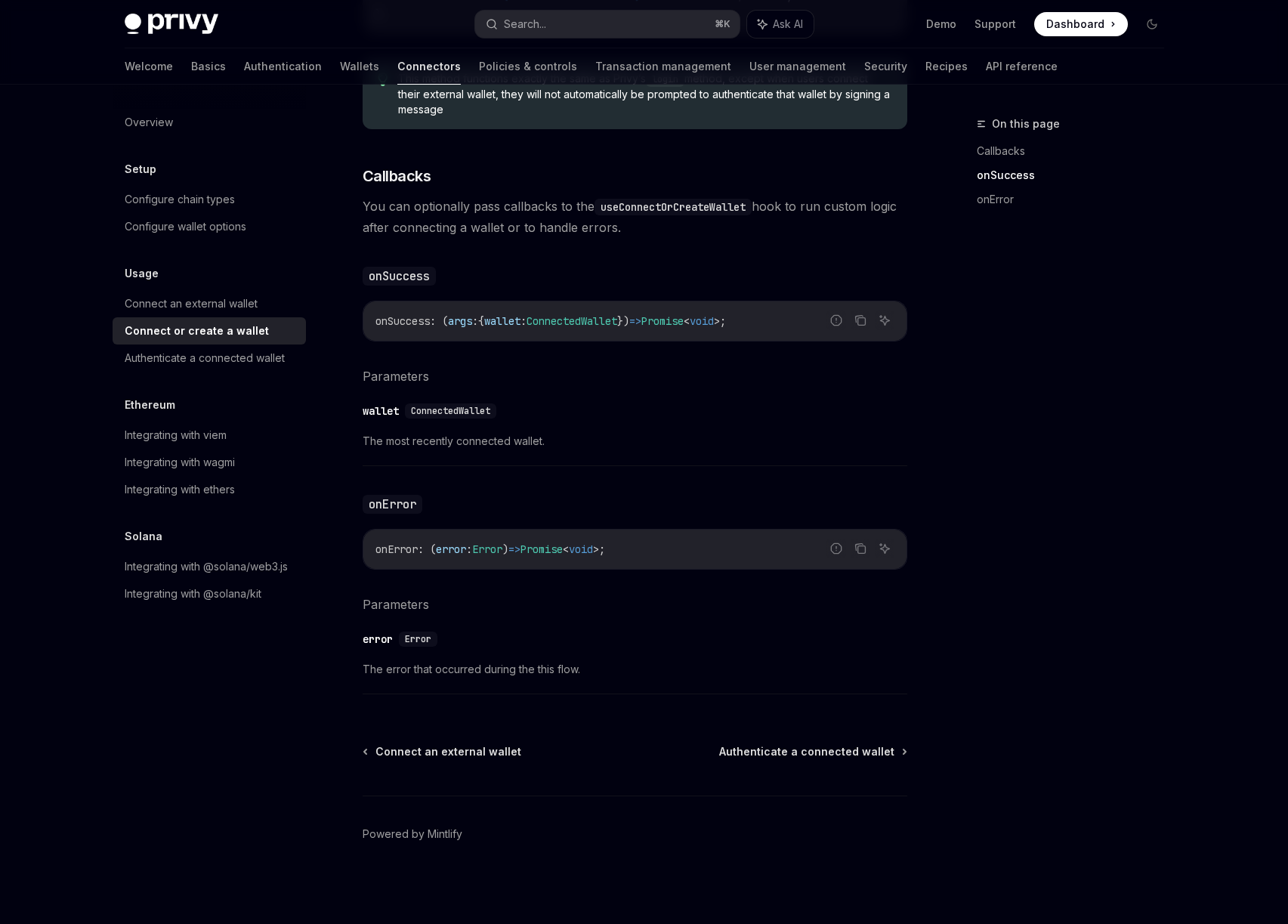
scroll to position [747, 0]
click at [231, 467] on div "Integrating with wagmi" at bounding box center [179, 462] width 110 height 19
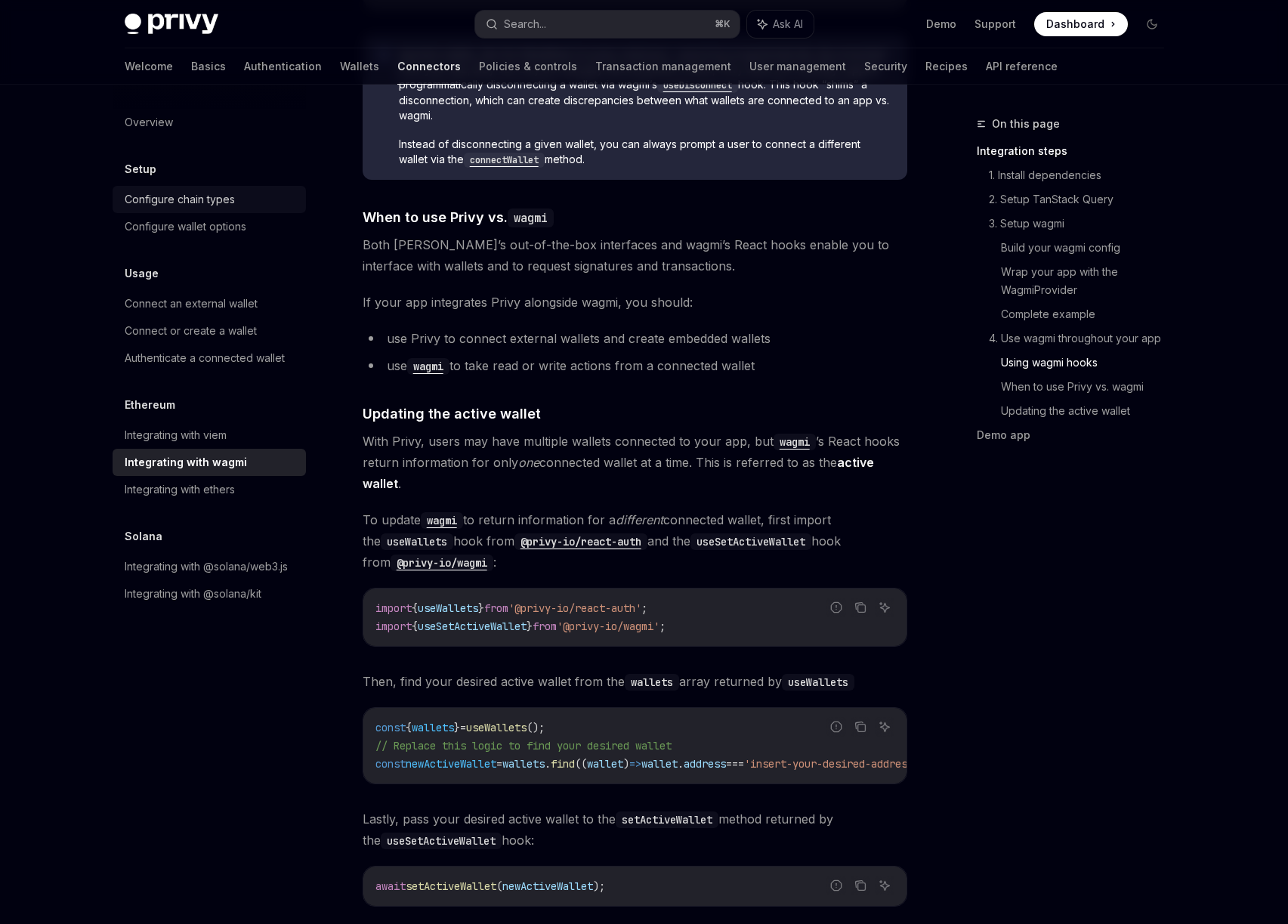
scroll to position [3079, 0]
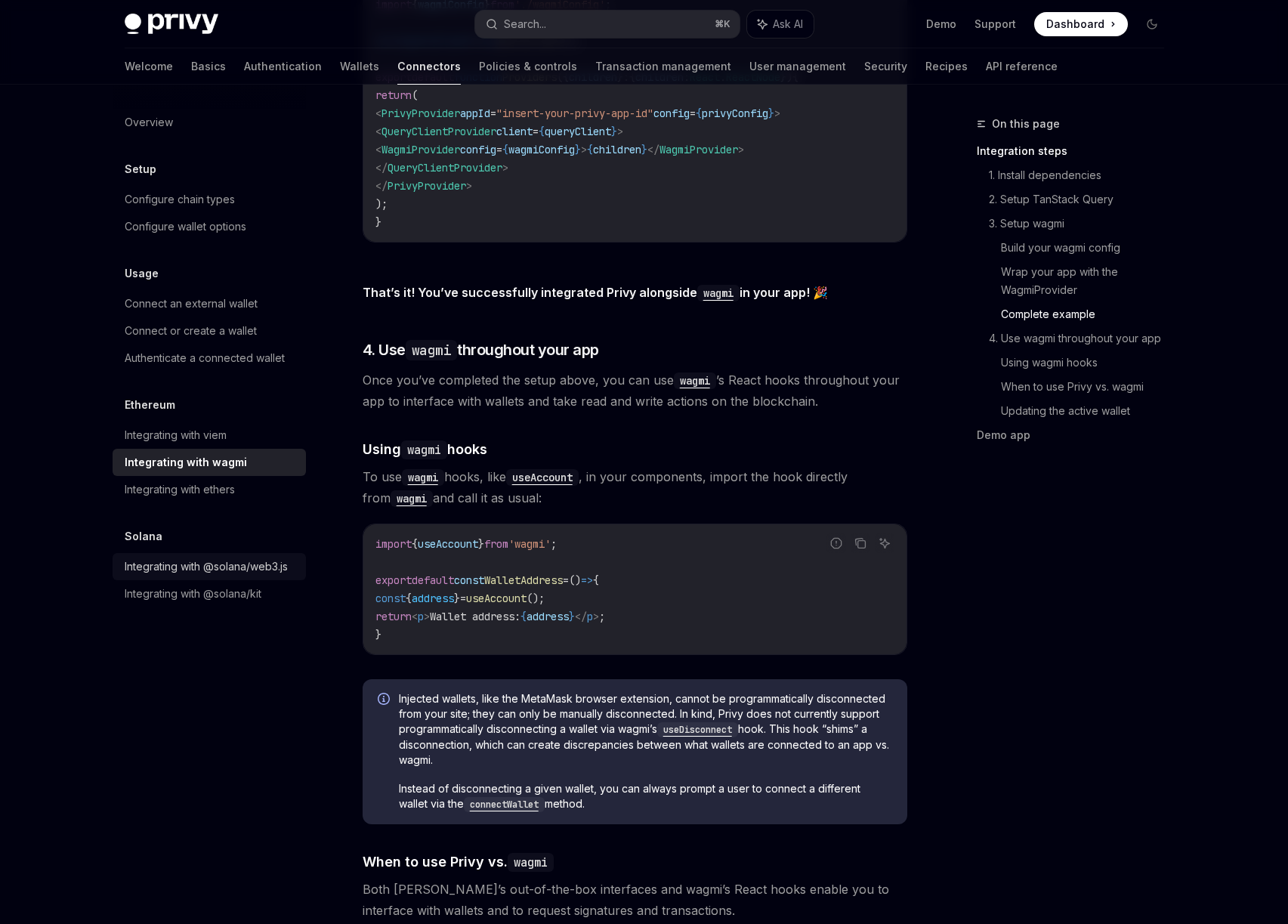
drag, startPoint x: 224, startPoint y: 558, endPoint x: 248, endPoint y: 560, distance: 24.1
click at [224, 558] on div "Integrating with @solana/web3.js" at bounding box center [206, 567] width 163 height 19
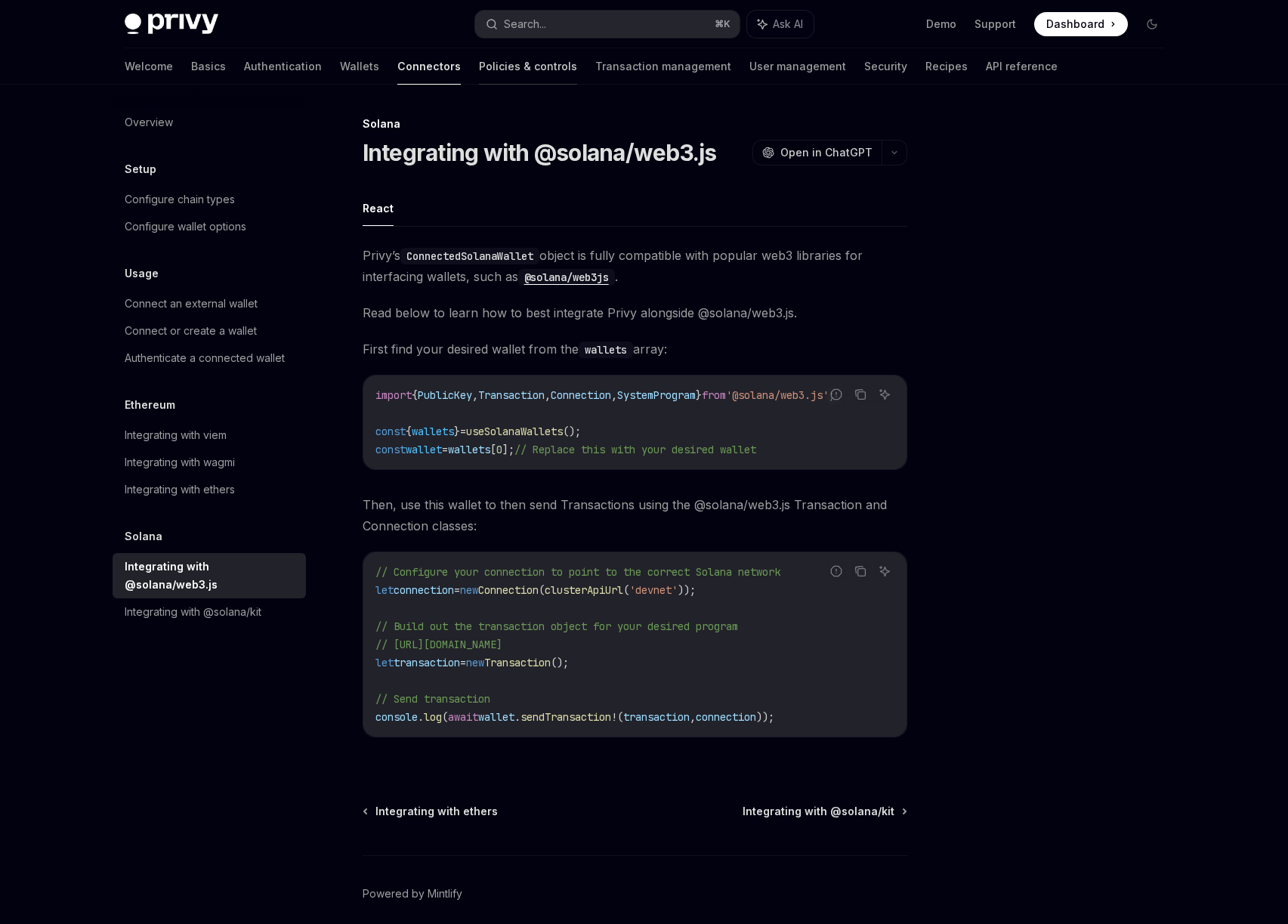
click at [479, 70] on link "Policies & controls" at bounding box center [528, 66] width 98 height 36
type textarea "*"
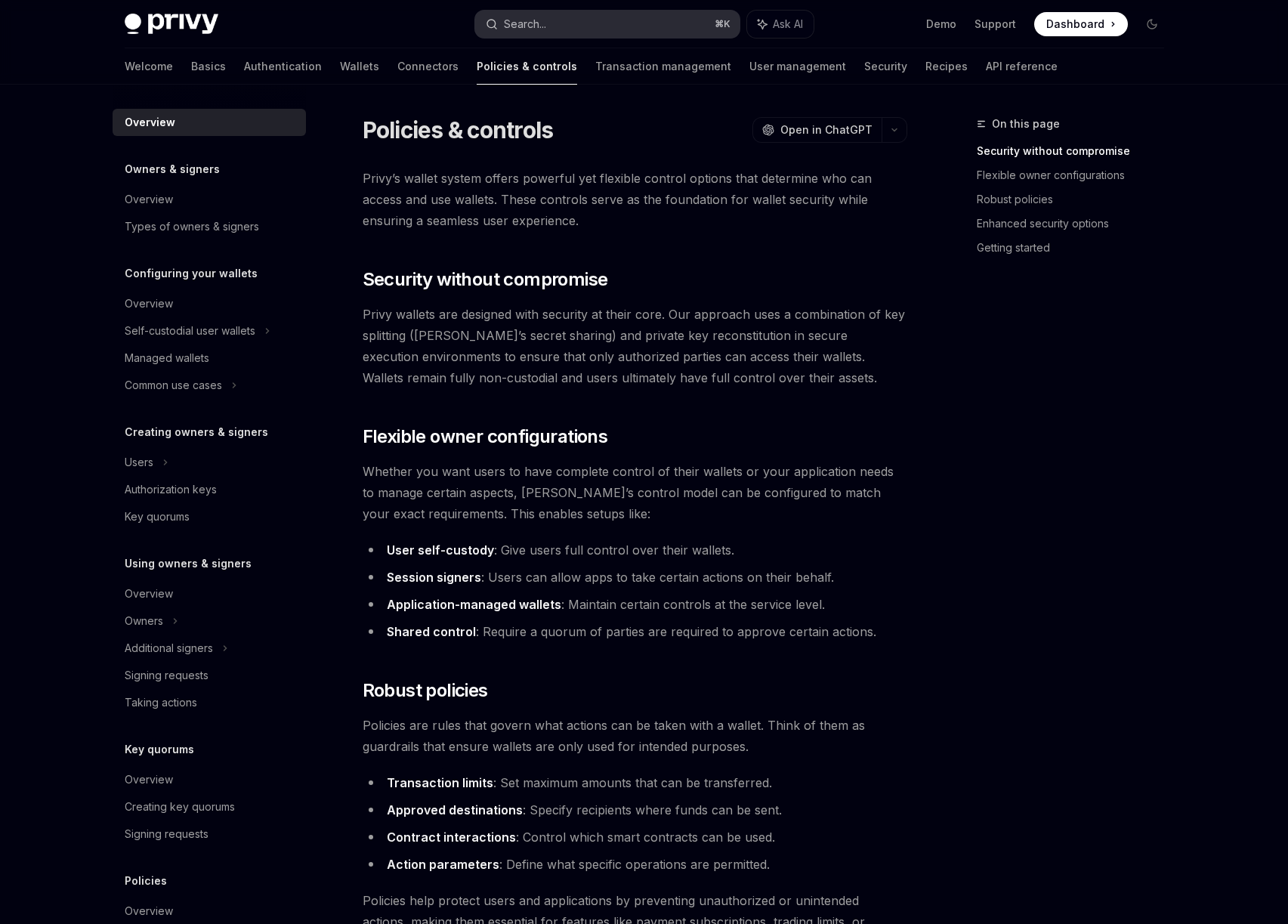
click at [644, 29] on button "Search... ⌘ K" at bounding box center [607, 24] width 265 height 27
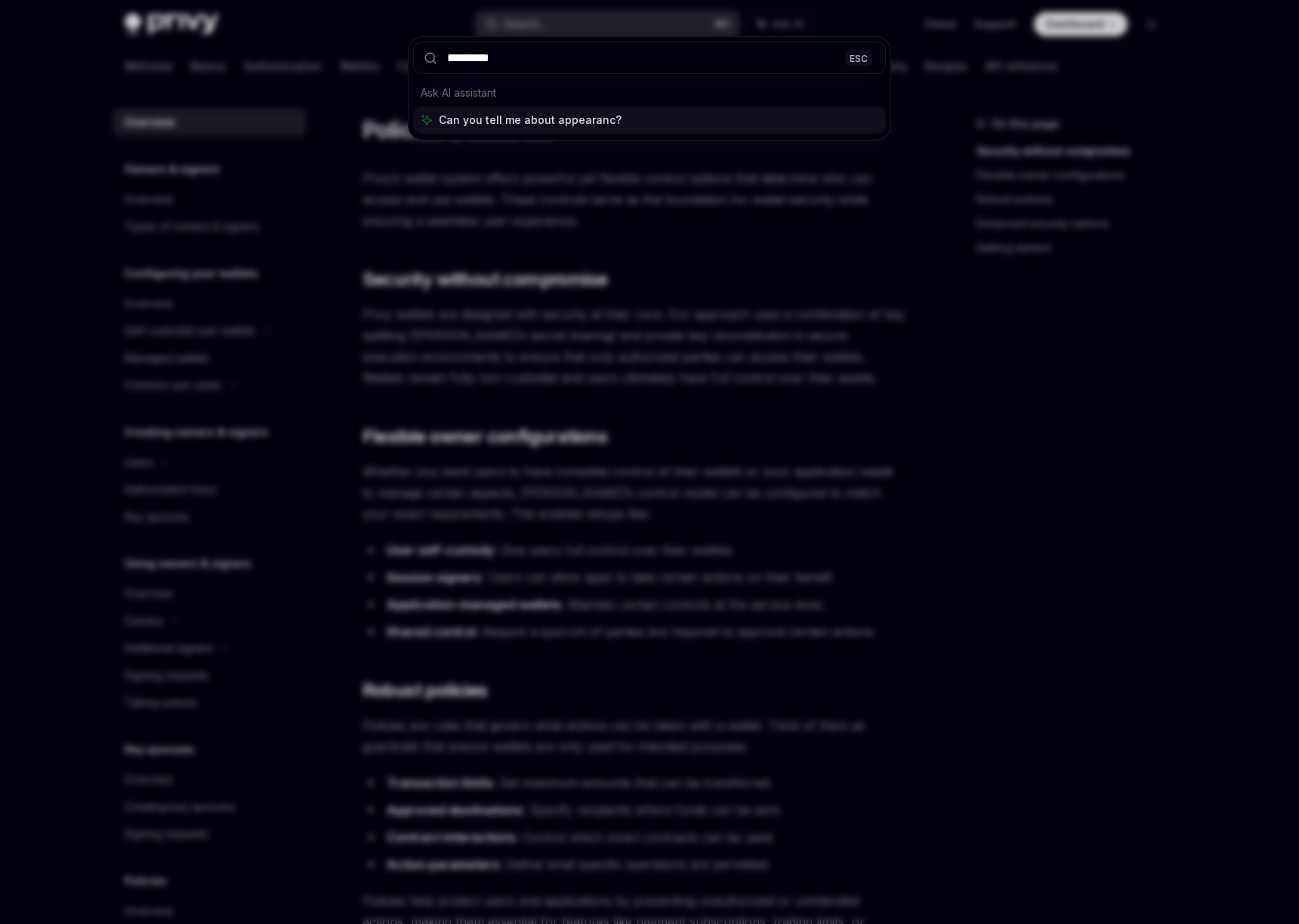
type input "**********"
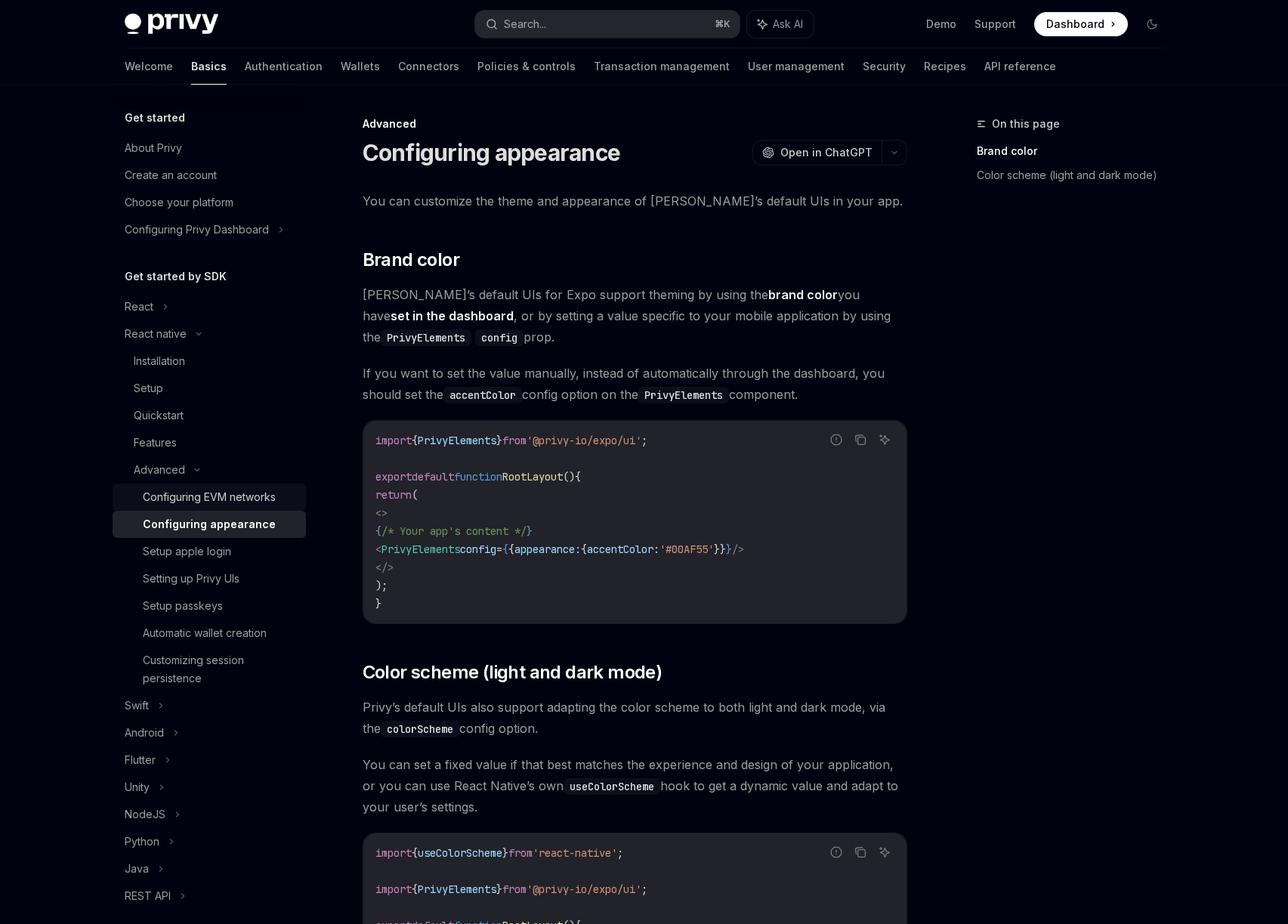
click at [242, 495] on div "Configuring EVM networks" at bounding box center [209, 497] width 133 height 19
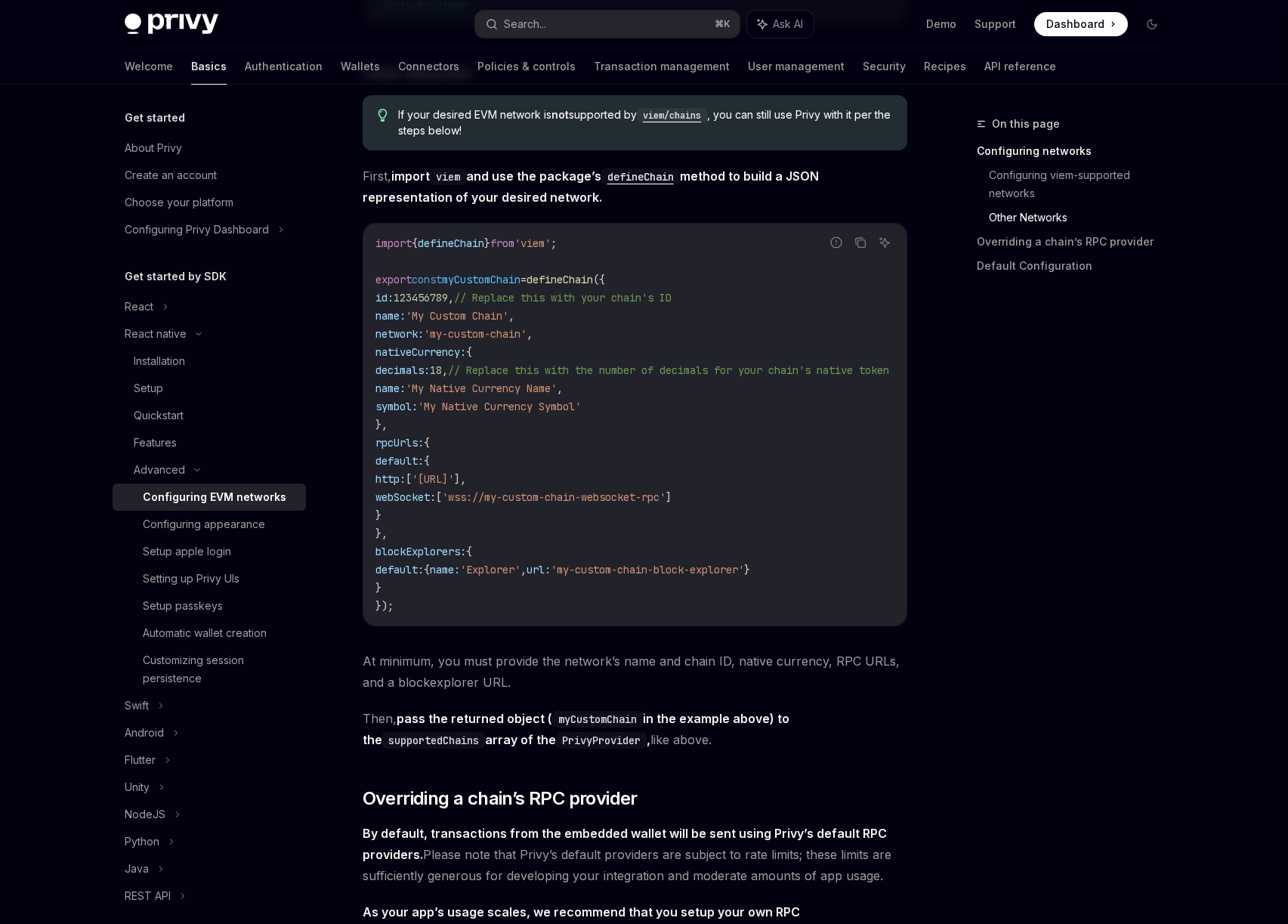
scroll to position [928, 0]
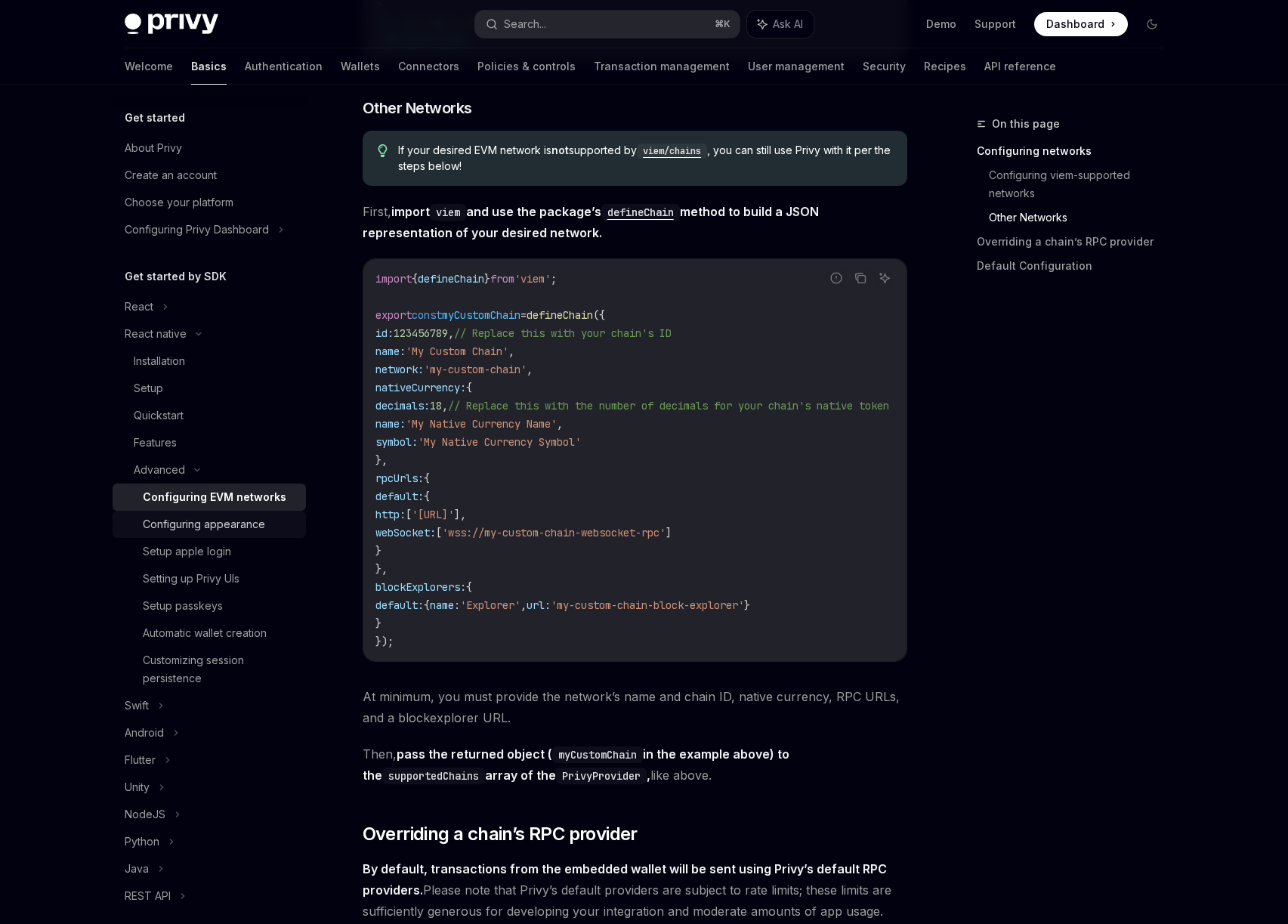
click at [207, 526] on div "Configuring appearance" at bounding box center [204, 524] width 123 height 19
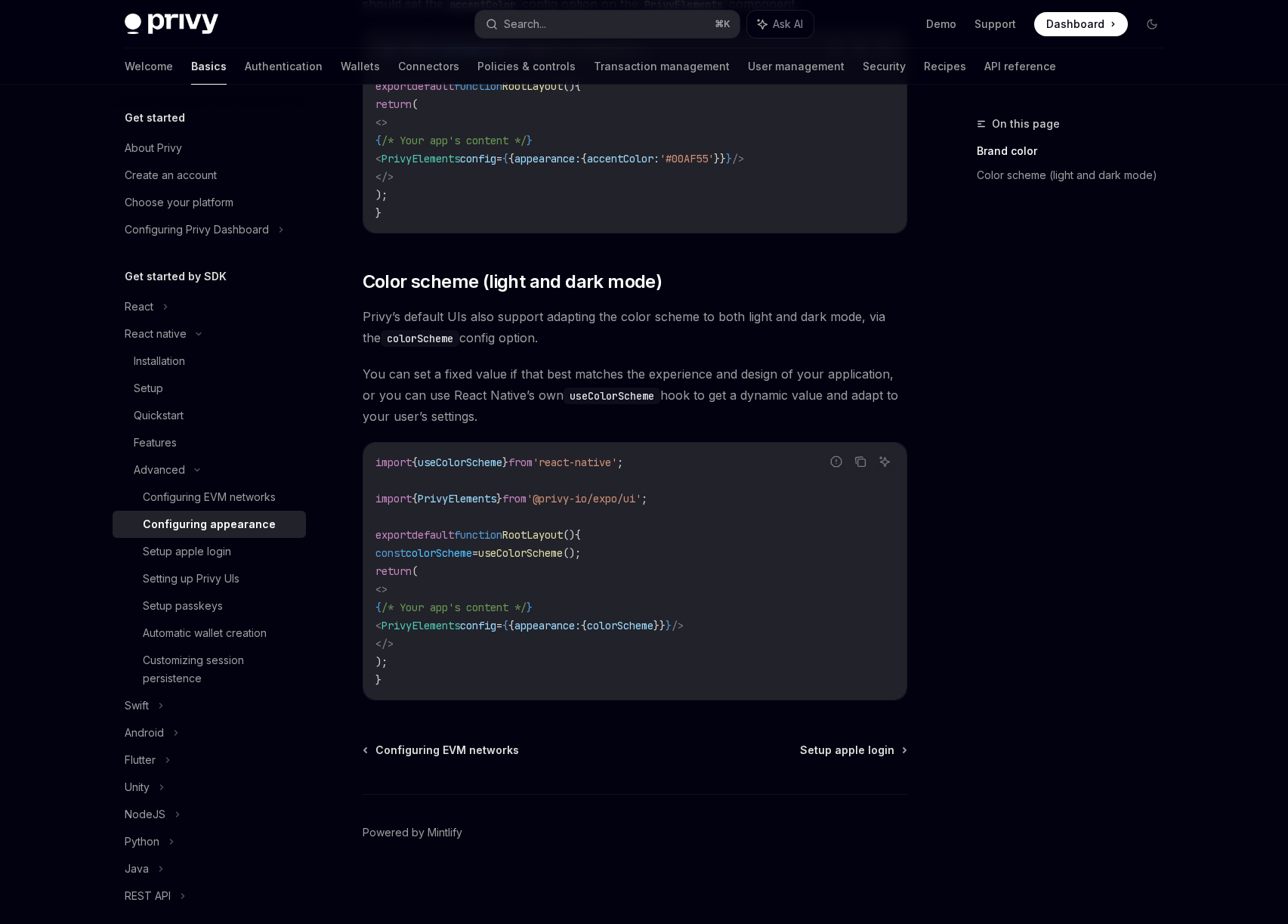
scroll to position [391, 0]
click at [701, 557] on code "import { useColorScheme } from 'react-native' ; import { PrivyElements } from '…" at bounding box center [635, 570] width 519 height 236
click at [460, 626] on span "PrivyElements" at bounding box center [420, 624] width 79 height 13
copy span "PrivyElements"
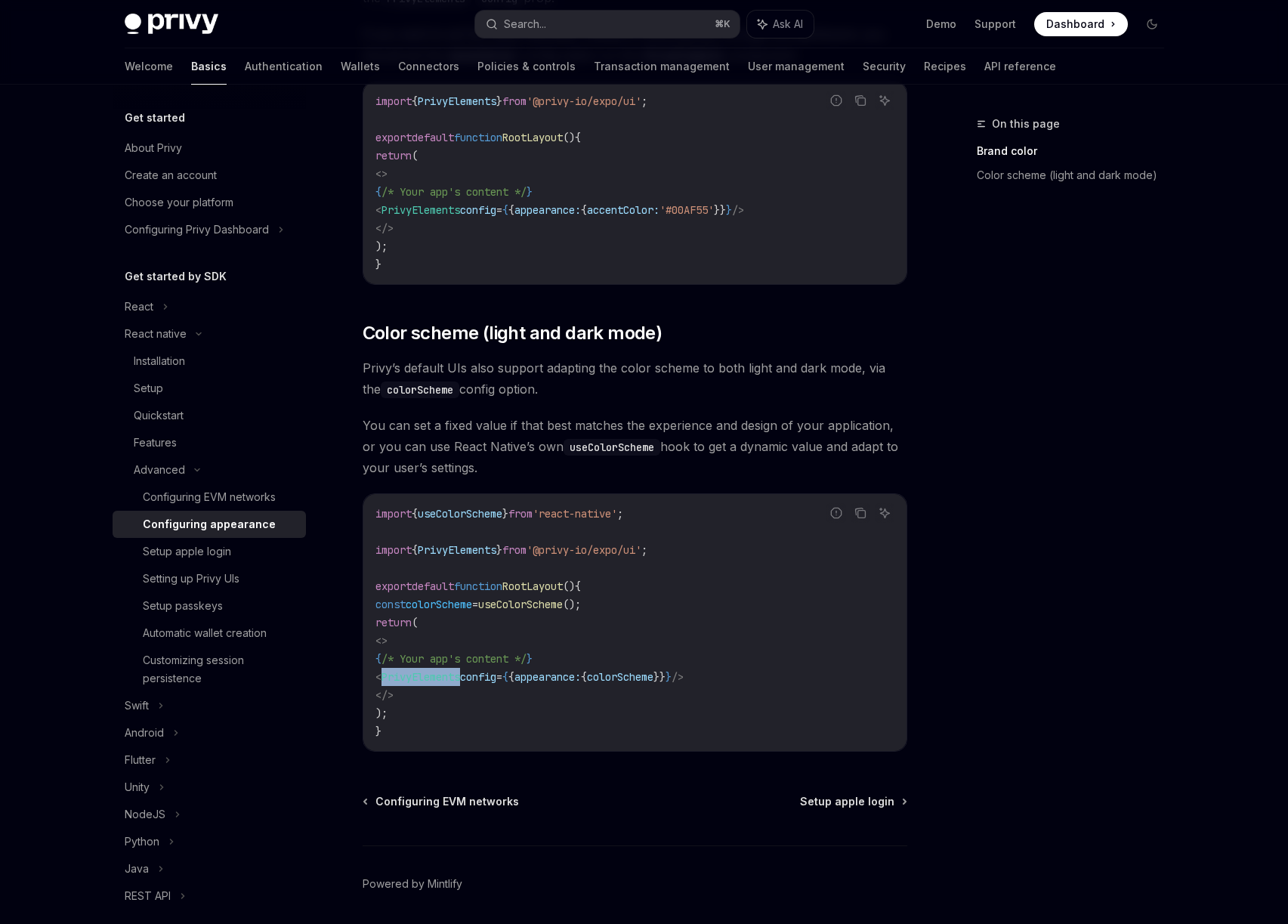
scroll to position [0, 0]
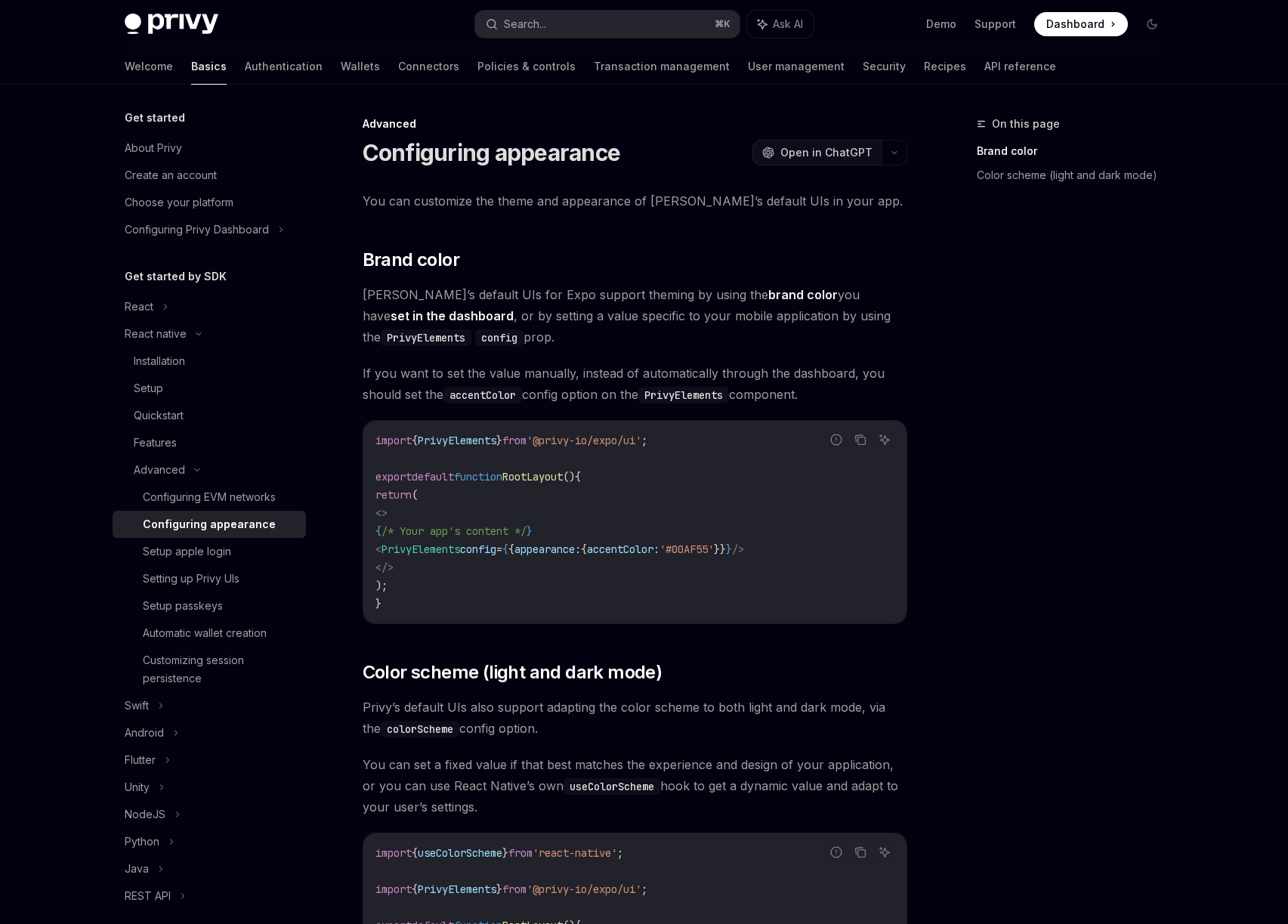
click at [857, 145] on span "Open in ChatGPT" at bounding box center [826, 152] width 92 height 15
click at [245, 68] on link "Authentication" at bounding box center [283, 66] width 78 height 36
type textarea "*"
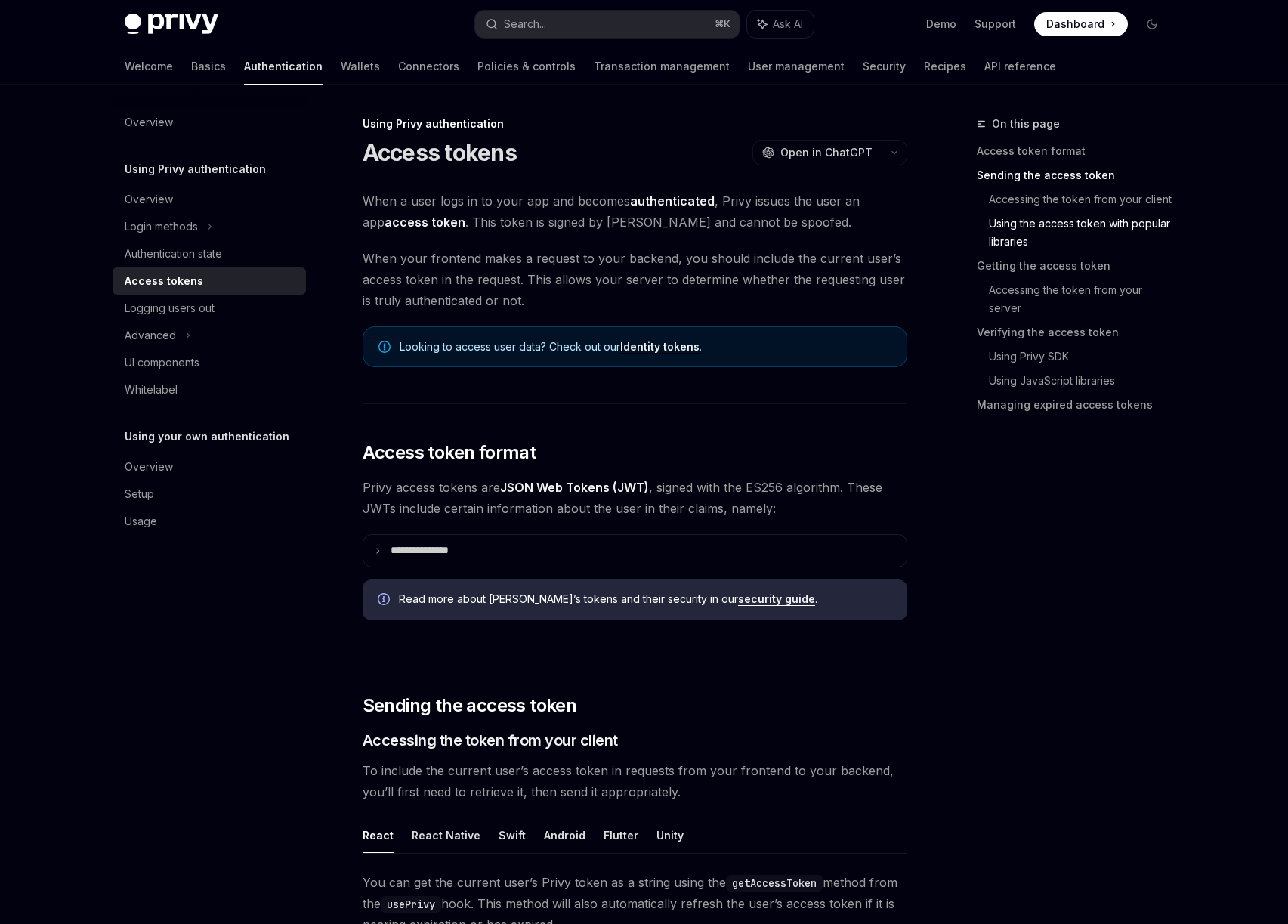
scroll to position [1734, 0]
click at [179, 204] on div "Overview" at bounding box center [210, 199] width 172 height 19
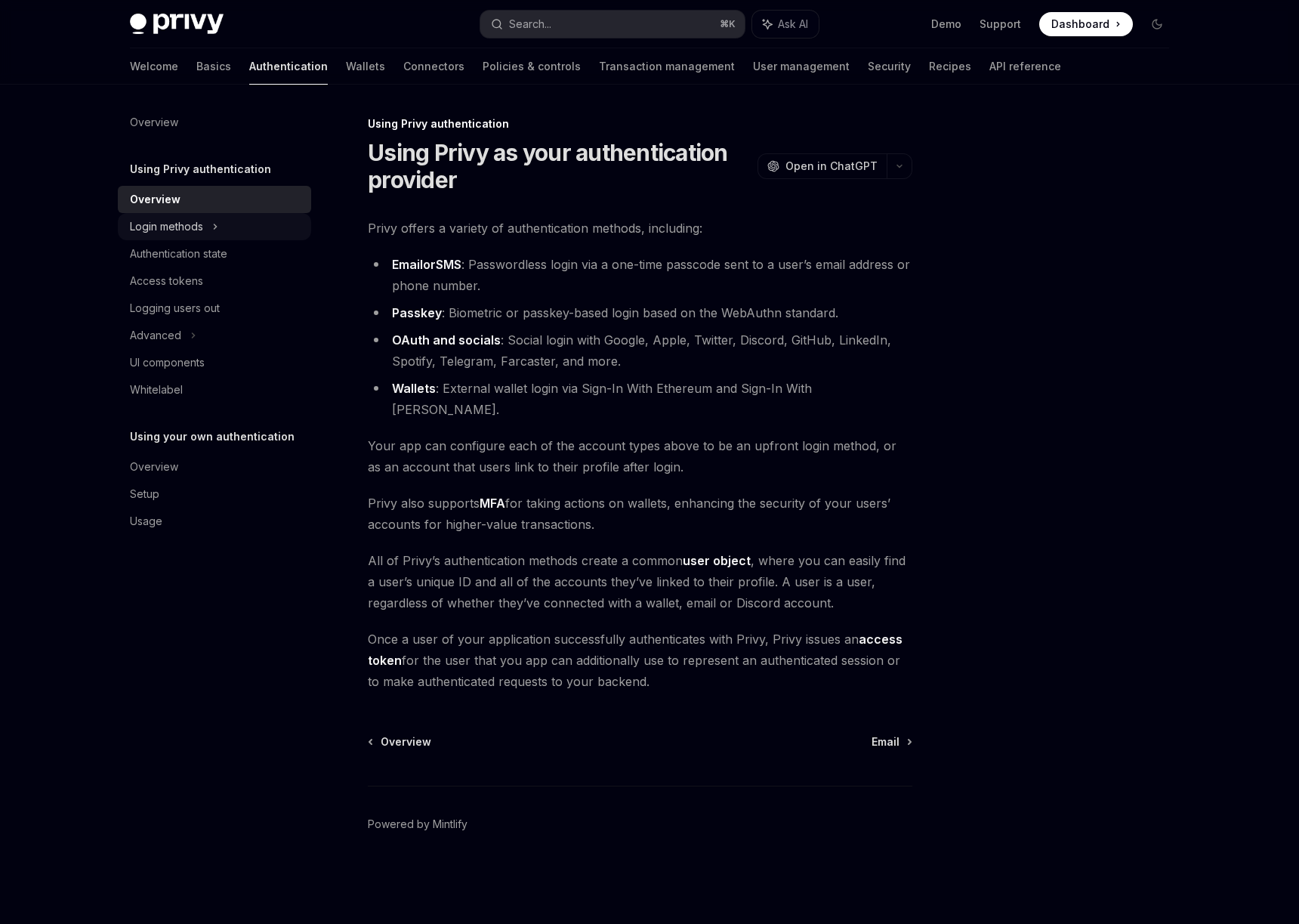
click at [191, 226] on div "Login methods" at bounding box center [166, 226] width 73 height 19
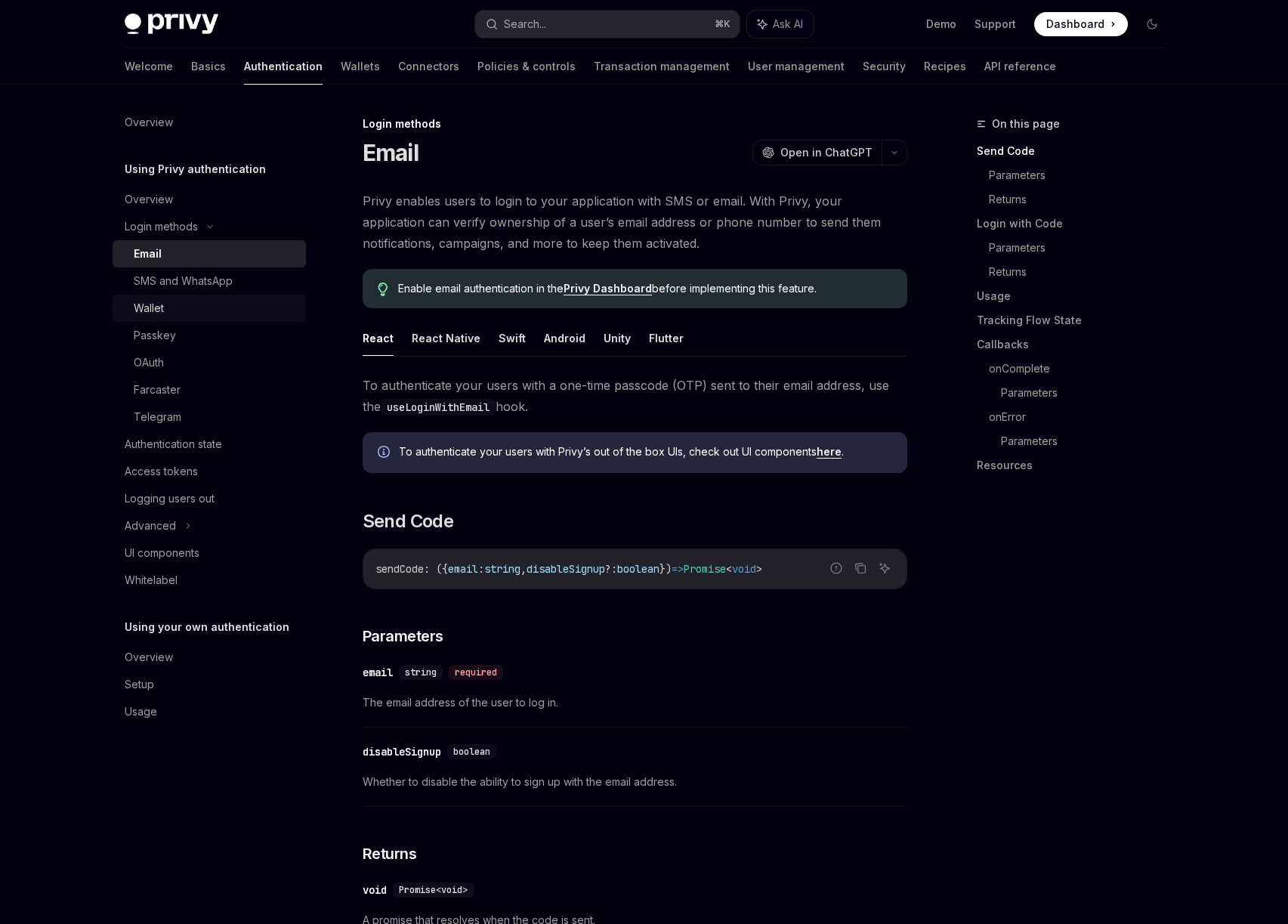
click at [151, 310] on div "Wallet" at bounding box center [148, 308] width 30 height 19
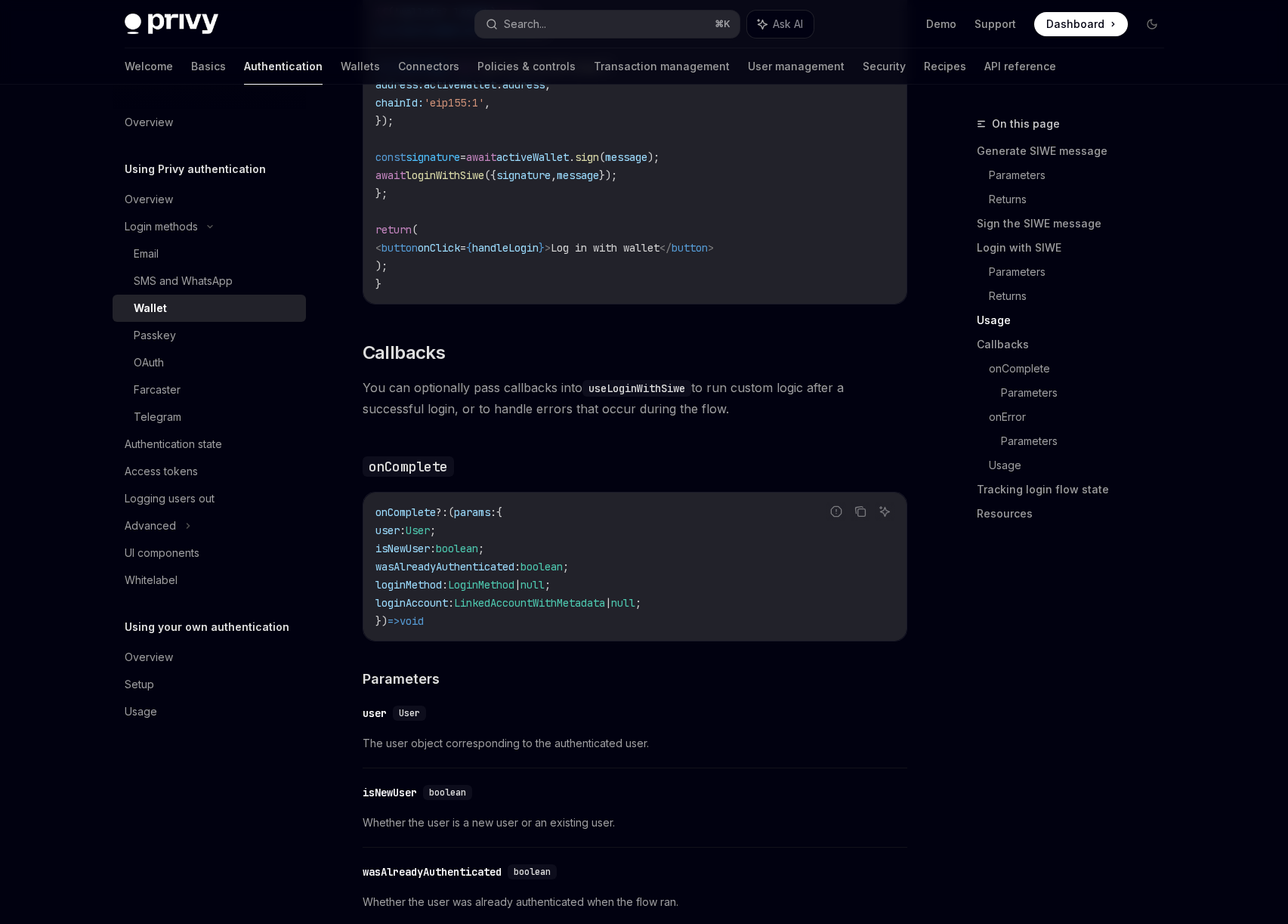
scroll to position [2130, 0]
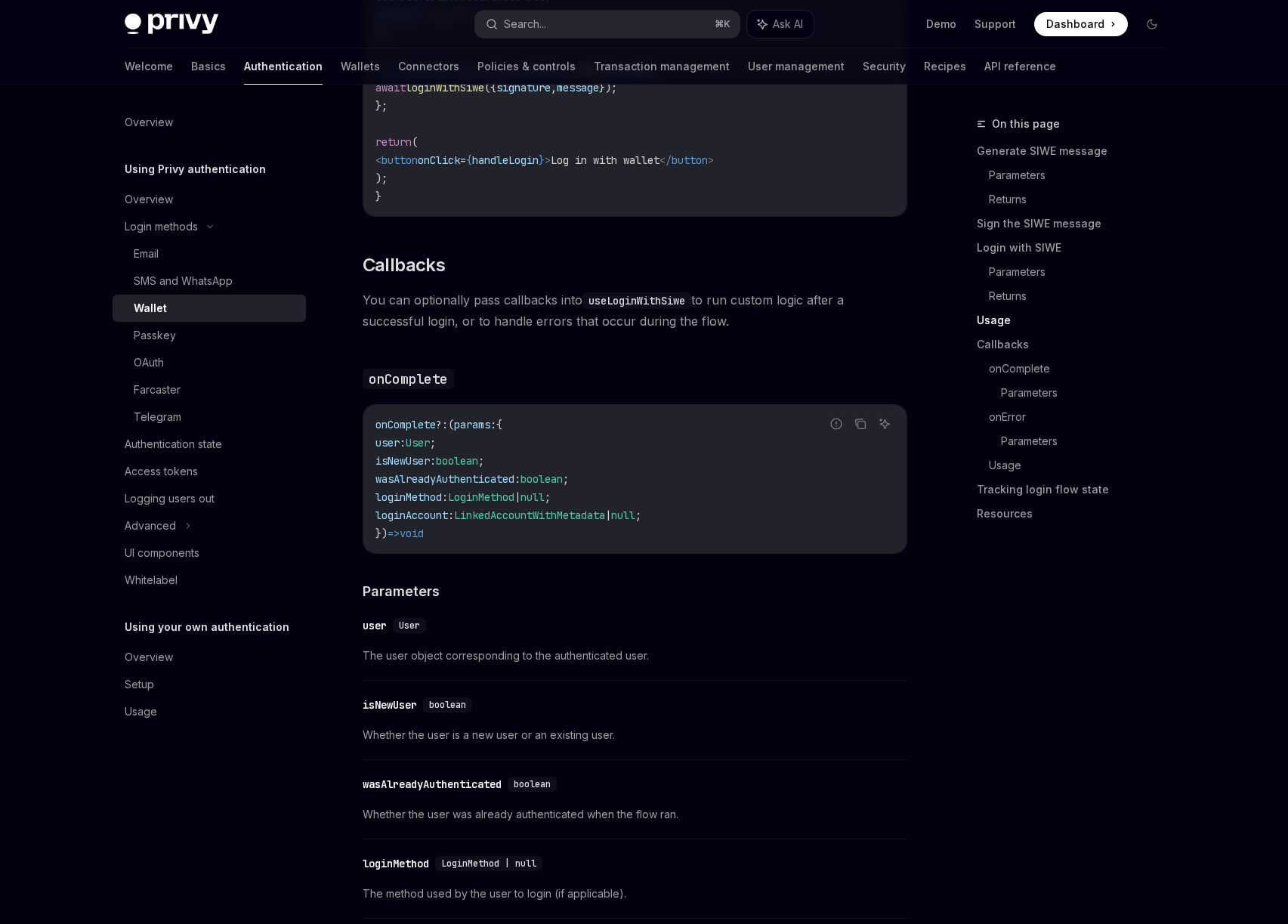
click at [391, 431] on span "onComplete" at bounding box center [405, 424] width 60 height 13
drag, startPoint x: 391, startPoint y: 431, endPoint x: 438, endPoint y: 432, distance: 47.0
click at [391, 432] on span "onComplete" at bounding box center [405, 424] width 60 height 13
copy span "onComplete"
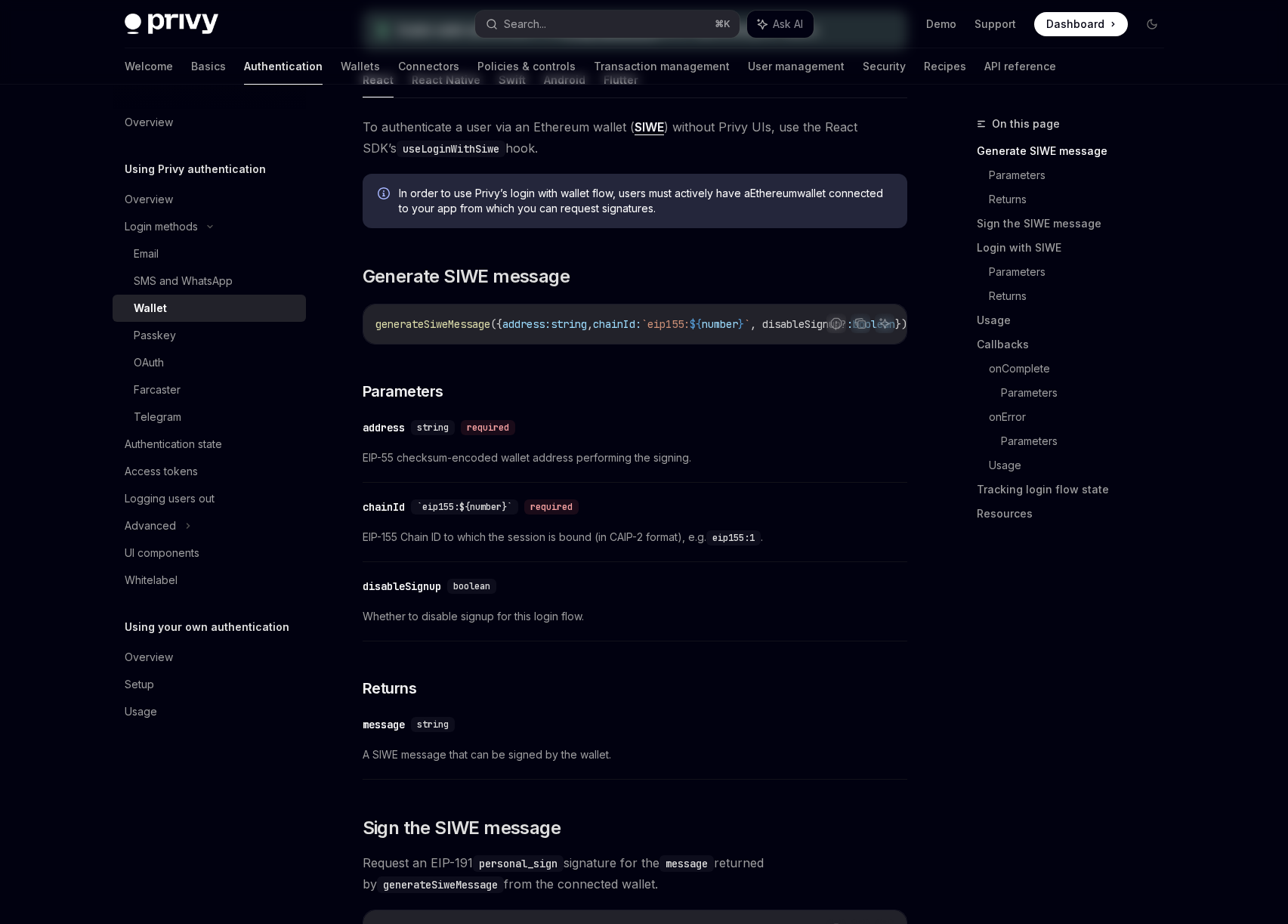
scroll to position [0, 0]
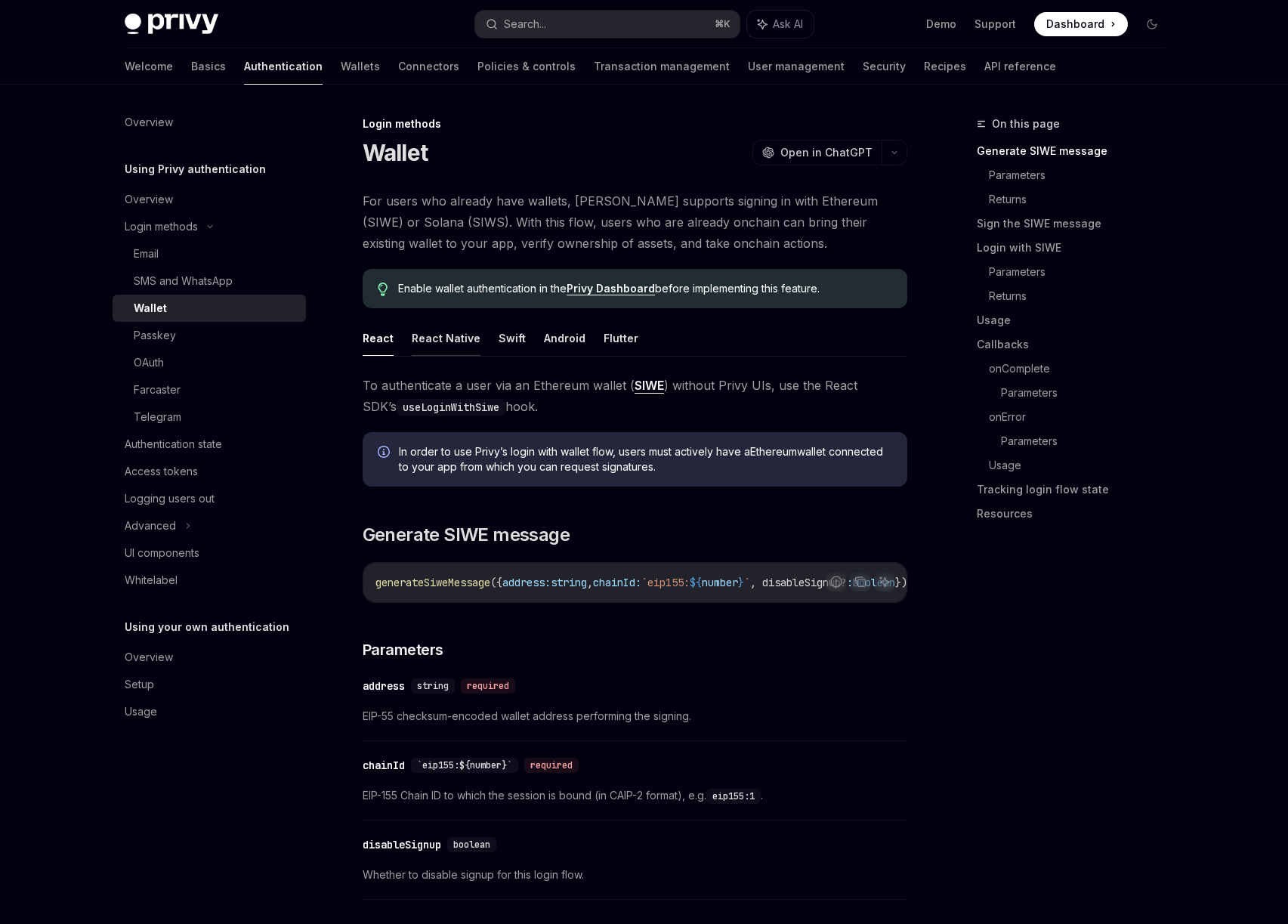
click at [445, 340] on button "React Native" at bounding box center [446, 338] width 69 height 35
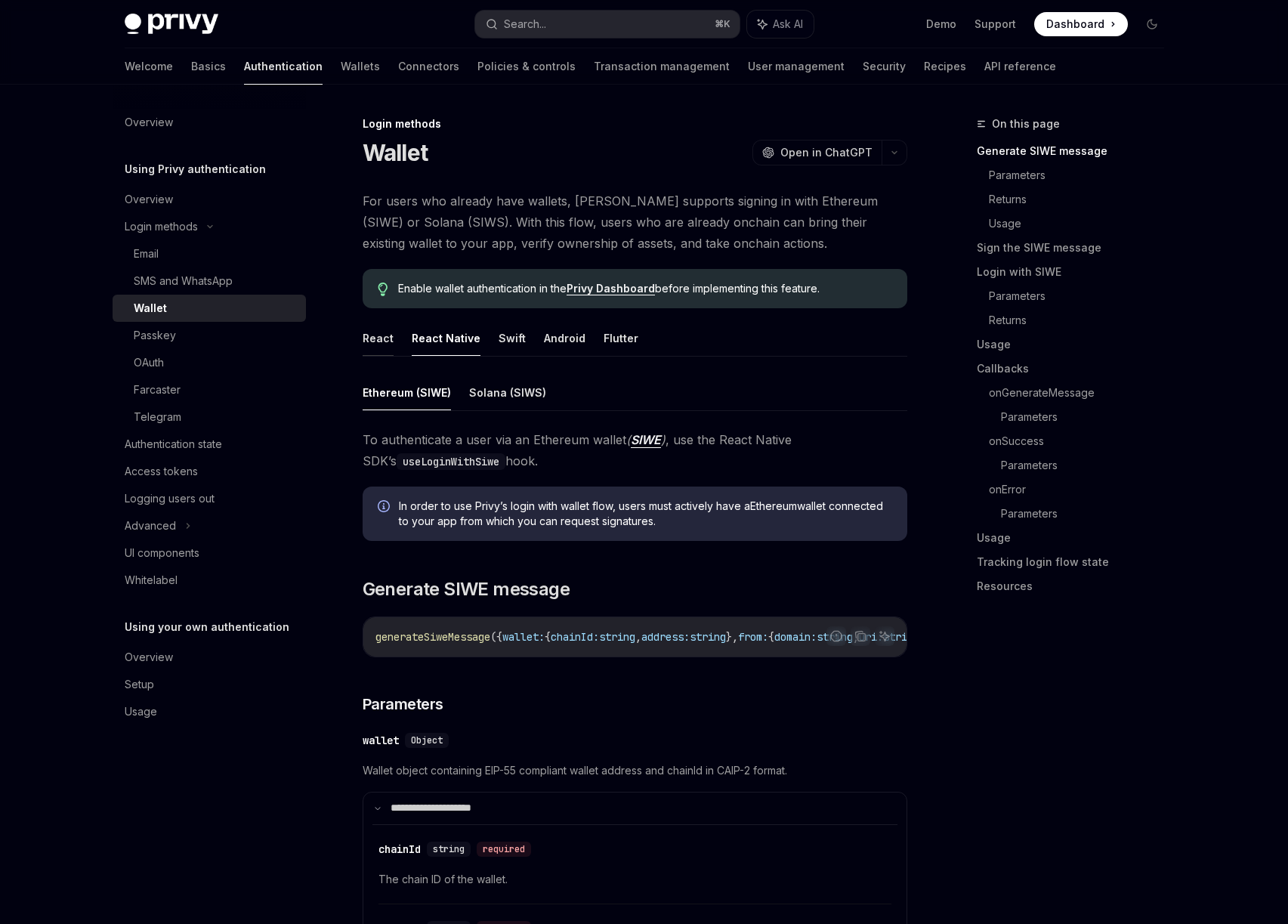
click at [368, 340] on button "React" at bounding box center [378, 338] width 31 height 35
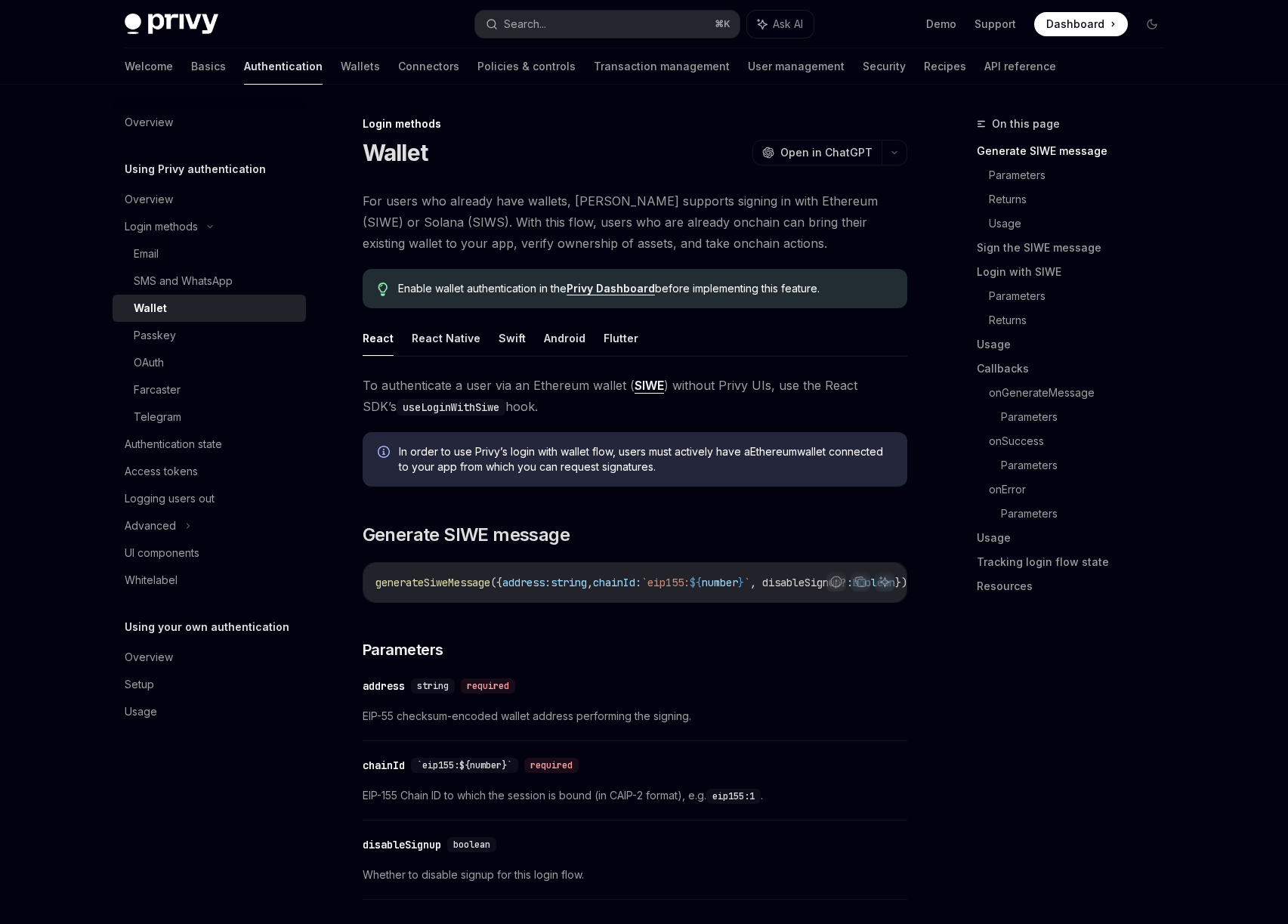
type textarea "*"
